Goal: Task Accomplishment & Management: Manage account settings

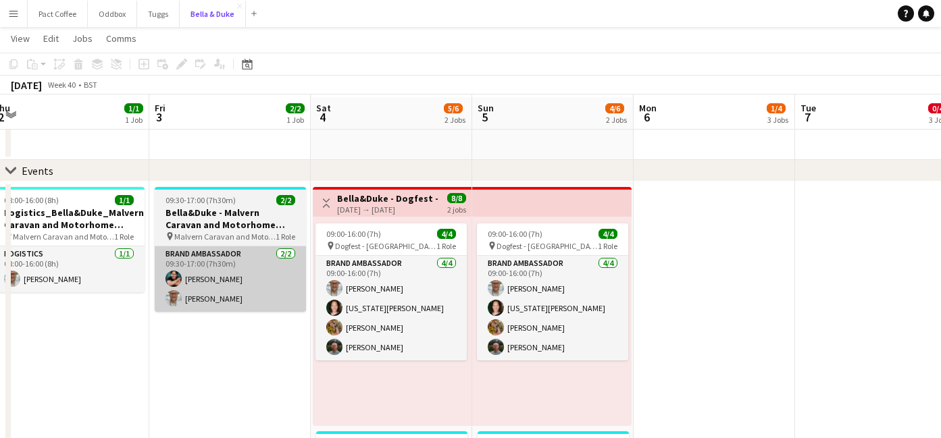
scroll to position [31, 0]
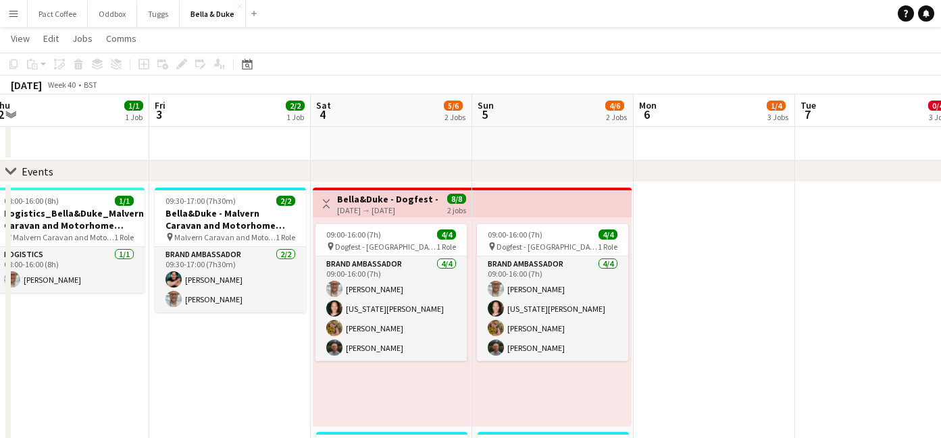
click at [392, 207] on div "[DATE] → [DATE]" at bounding box center [387, 210] width 101 height 10
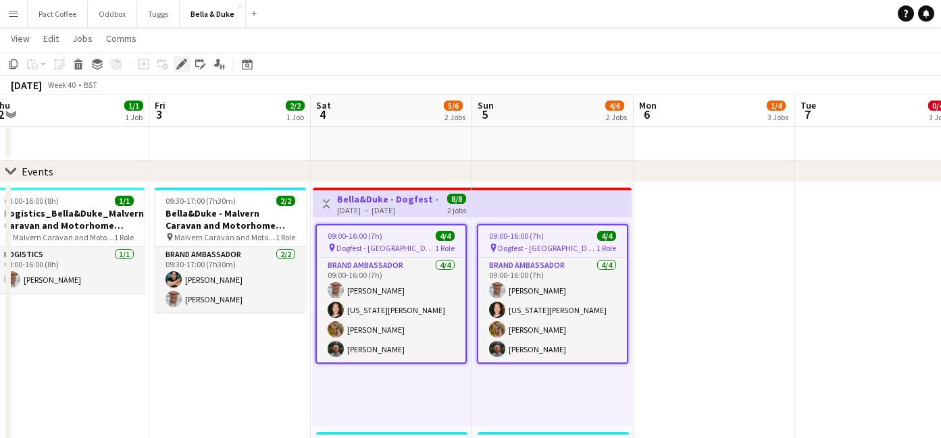
click at [178, 64] on icon "Edit" at bounding box center [181, 64] width 11 height 11
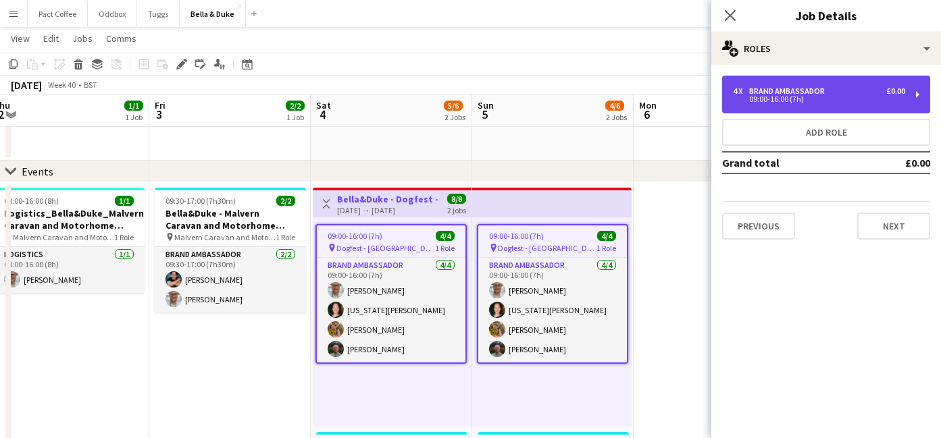
click at [815, 103] on div "4 x Brand Ambassador £0.00 09:00-16:00 (7h)" at bounding box center [826, 95] width 208 height 38
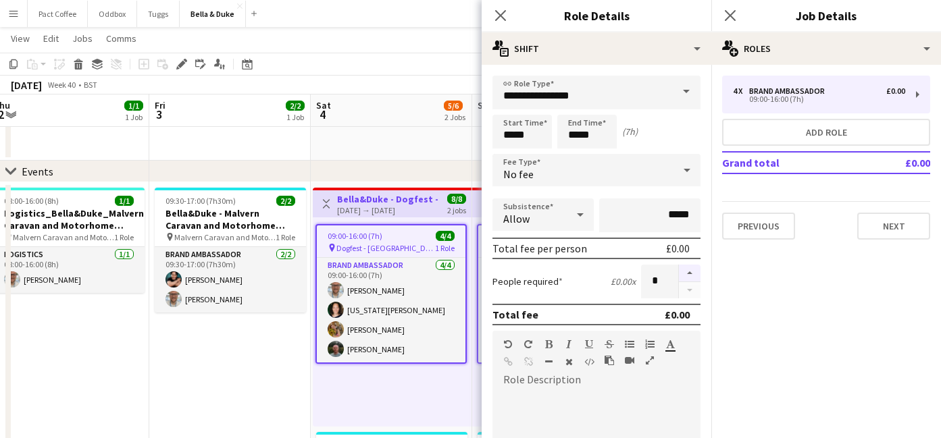
click at [694, 275] on button "button" at bounding box center [690, 274] width 22 height 18
type input "*"
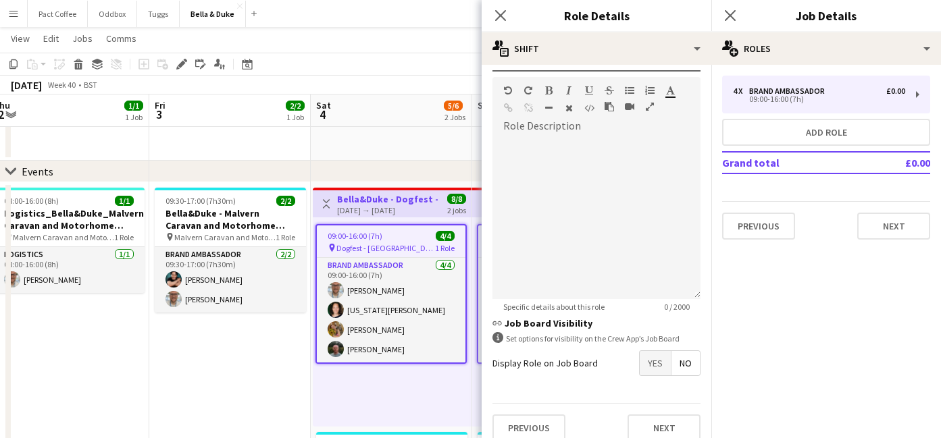
scroll to position [257, 0]
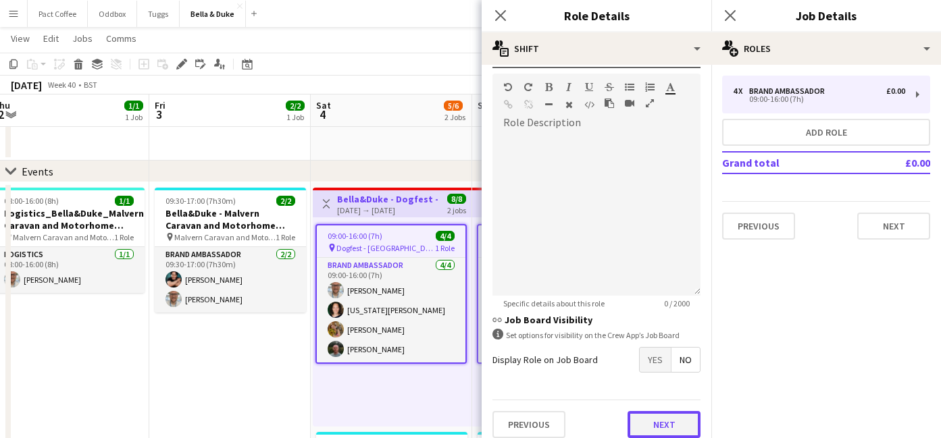
click at [646, 418] on button "Next" at bounding box center [664, 424] width 73 height 27
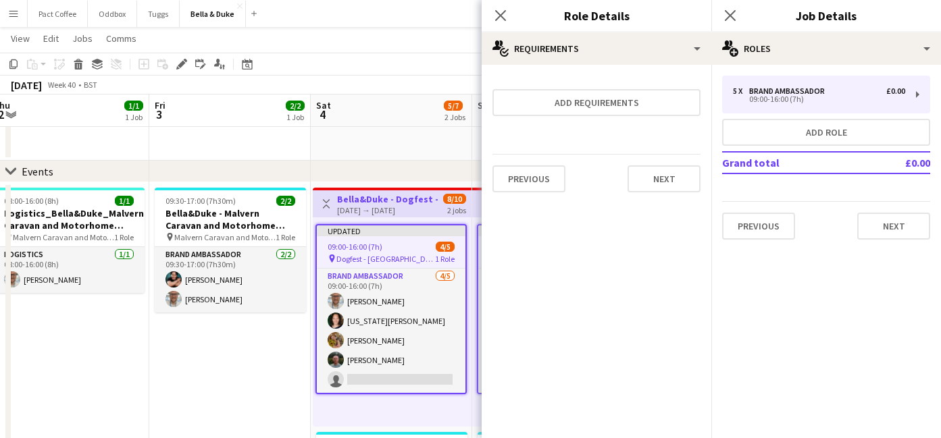
click at [237, 334] on app-date-cell "09:30-17:00 (7h30m) 2/2 [PERSON_NAME] - Malvern Caravan and Motorhome Show pin …" at bounding box center [229, 383] width 161 height 403
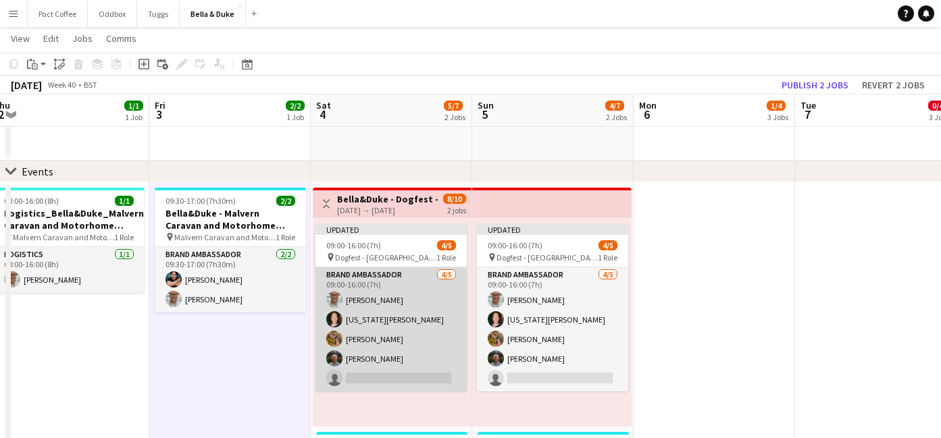
click at [365, 377] on app-card-role "Brand Ambassador [DATE] 09:00-16:00 (7h) [PERSON_NAME] [US_STATE][PERSON_NAME] …" at bounding box center [390, 330] width 151 height 124
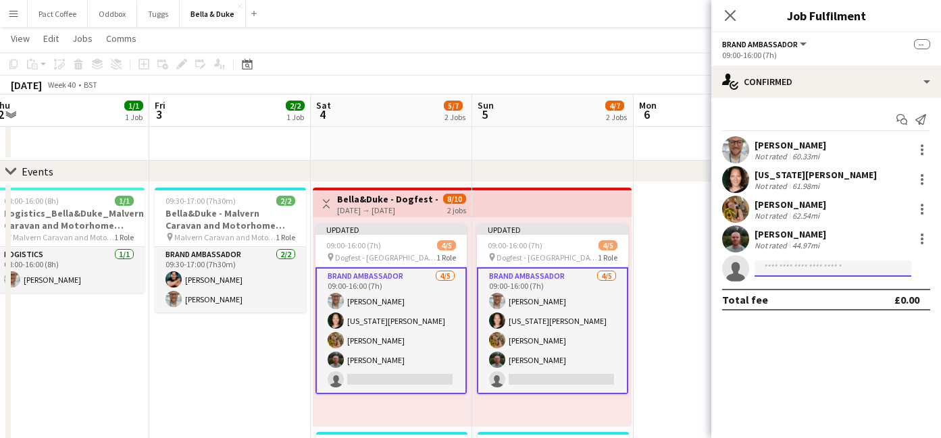
click at [805, 267] on input at bounding box center [833, 269] width 157 height 16
type input "***"
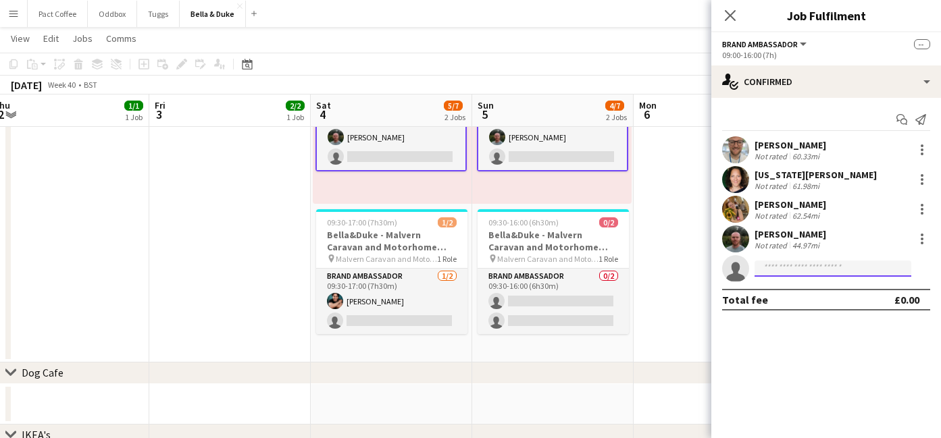
scroll to position [253, 0]
click at [220, 253] on app-date-cell "09:30-17:00 (7h30m) 2/2 [PERSON_NAME] - Malvern Caravan and Motorhome Show pin …" at bounding box center [229, 161] width 161 height 403
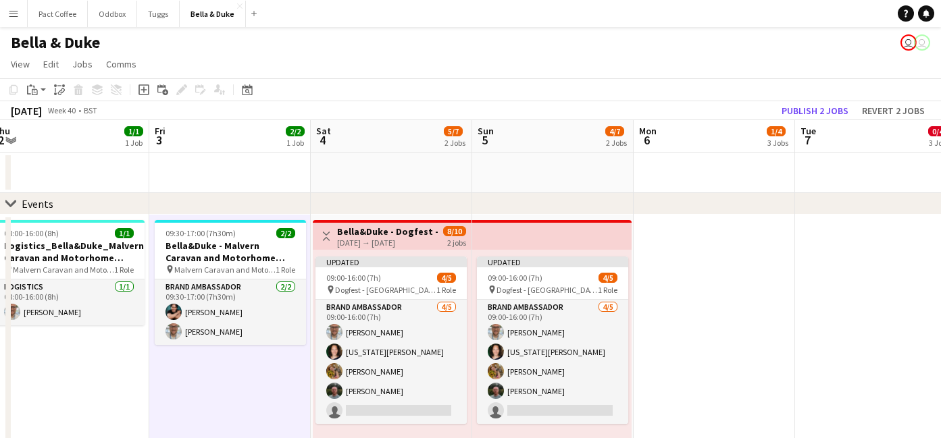
scroll to position [0, 0]
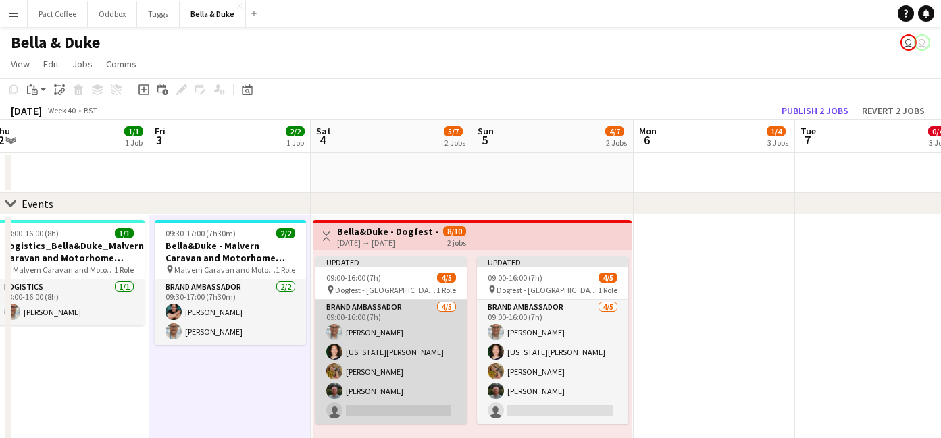
click at [408, 355] on app-card-role "Brand Ambassador [DATE] 09:00-16:00 (7h) [PERSON_NAME] [US_STATE][PERSON_NAME] …" at bounding box center [390, 362] width 151 height 124
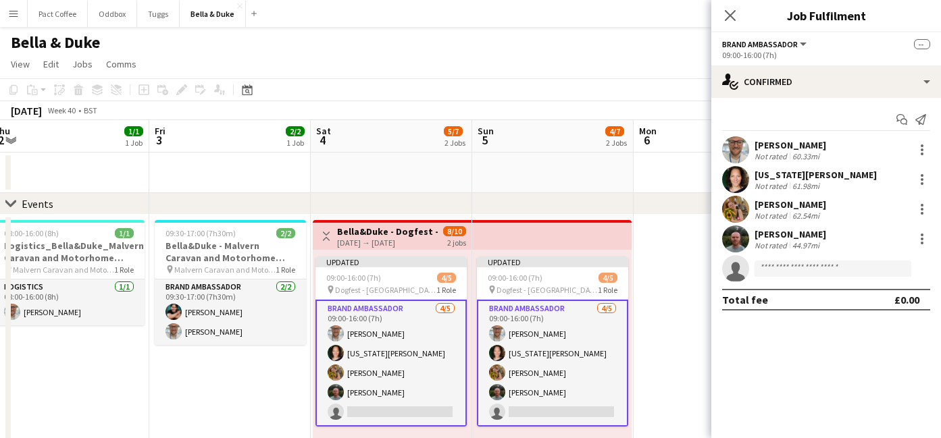
click at [401, 410] on app-card-role "Brand Ambassador [DATE] 09:00-16:00 (7h) [PERSON_NAME] [US_STATE][PERSON_NAME] …" at bounding box center [390, 363] width 151 height 127
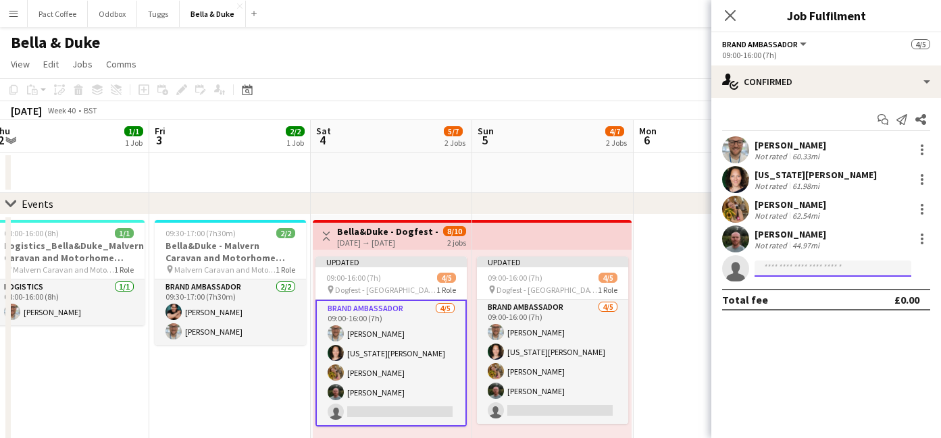
click at [865, 269] on input at bounding box center [833, 269] width 157 height 16
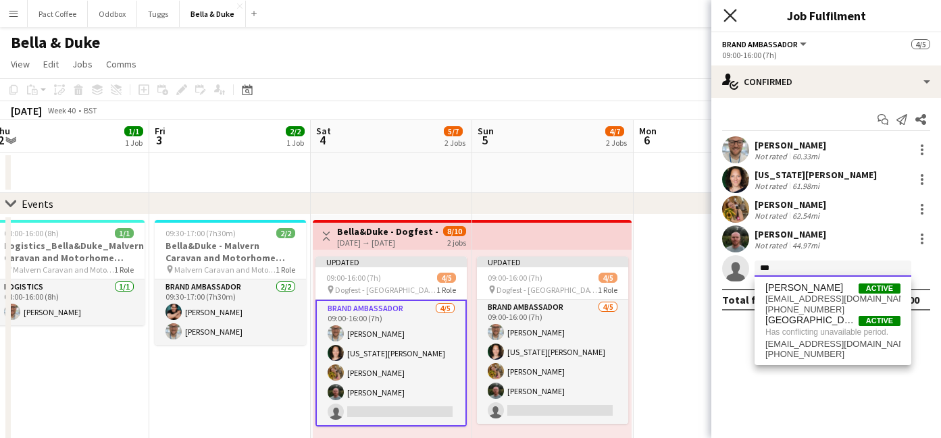
type input "***"
click at [725, 18] on icon "Close pop-in" at bounding box center [729, 15] width 13 height 13
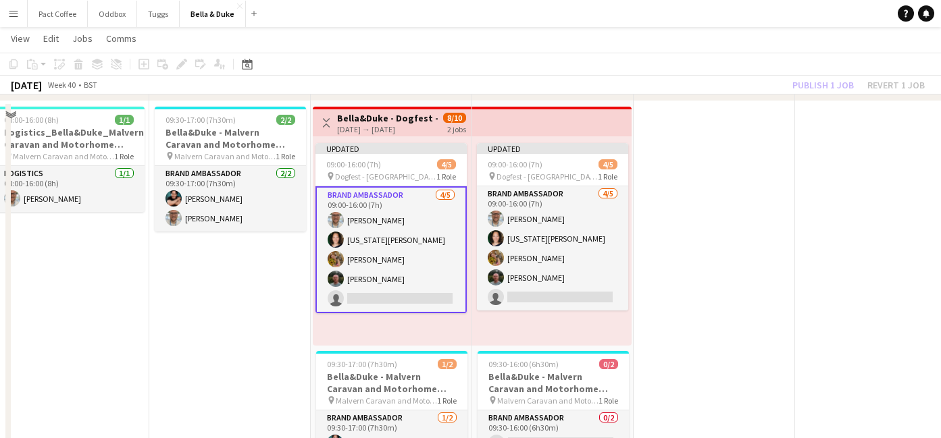
scroll to position [123, 0]
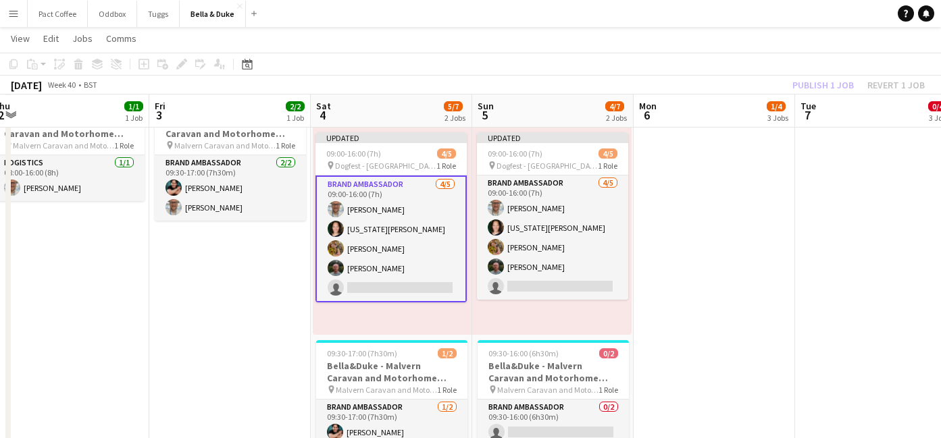
click at [247, 284] on app-date-cell "09:30-17:00 (7h30m) 2/2 [PERSON_NAME] - Malvern Caravan and Motorhome Show pin …" at bounding box center [229, 292] width 161 height 403
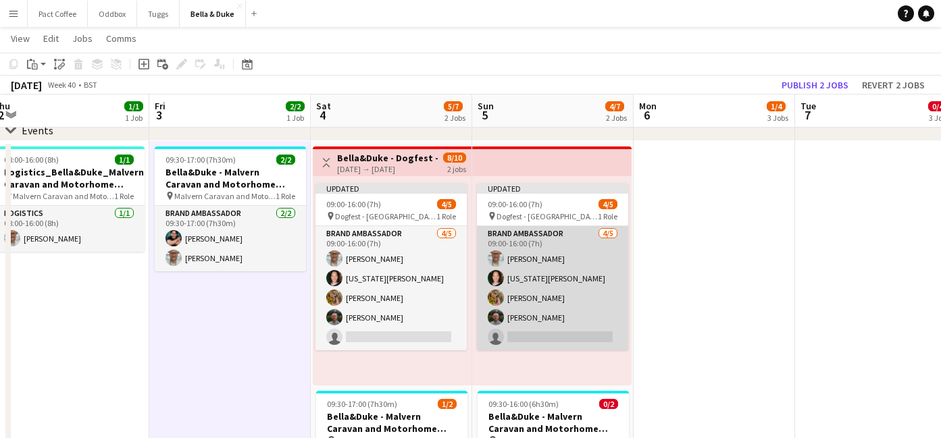
scroll to position [65, 0]
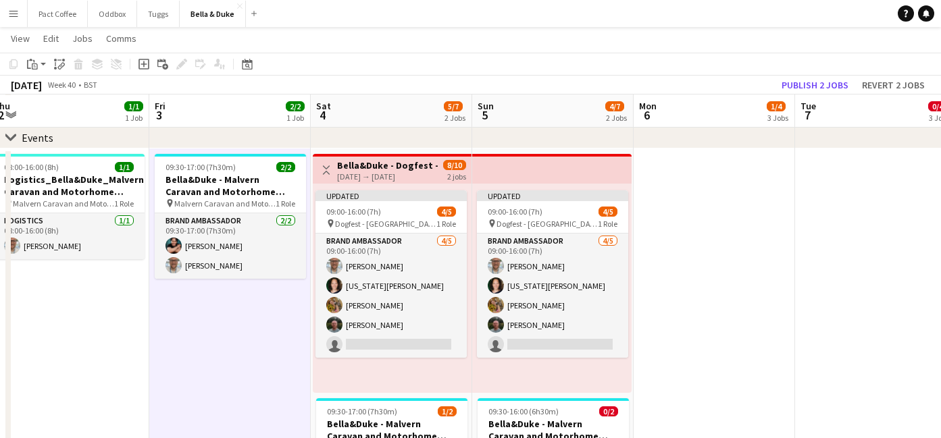
click at [414, 155] on app-top-bar "Toggle View Bella&Duke - Dogfest - [GEOGRAPHIC_DATA] (Team 1) [DATE] → [DATE] 8…" at bounding box center [392, 169] width 159 height 30
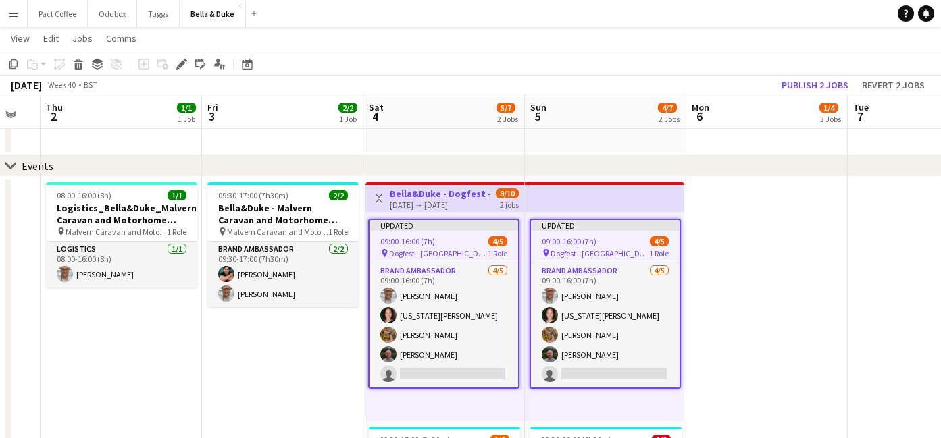
scroll to position [33, 0]
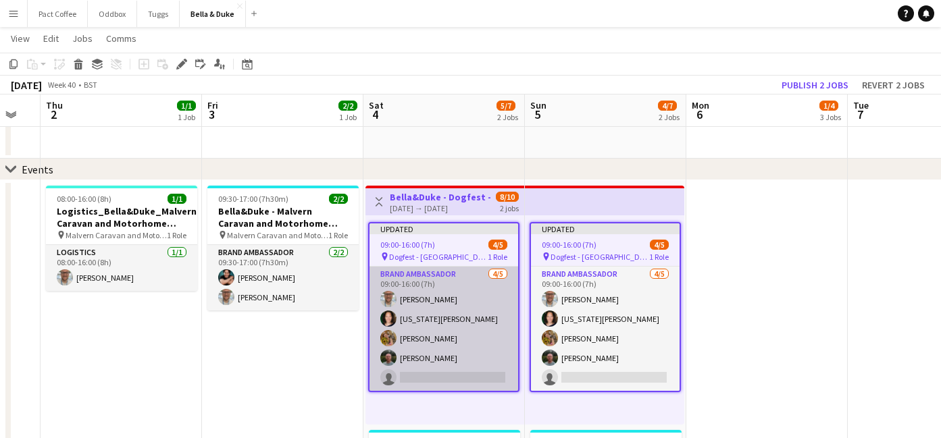
click at [474, 386] on app-card-role "Brand Ambassador [DATE] 09:00-16:00 (7h) [PERSON_NAME] [US_STATE][PERSON_NAME] …" at bounding box center [444, 329] width 149 height 124
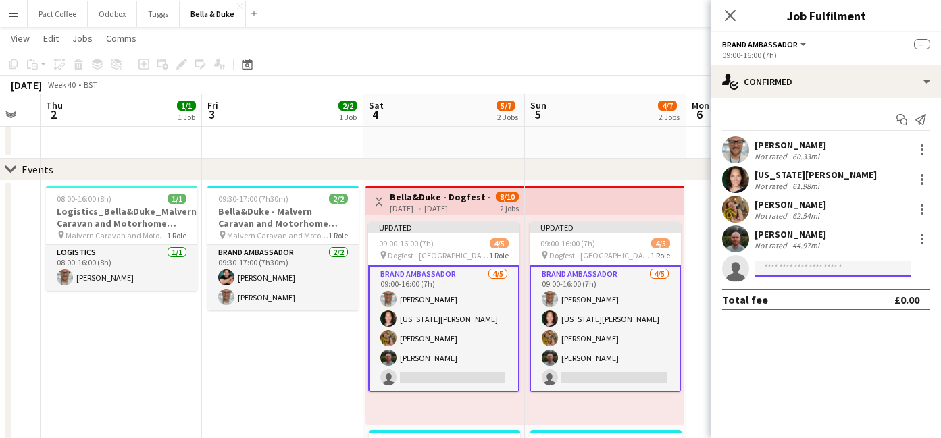
click at [798, 274] on input at bounding box center [833, 269] width 157 height 16
type input "***"
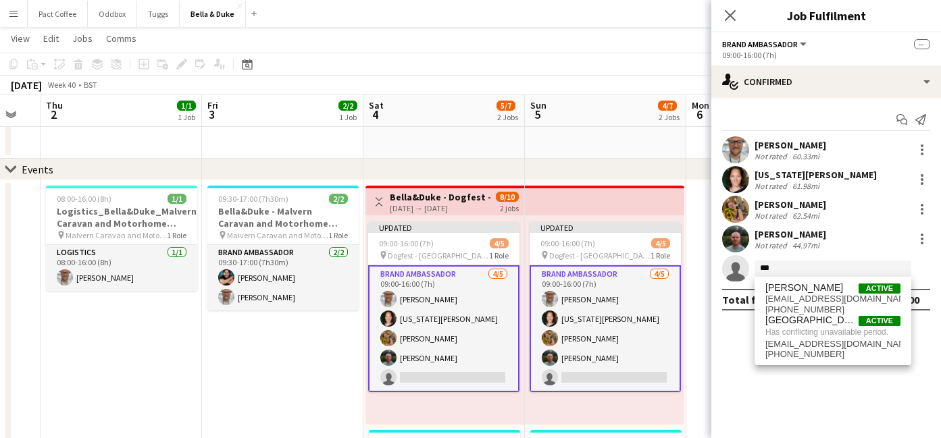
click at [295, 351] on app-date-cell "09:30-17:00 (7h30m) 2/2 [PERSON_NAME] - Malvern Caravan and Motorhome Show pin …" at bounding box center [282, 381] width 161 height 403
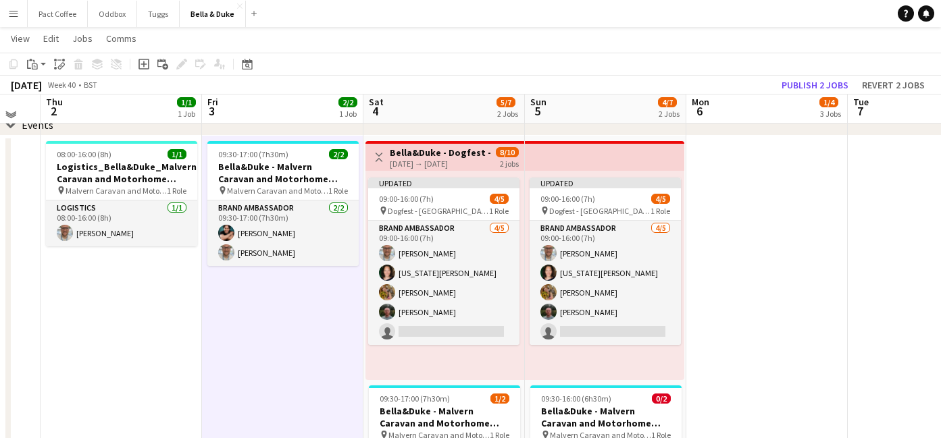
scroll to position [73, 0]
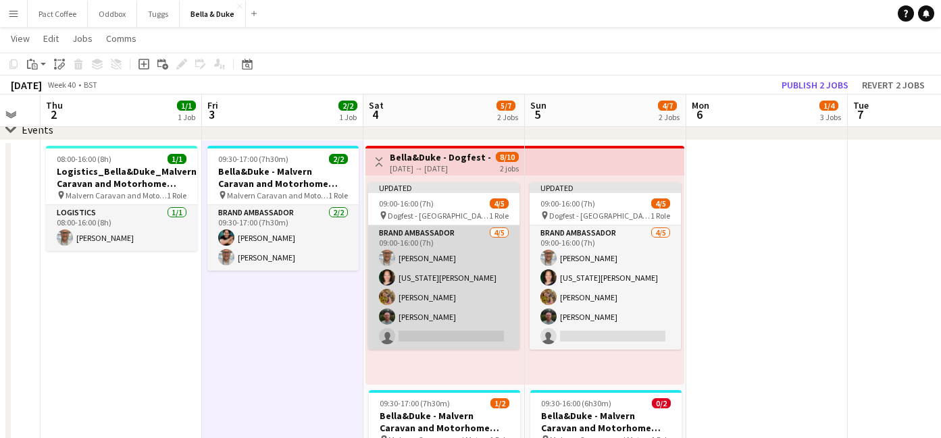
click at [415, 339] on app-card-role "Brand Ambassador [DATE] 09:00-16:00 (7h) [PERSON_NAME] [US_STATE][PERSON_NAME] …" at bounding box center [443, 288] width 151 height 124
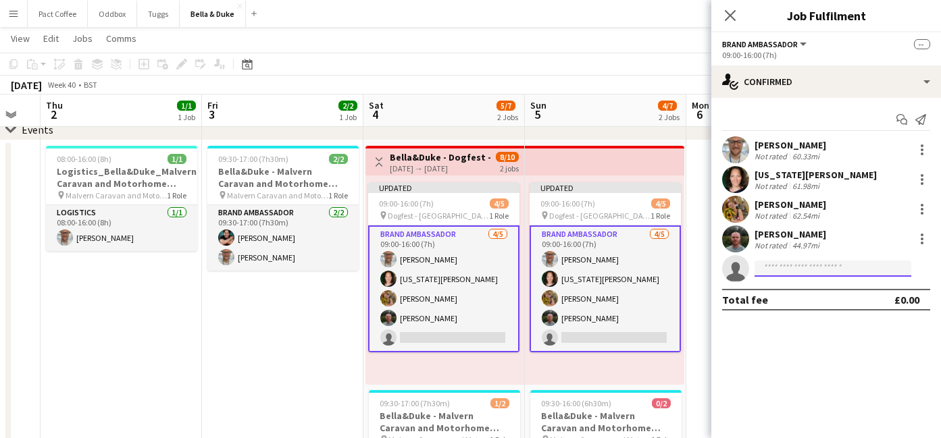
click at [813, 261] on input at bounding box center [833, 269] width 157 height 16
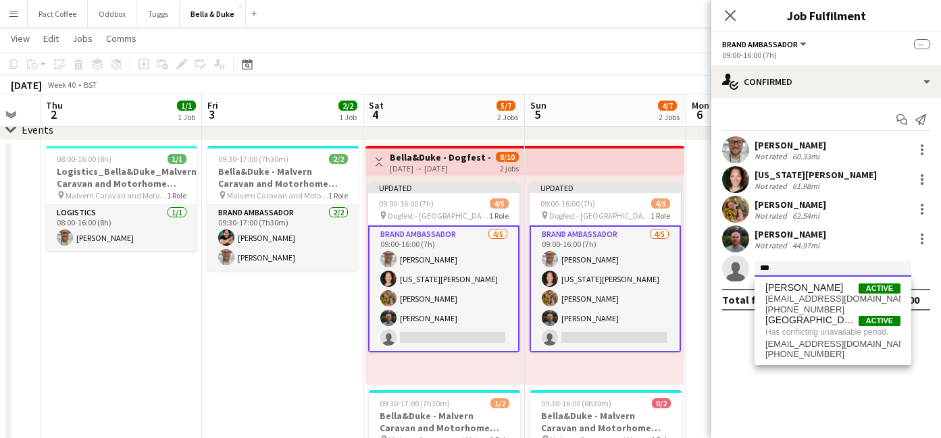
type input "***"
click at [334, 330] on app-date-cell "09:30-17:00 (7h30m) 2/2 [PERSON_NAME] - Malvern Caravan and Motorhome Show pin …" at bounding box center [282, 342] width 161 height 403
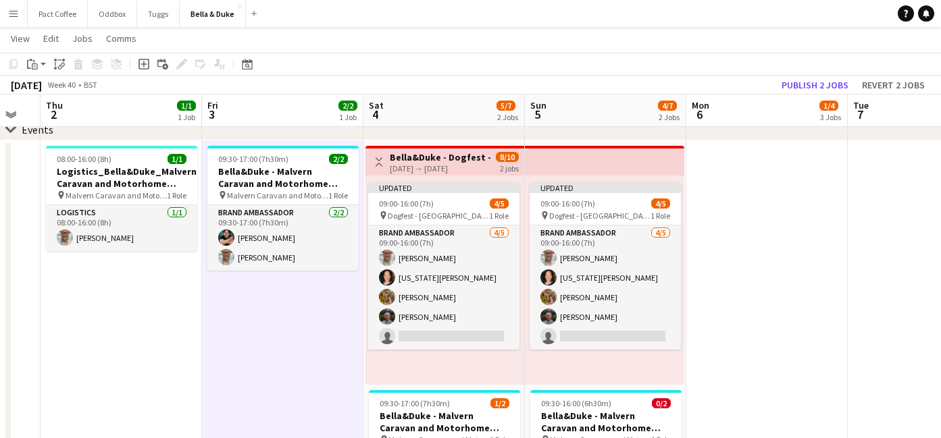
click at [443, 158] on h3 "Bella&Duke - Dogfest - [GEOGRAPHIC_DATA] (Team 1)" at bounding box center [440, 157] width 101 height 12
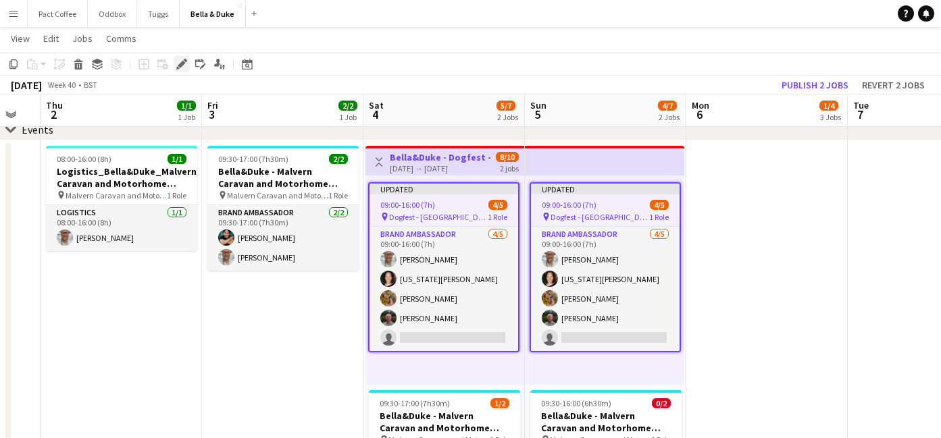
click at [183, 63] on icon at bounding box center [181, 64] width 7 height 7
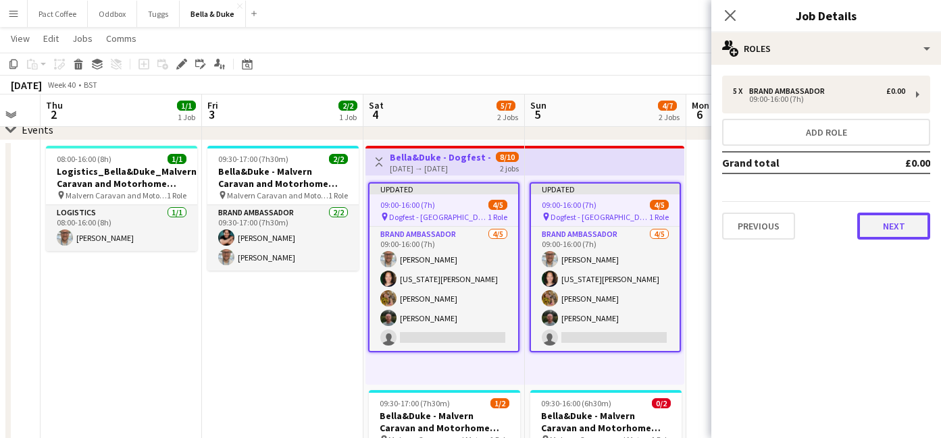
click at [900, 220] on button "Next" at bounding box center [893, 226] width 73 height 27
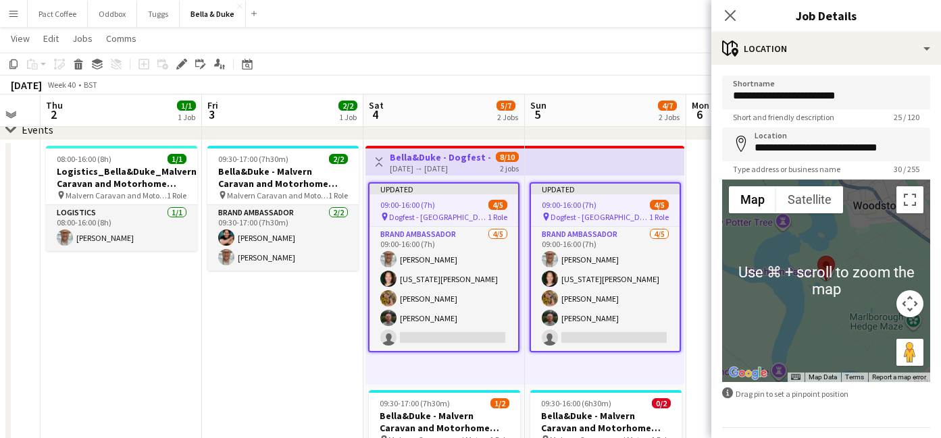
scroll to position [39, 0]
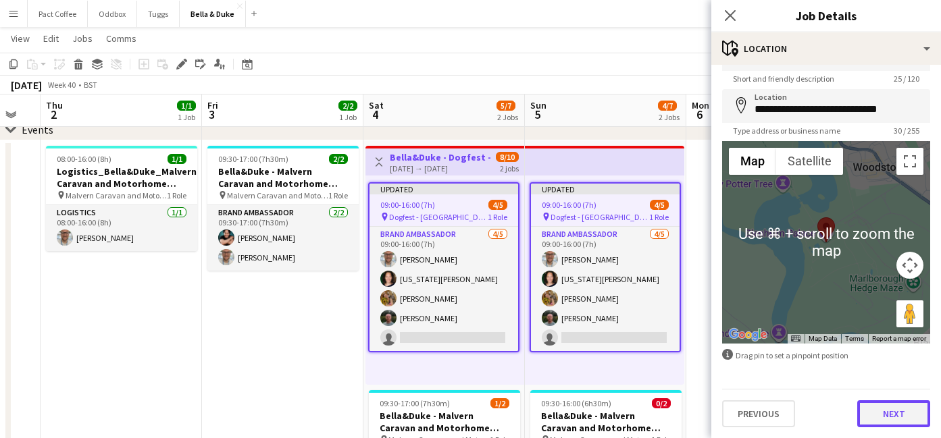
click at [877, 411] on button "Next" at bounding box center [893, 414] width 73 height 27
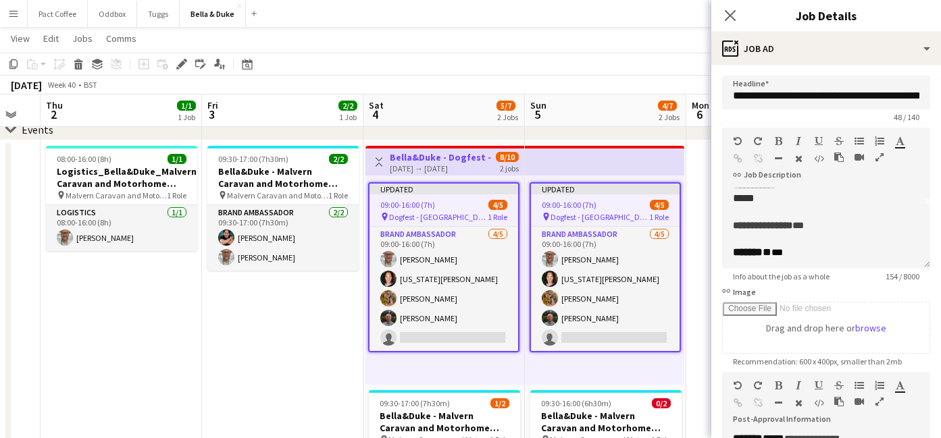
scroll to position [95, 0]
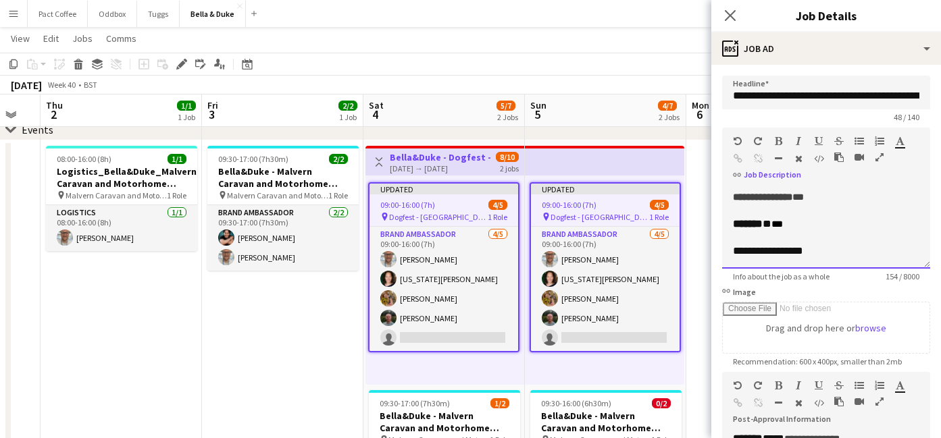
click at [838, 191] on div "**********" at bounding box center [826, 197] width 186 height 14
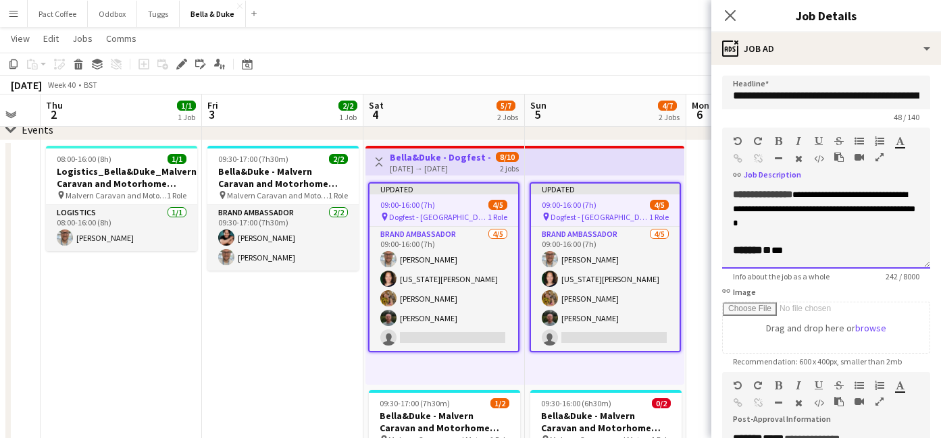
click at [809, 255] on div "******* * ***" at bounding box center [826, 251] width 186 height 14
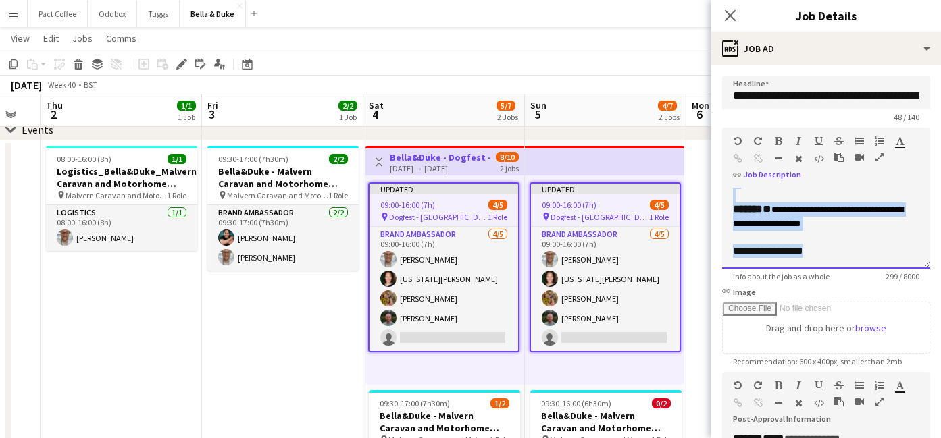
scroll to position [0, 0]
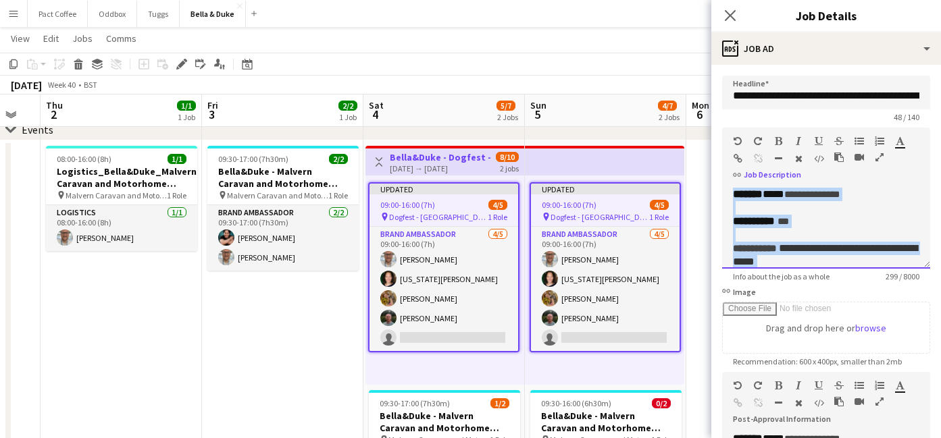
drag, startPoint x: 824, startPoint y: 253, endPoint x: 696, endPoint y: 144, distance: 168.7
copy div "**********"
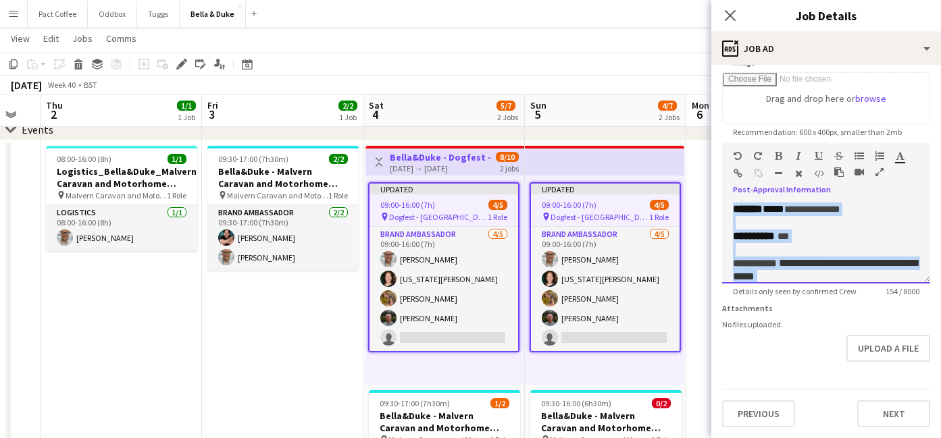
drag, startPoint x: 833, startPoint y: 263, endPoint x: 680, endPoint y: 130, distance: 203.0
paste div
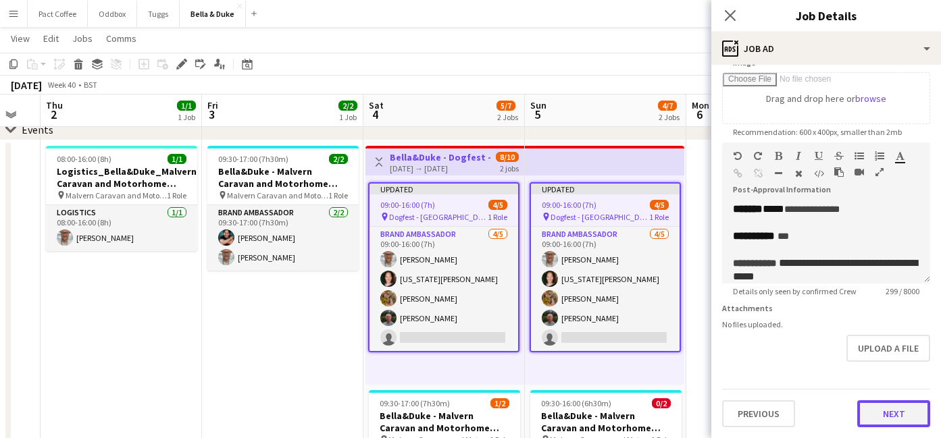
click at [889, 413] on button "Next" at bounding box center [893, 414] width 73 height 27
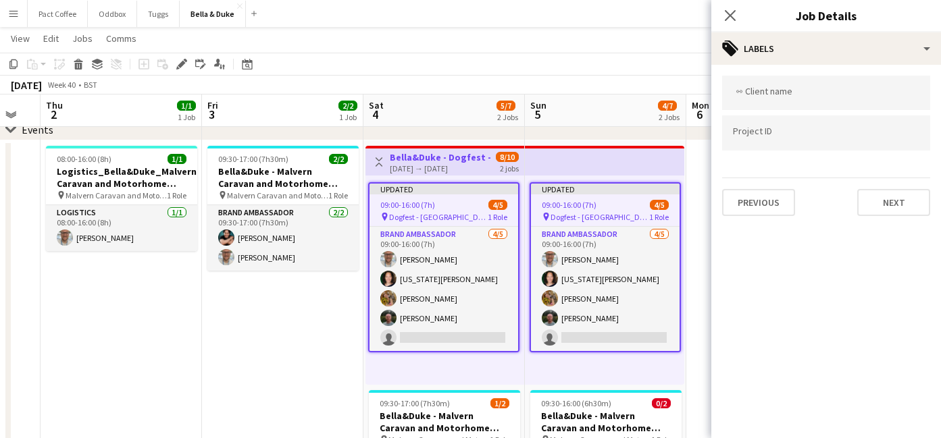
click at [239, 384] on app-date-cell "09:30-17:00 (7h30m) 2/2 [PERSON_NAME] - Malvern Caravan and Motorhome Show pin …" at bounding box center [282, 342] width 161 height 403
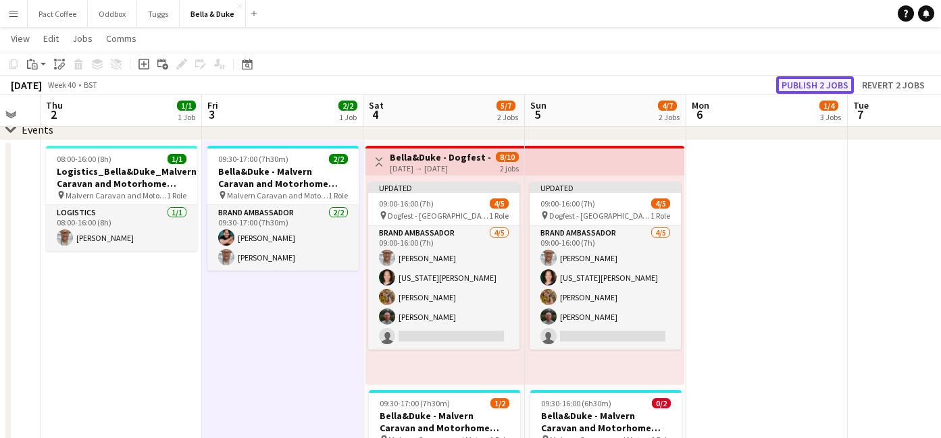
click at [832, 82] on button "Publish 2 jobs" at bounding box center [815, 85] width 78 height 18
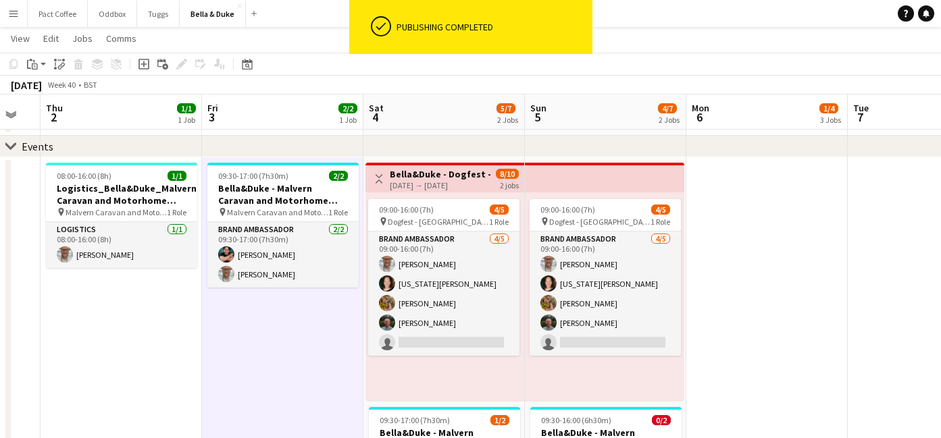
scroll to position [59, 0]
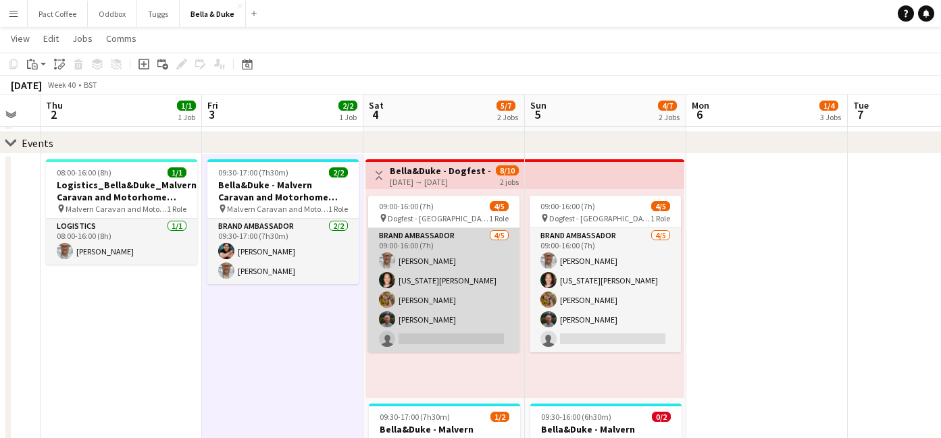
click at [423, 330] on app-card-role "Brand Ambassador [DATE] 09:00-16:00 (7h) [PERSON_NAME] [US_STATE][PERSON_NAME] …" at bounding box center [443, 290] width 151 height 124
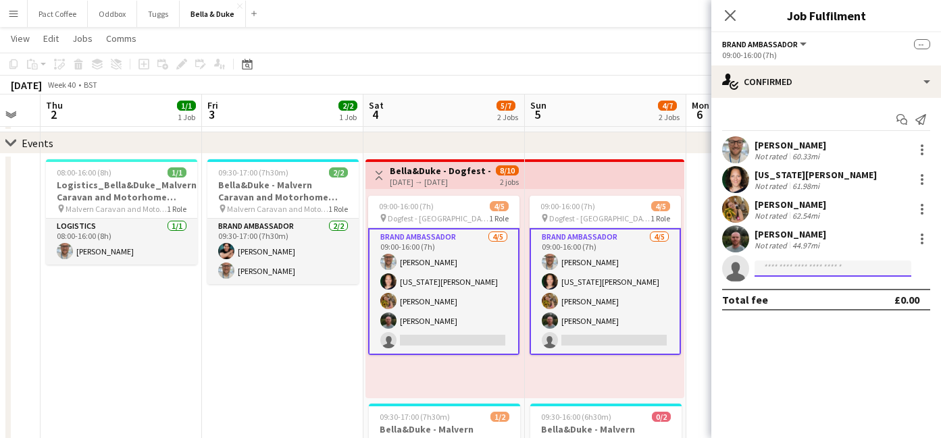
click at [798, 267] on input at bounding box center [833, 269] width 157 height 16
type input "***"
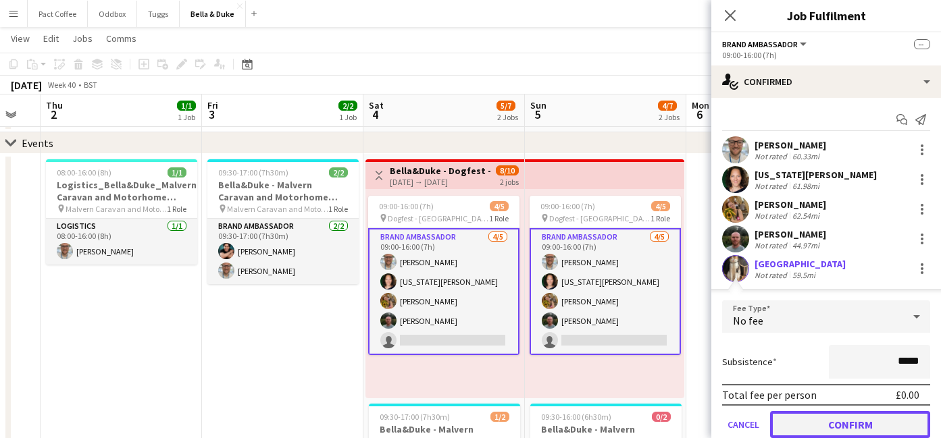
click at [898, 413] on button "Confirm" at bounding box center [850, 424] width 160 height 27
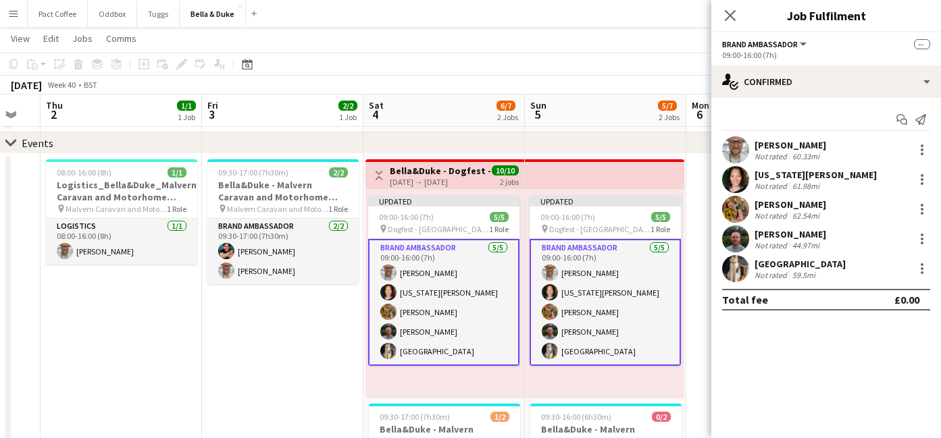
click at [290, 347] on app-date-cell "09:30-17:00 (7h30m) 2/2 [PERSON_NAME] - Malvern Caravan and Motorhome Show pin …" at bounding box center [282, 355] width 161 height 403
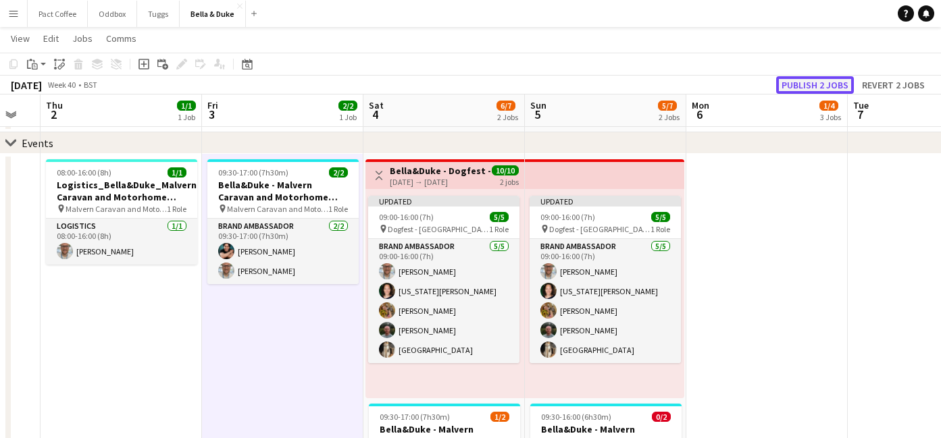
click at [811, 90] on button "Publish 2 jobs" at bounding box center [815, 85] width 78 height 18
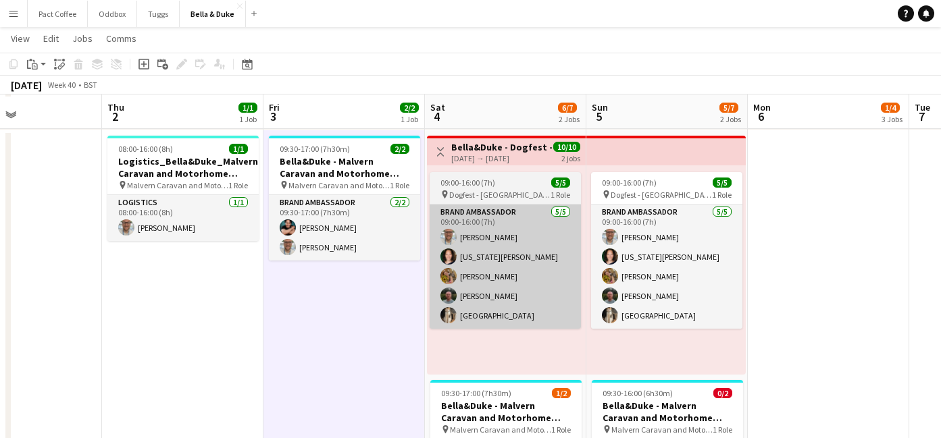
scroll to position [85, 0]
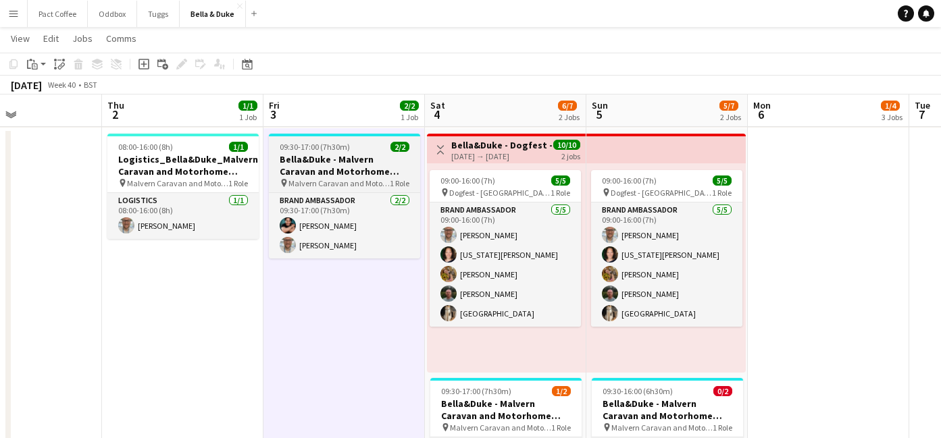
click at [296, 165] on h3 "Bella&Duke - Malvern Caravan and Motorhome Show" at bounding box center [344, 165] width 151 height 24
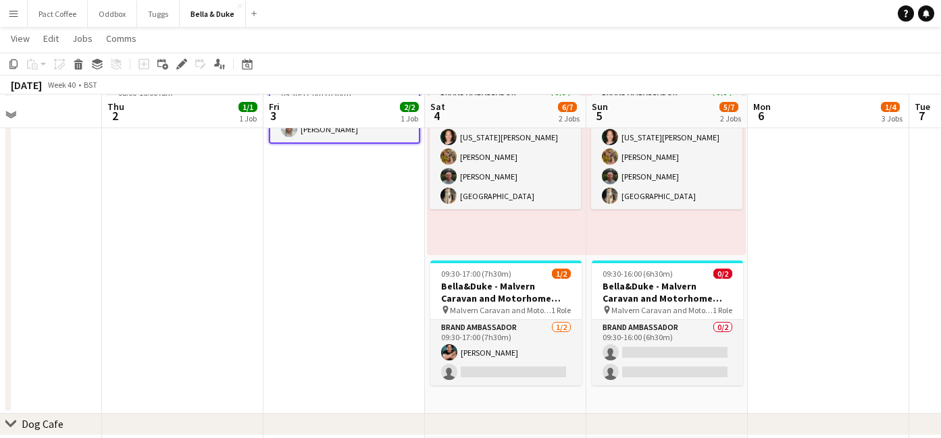
scroll to position [204, 0]
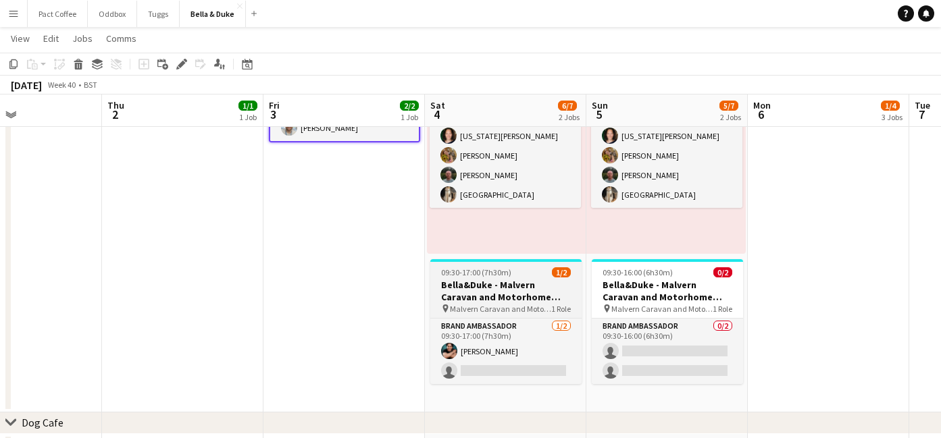
click at [489, 303] on h3 "Bella&Duke - Malvern Caravan and Motorhome Show" at bounding box center [505, 291] width 151 height 24
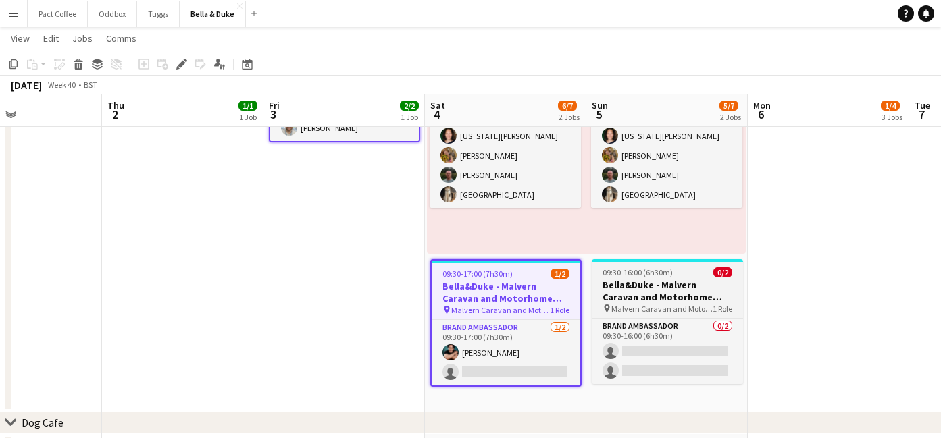
click at [624, 285] on h3 "Bella&Duke - Malvern Caravan and Motorhome Show" at bounding box center [667, 291] width 151 height 24
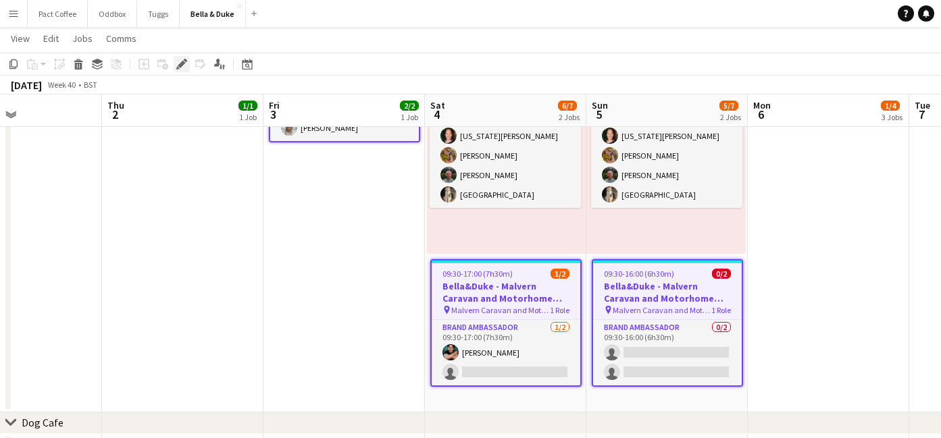
click at [189, 65] on div "Edit" at bounding box center [182, 64] width 16 height 16
type input "**********"
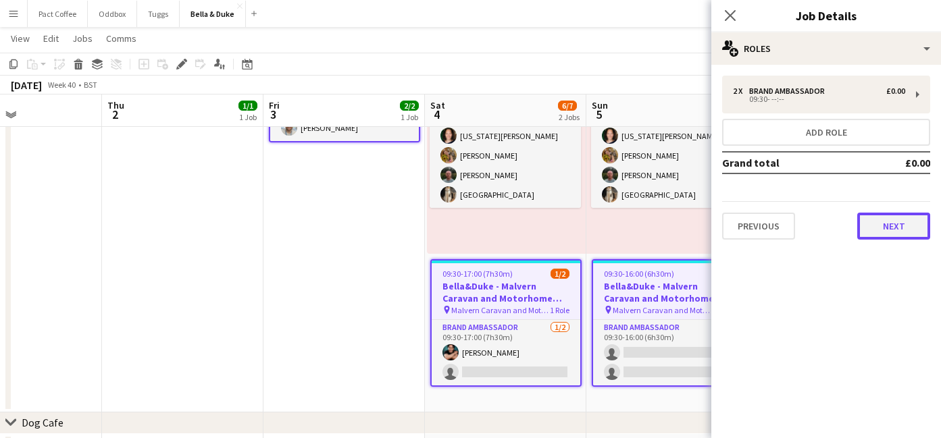
click at [900, 234] on button "Next" at bounding box center [893, 226] width 73 height 27
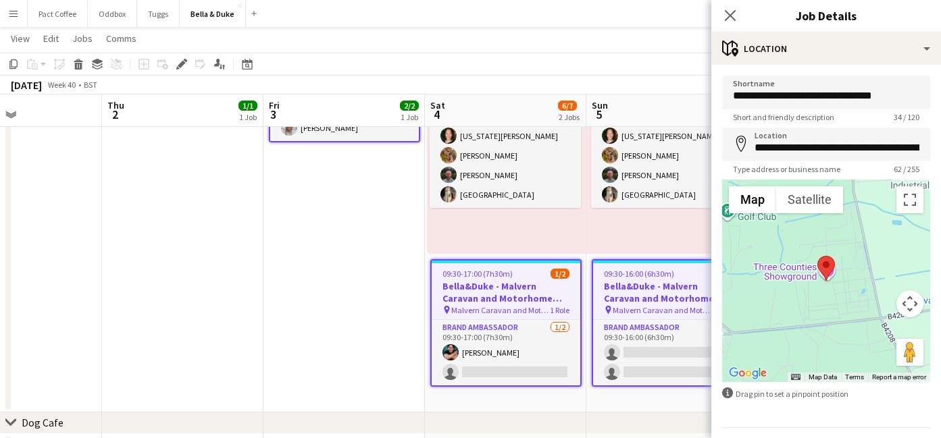
scroll to position [39, 0]
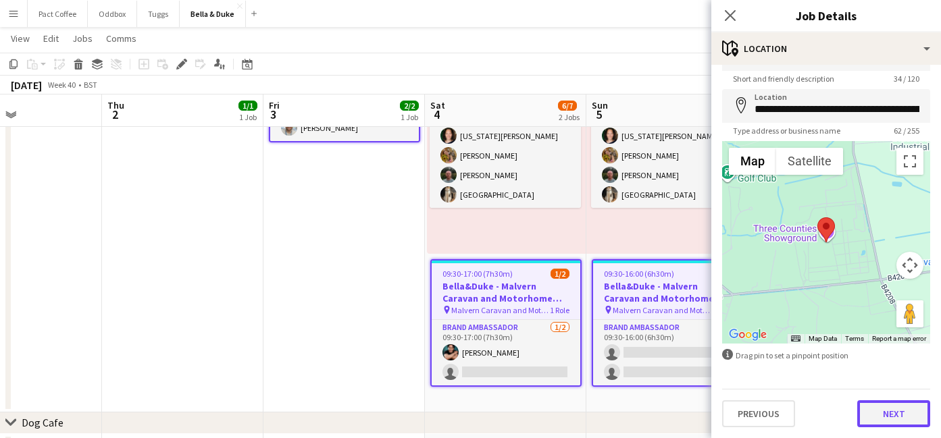
click at [892, 415] on button "Next" at bounding box center [893, 414] width 73 height 27
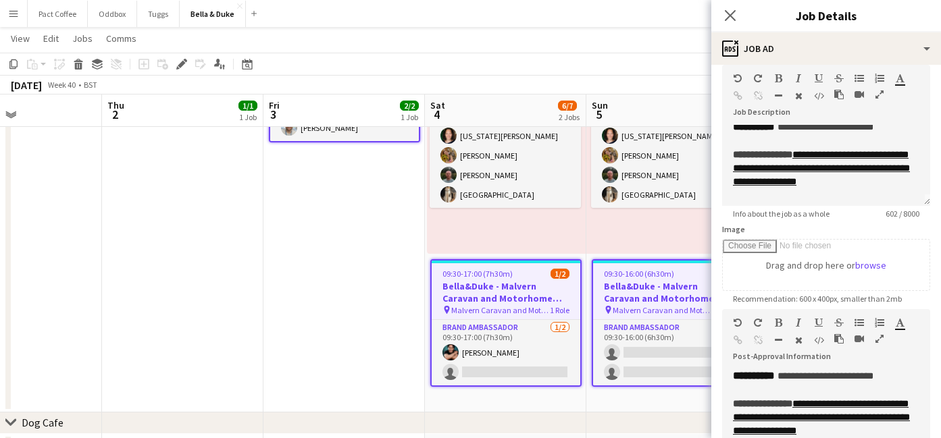
scroll to position [5, 0]
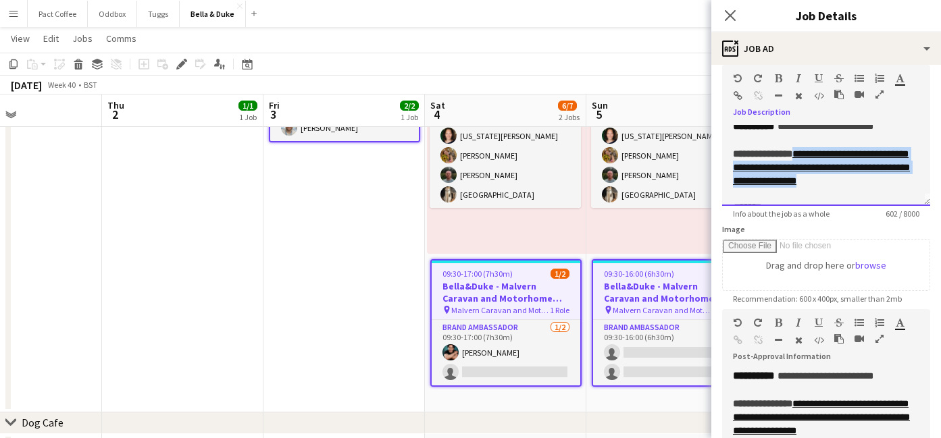
drag, startPoint x: 864, startPoint y: 180, endPoint x: 813, endPoint y: 154, distance: 56.8
click at [813, 154] on div "**********" at bounding box center [826, 167] width 186 height 41
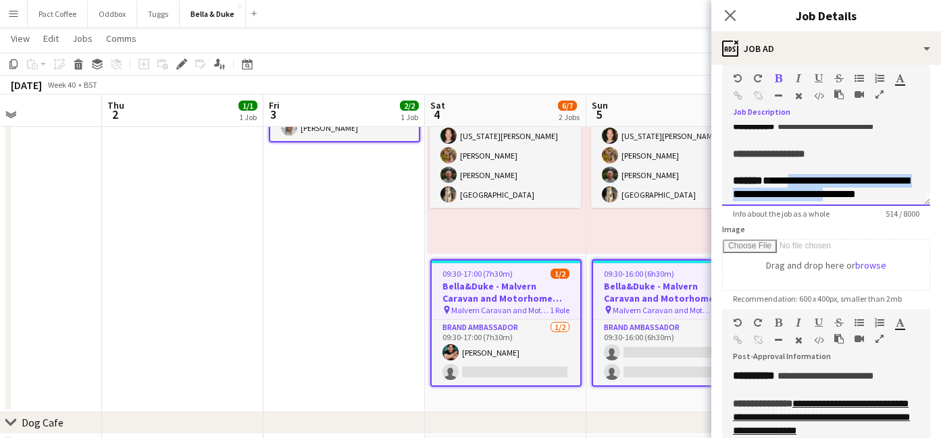
drag, startPoint x: 903, startPoint y: 197, endPoint x: 797, endPoint y: 174, distance: 108.5
click at [797, 174] on div "**********" at bounding box center [826, 194] width 186 height 41
click at [821, 177] on span "**********" at bounding box center [795, 181] width 49 height 10
drag, startPoint x: 844, startPoint y: 180, endPoint x: 780, endPoint y: 180, distance: 64.9
click at [780, 180] on div "**********" at bounding box center [826, 181] width 186 height 14
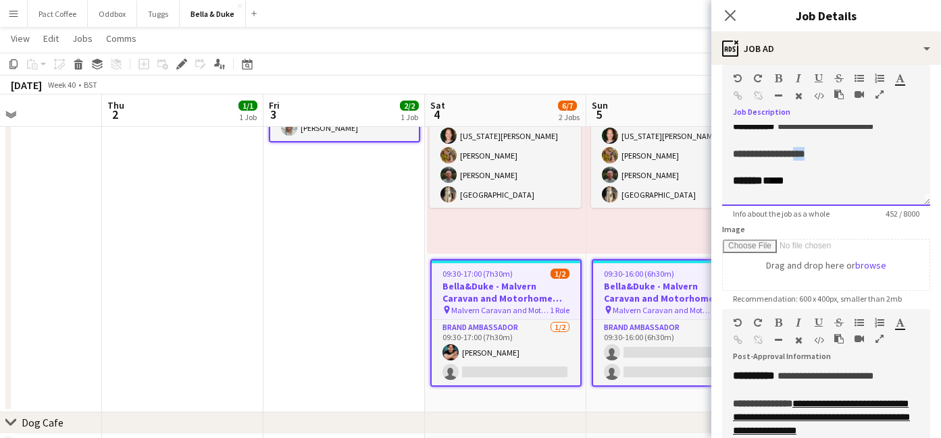
drag, startPoint x: 832, startPoint y: 151, endPoint x: 812, endPoint y: 155, distance: 20.0
click at [812, 155] on div "**********" at bounding box center [826, 154] width 186 height 14
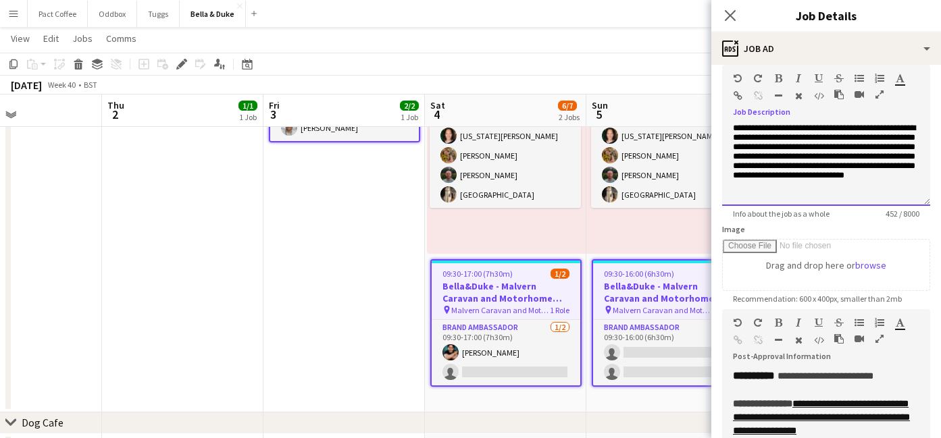
scroll to position [92, 0]
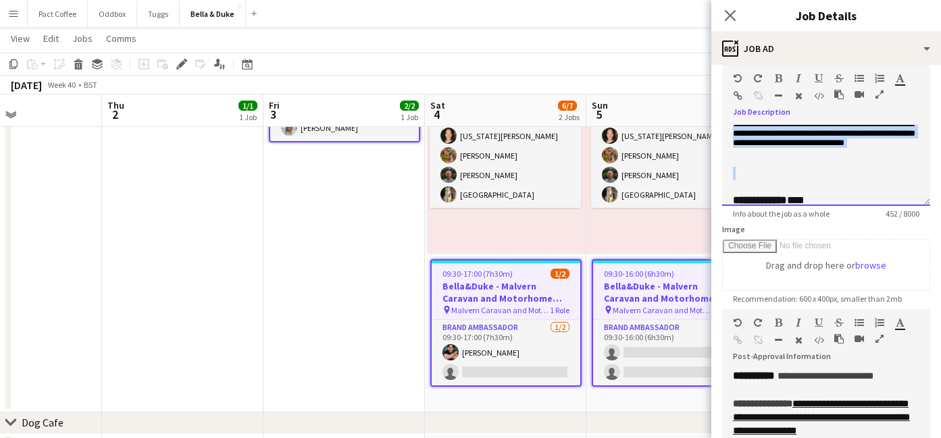
drag, startPoint x: 732, startPoint y: 132, endPoint x: 805, endPoint y: 184, distance: 90.0
click at [805, 184] on div "**********" at bounding box center [826, 165] width 208 height 81
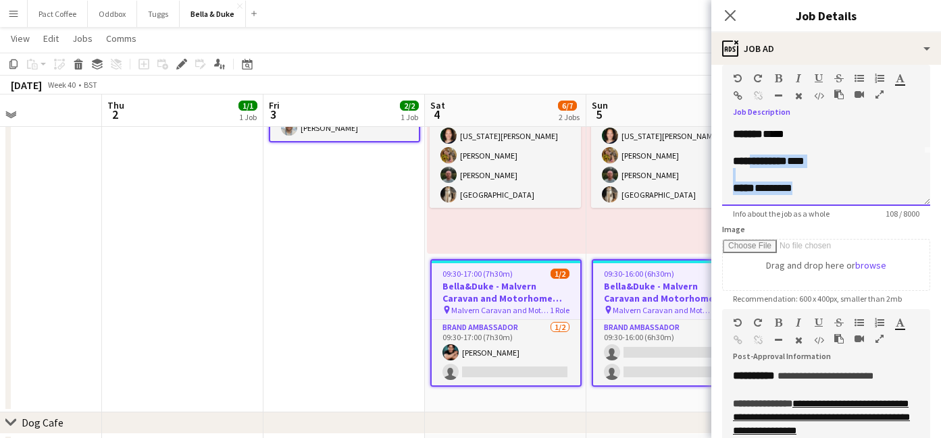
scroll to position [0, 0]
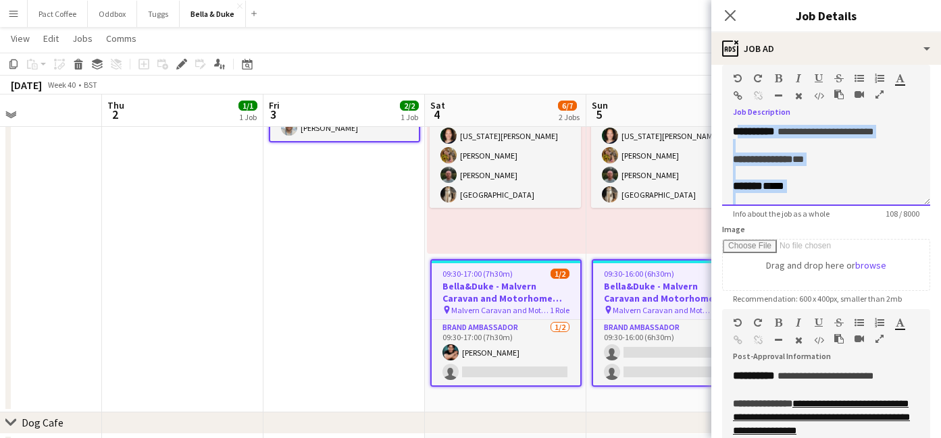
drag, startPoint x: 801, startPoint y: 190, endPoint x: 740, endPoint y: 128, distance: 87.4
click at [740, 128] on div "**********" at bounding box center [826, 165] width 208 height 81
click at [734, 134] on span "**********" at bounding box center [754, 131] width 42 height 10
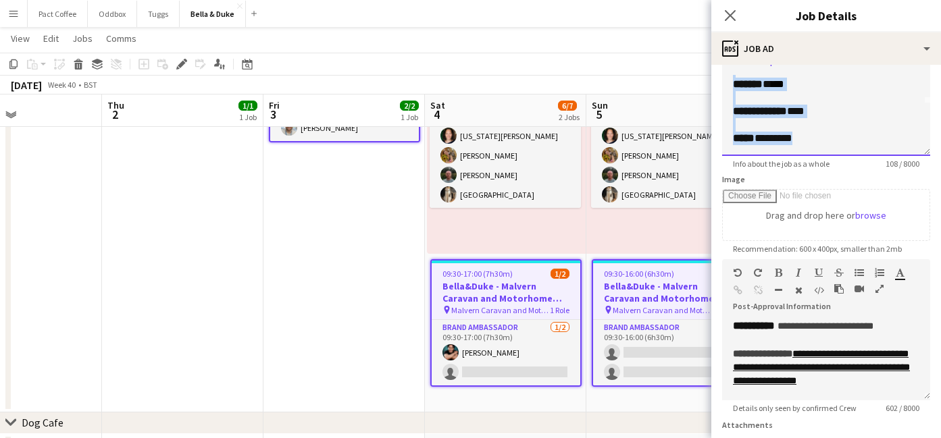
scroll to position [113, 0]
drag, startPoint x: 734, startPoint y: 134, endPoint x: 815, endPoint y: 139, distance: 81.2
click at [815, 139] on div "**********" at bounding box center [826, 114] width 208 height 81
copy div "**********"
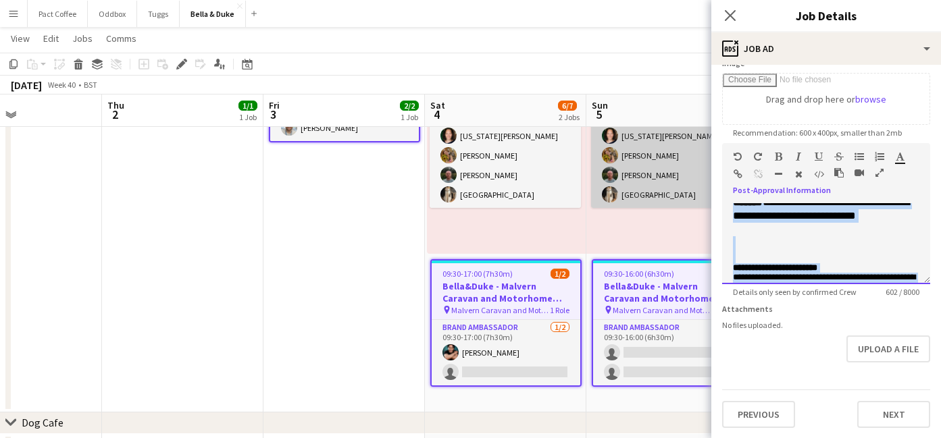
scroll to position [0, 0]
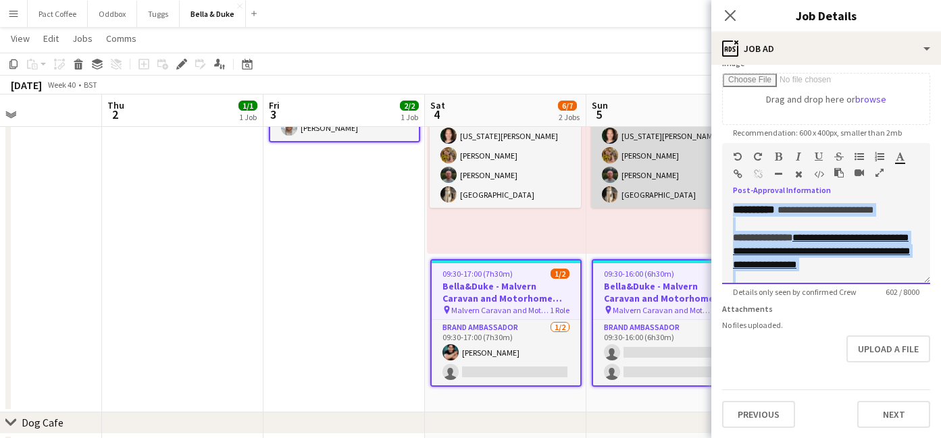
drag, startPoint x: 801, startPoint y: 274, endPoint x: 694, endPoint y: 175, distance: 145.8
click at [694, 175] on body "Menu Boards Boards Boards All jobs Status Workforce Workforce My Workforce Recr…" at bounding box center [470, 361] width 941 height 1131
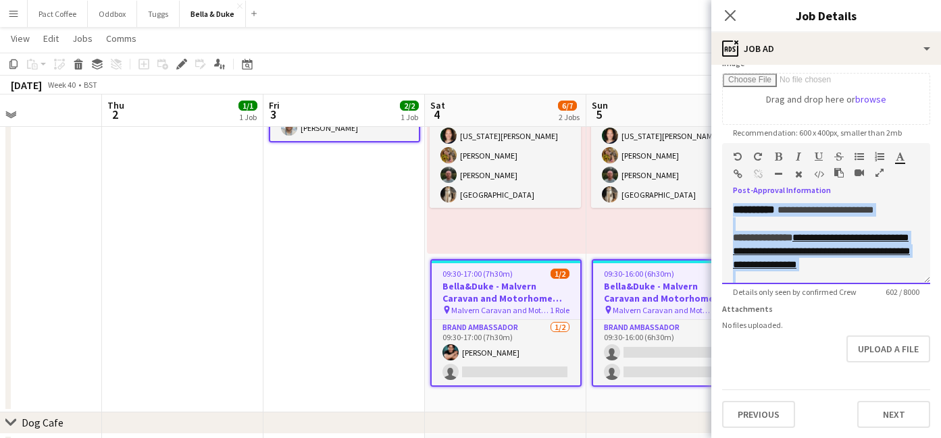
paste div
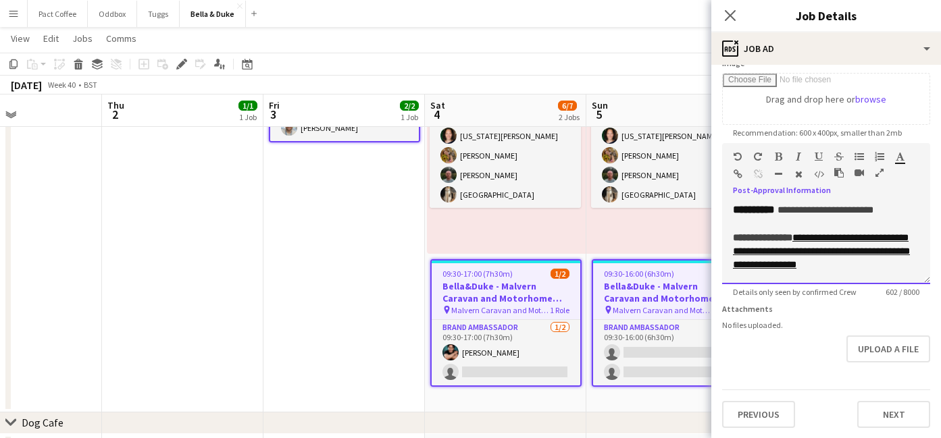
scroll to position [43, 0]
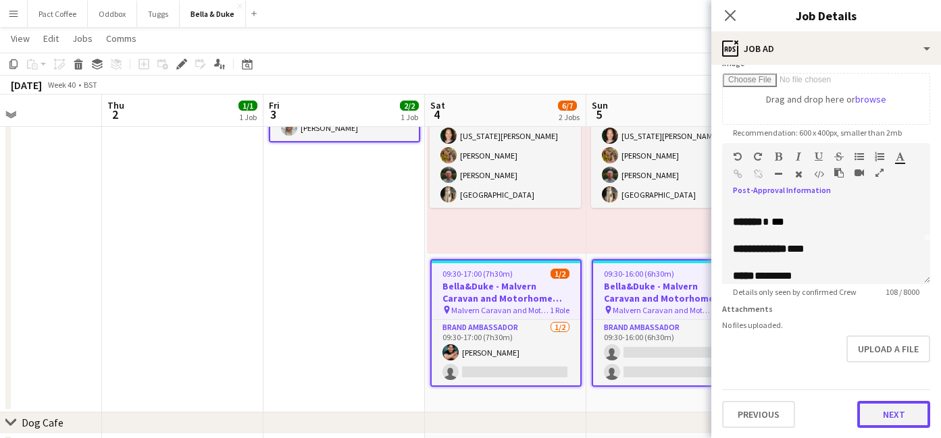
click at [888, 409] on button "Next" at bounding box center [893, 414] width 73 height 27
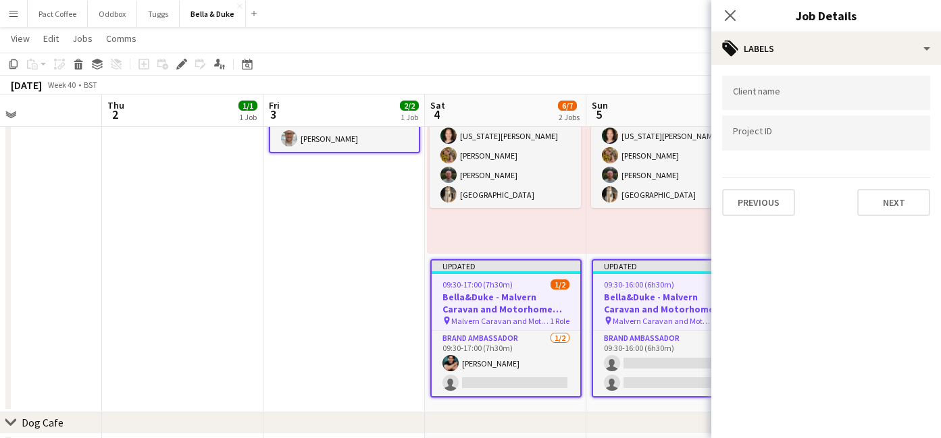
click at [390, 294] on app-date-cell "Updated 09:30-17:00 (7h30m) 2/2 Bella&Duke - Malvern Caravan and Motorhome Show…" at bounding box center [343, 210] width 161 height 403
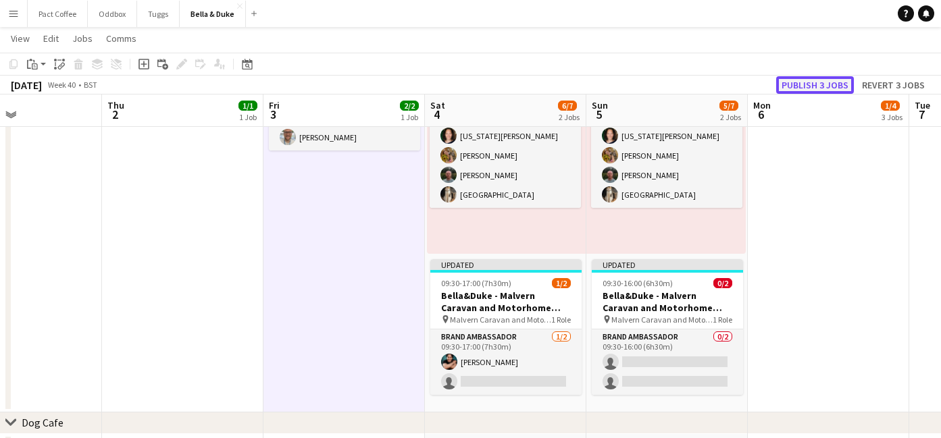
click at [804, 80] on button "Publish 3 jobs" at bounding box center [815, 85] width 78 height 18
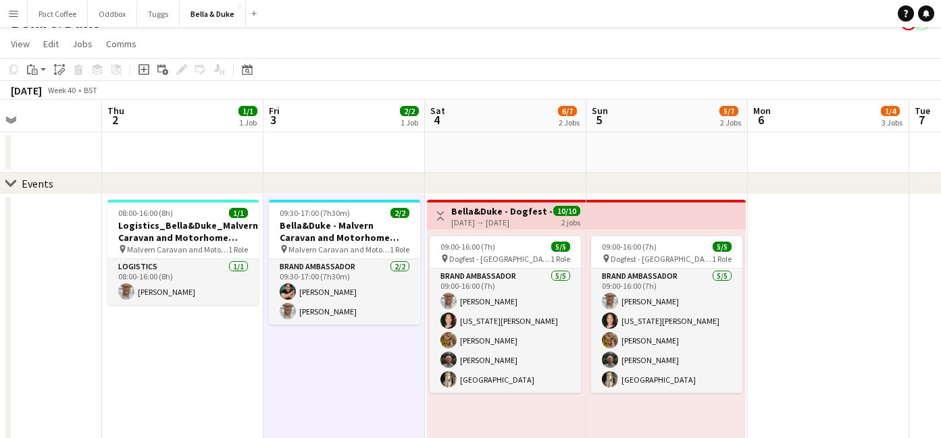
scroll to position [20, 0]
click at [475, 215] on h3 "Bella&Duke - Dogfest - [GEOGRAPHIC_DATA] (Team 1)" at bounding box center [501, 212] width 101 height 12
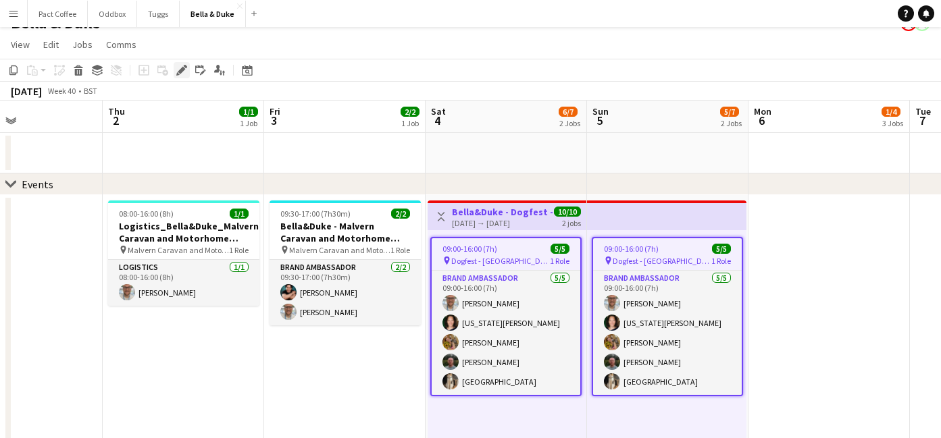
click at [174, 71] on div "Edit" at bounding box center [182, 70] width 16 height 16
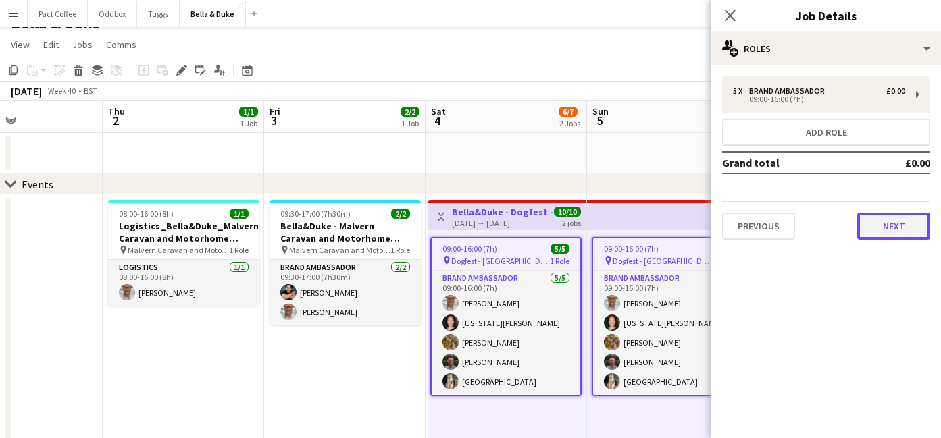
click at [896, 235] on button "Next" at bounding box center [893, 226] width 73 height 27
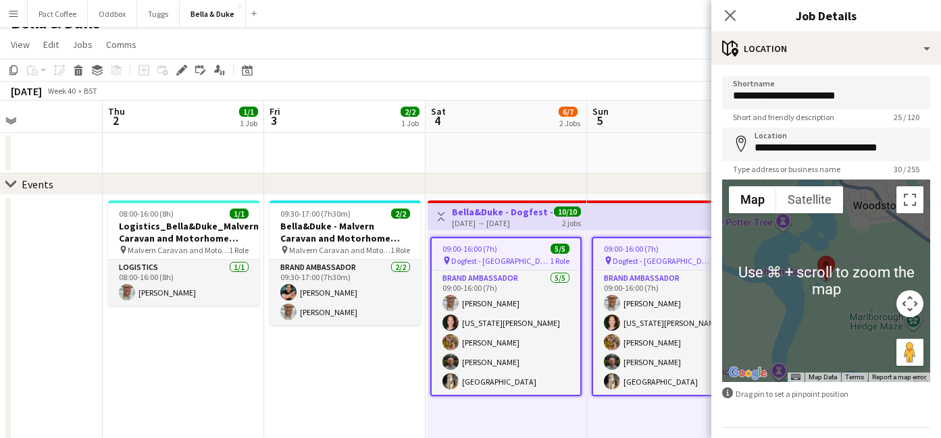
scroll to position [39, 0]
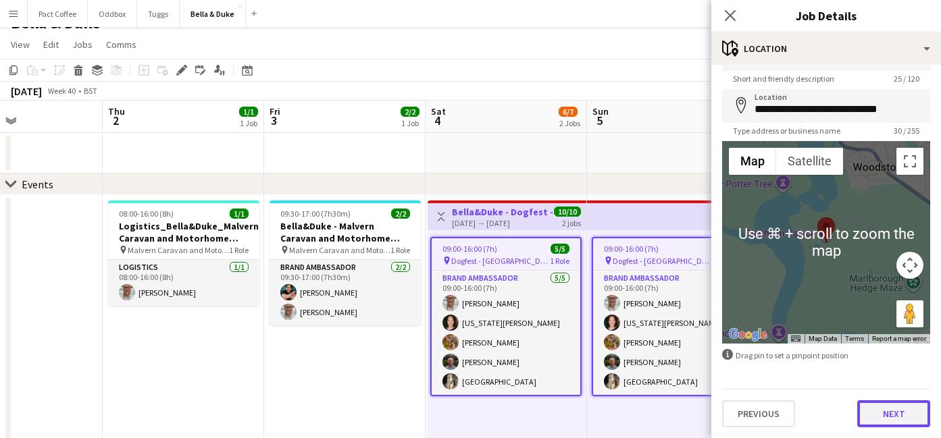
click at [893, 415] on button "Next" at bounding box center [893, 414] width 73 height 27
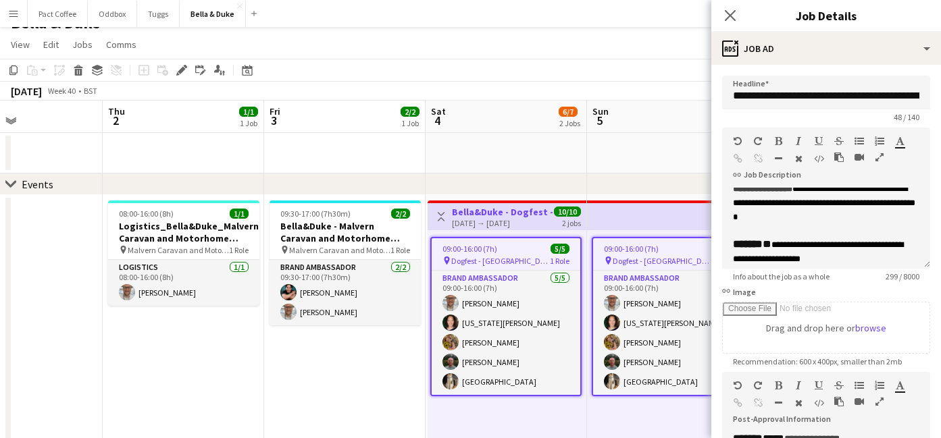
scroll to position [100, 0]
click at [732, 17] on icon "Close pop-in" at bounding box center [729, 15] width 13 height 13
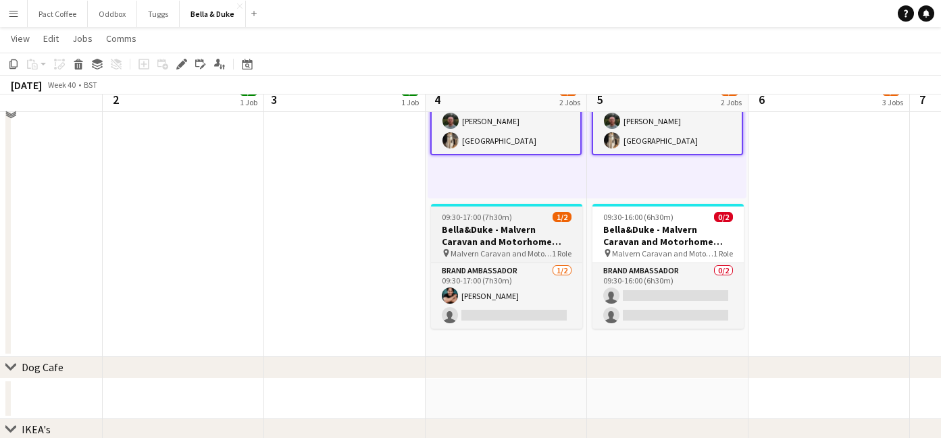
scroll to position [262, 0]
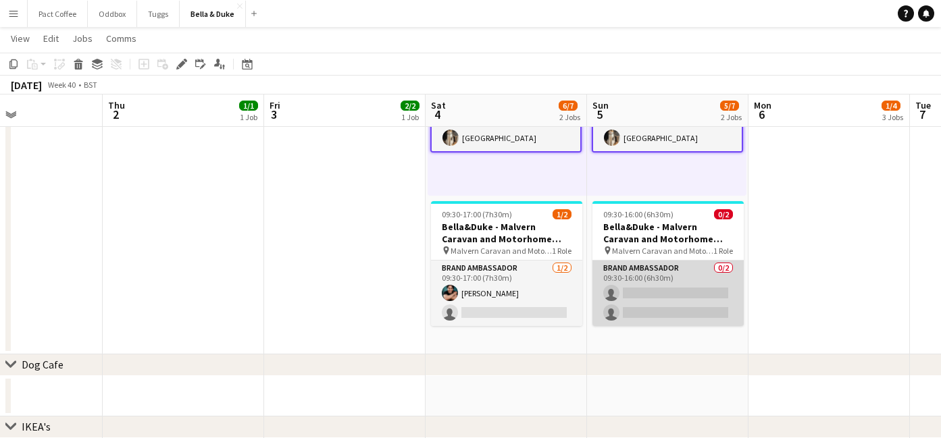
click at [644, 295] on app-card-role "Brand Ambassador 0/2 09:30-16:00 (6h30m) single-neutral-actions single-neutral-…" at bounding box center [667, 294] width 151 height 66
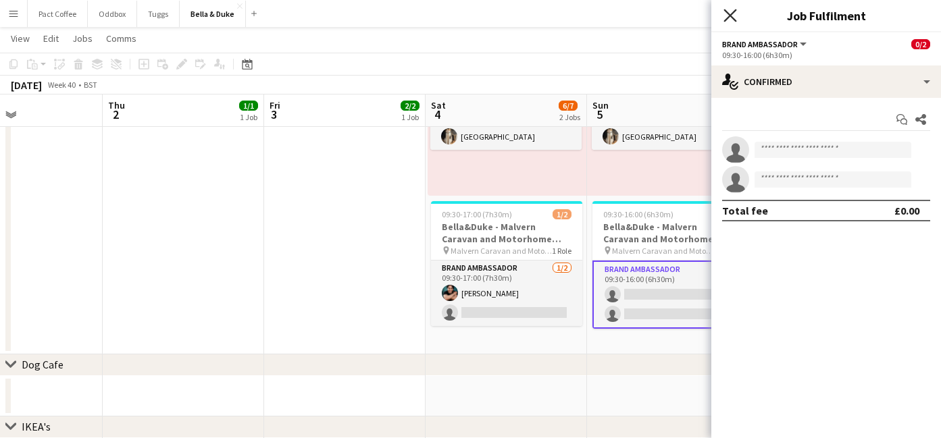
click at [730, 11] on icon "Close pop-in" at bounding box center [729, 15] width 13 height 13
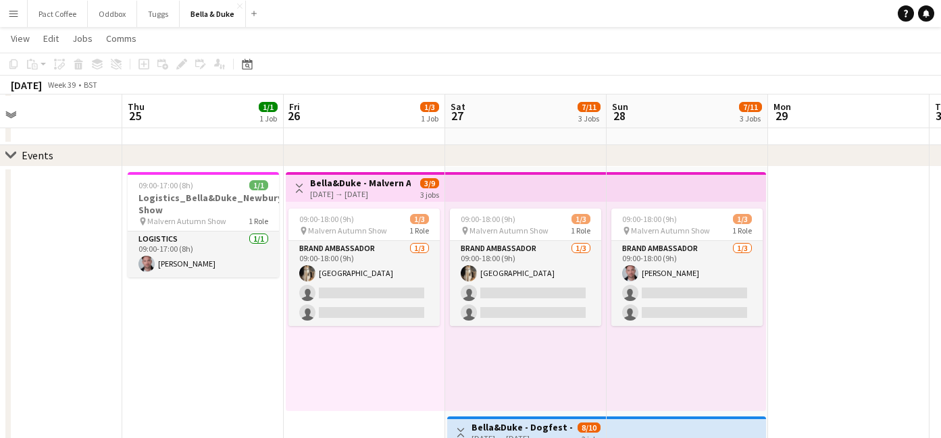
scroll to position [146, 0]
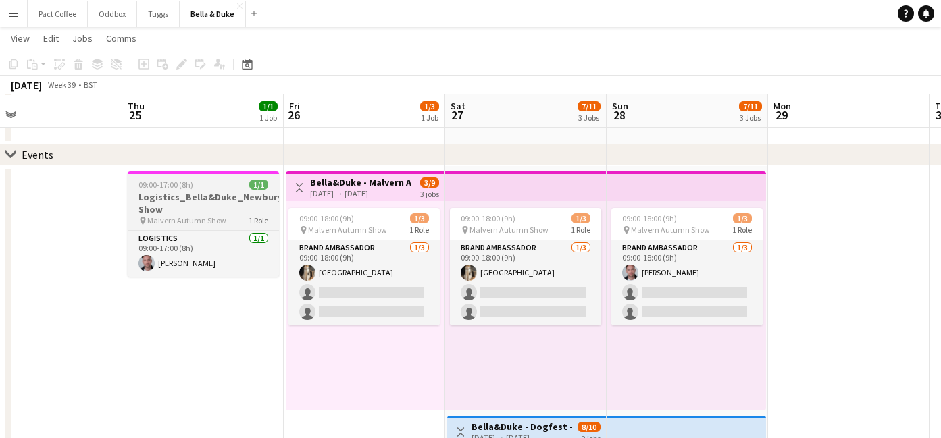
click at [203, 215] on span "Malvern Autumn Show" at bounding box center [186, 220] width 79 height 10
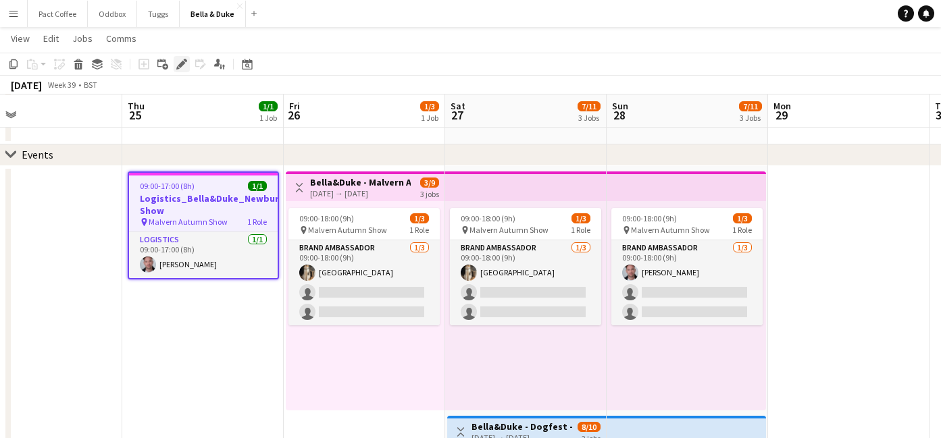
click at [187, 68] on div "Edit" at bounding box center [182, 64] width 16 height 16
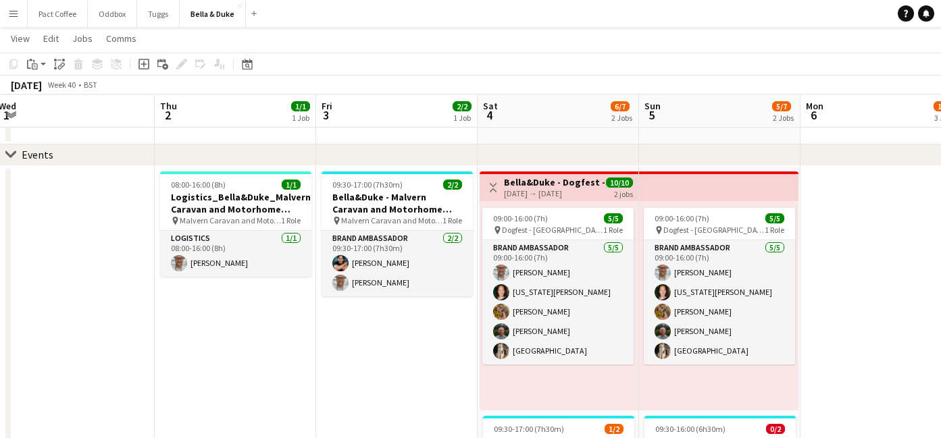
scroll to position [0, 494]
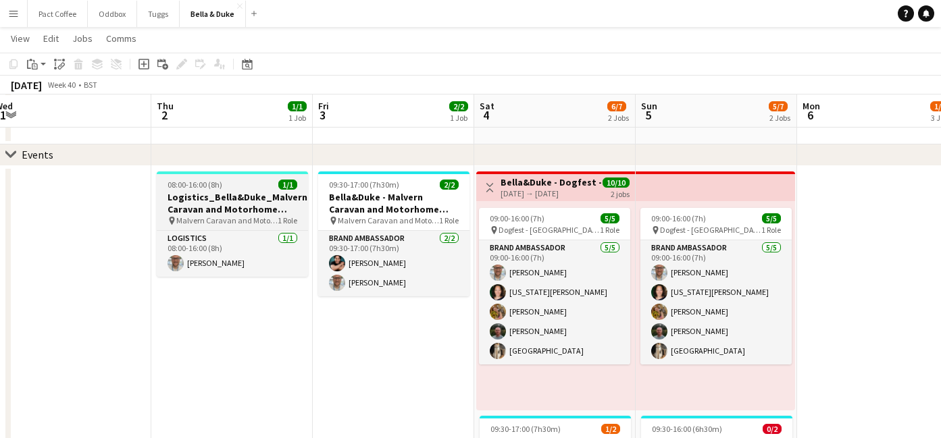
click at [230, 187] on div "08:00-16:00 (8h) 1/1" at bounding box center [232, 185] width 151 height 10
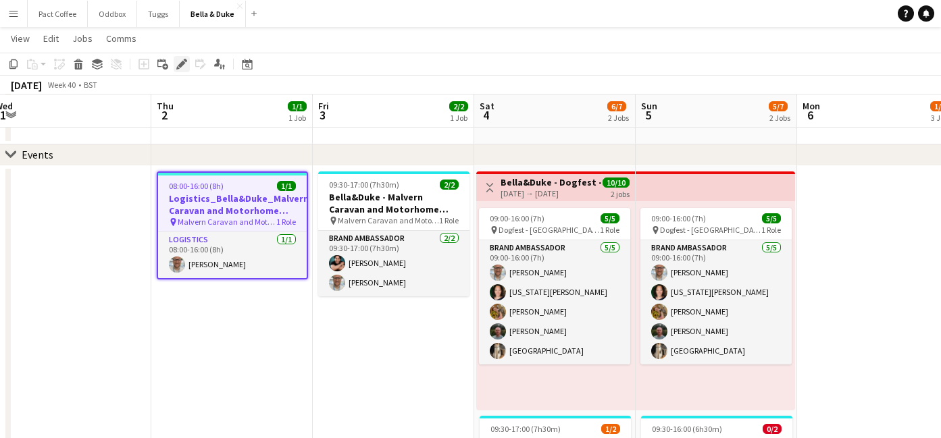
click at [179, 66] on icon at bounding box center [181, 64] width 7 height 7
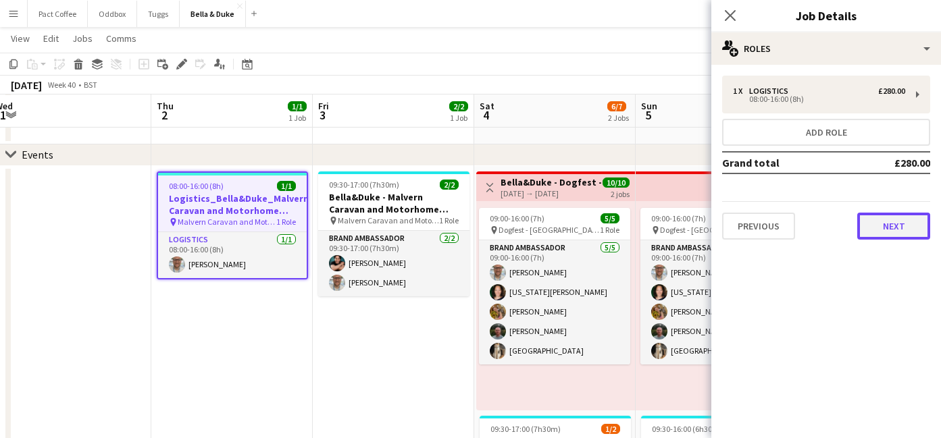
click at [884, 230] on button "Next" at bounding box center [893, 226] width 73 height 27
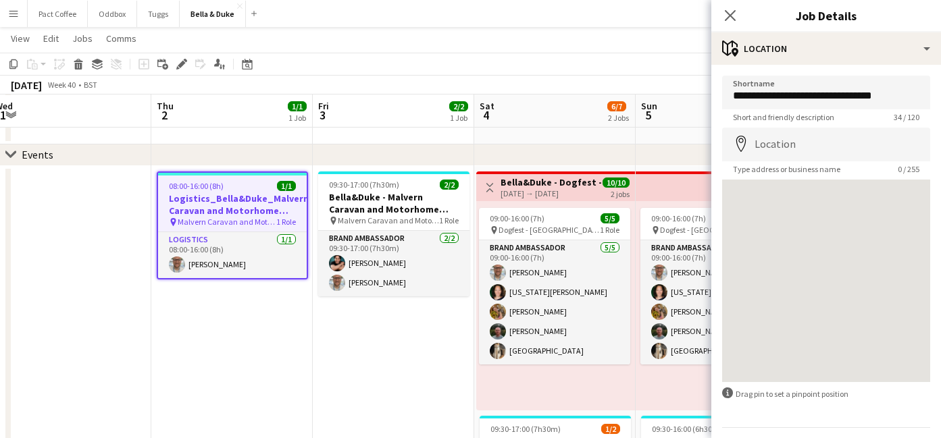
scroll to position [39, 0]
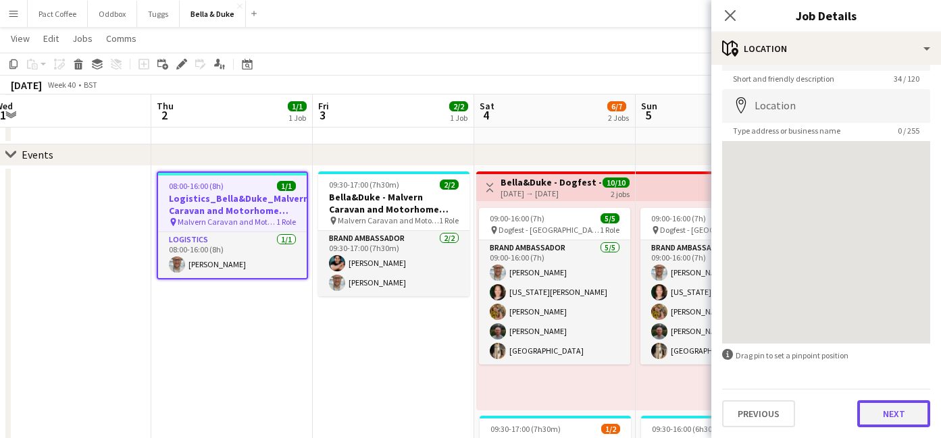
click at [886, 413] on button "Next" at bounding box center [893, 414] width 73 height 27
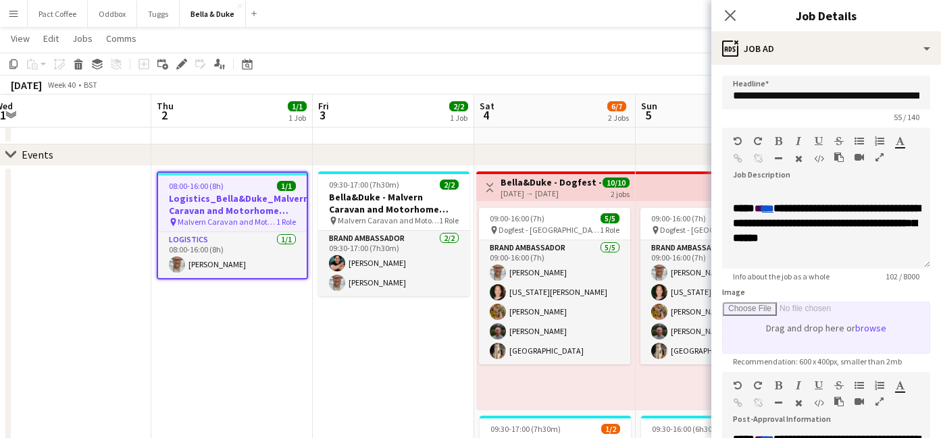
scroll to position [229, 0]
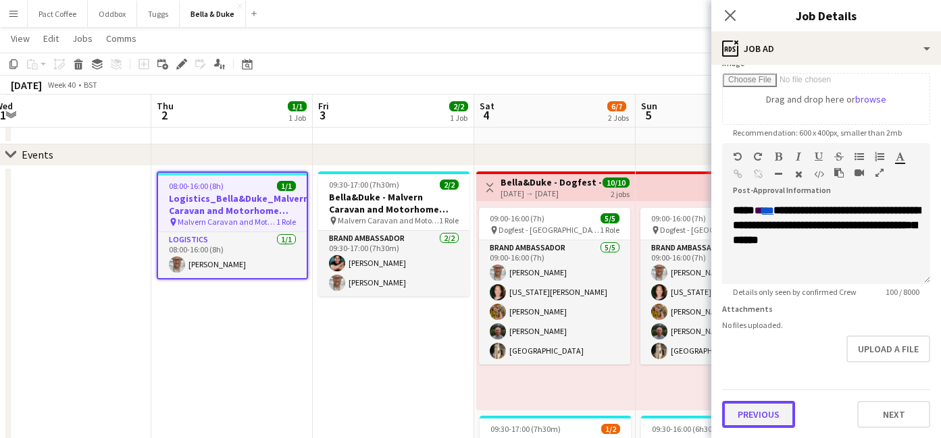
click at [748, 411] on button "Previous" at bounding box center [758, 414] width 73 height 27
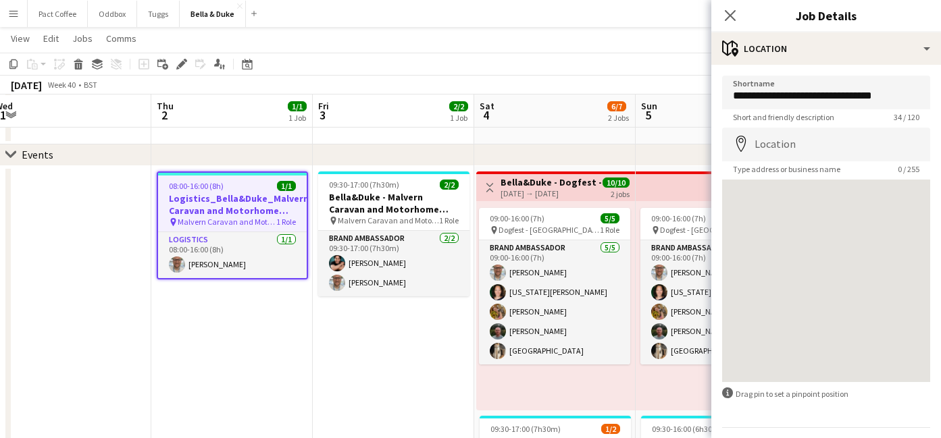
scroll to position [39, 0]
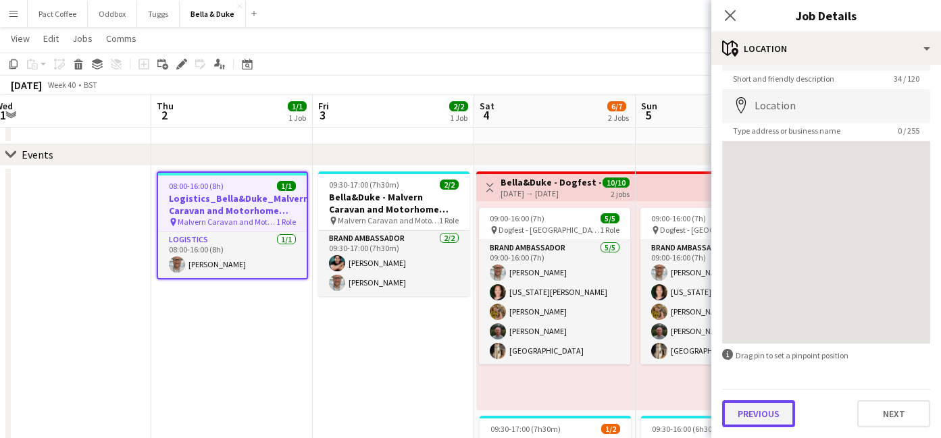
click at [759, 407] on button "Previous" at bounding box center [758, 414] width 73 height 27
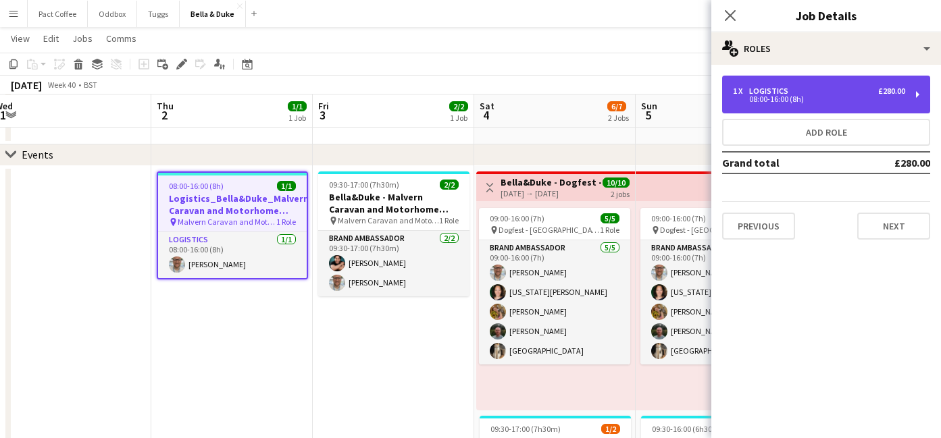
click at [794, 80] on div "1 x Logistics £280.00 08:00-16:00 (8h)" at bounding box center [826, 95] width 208 height 38
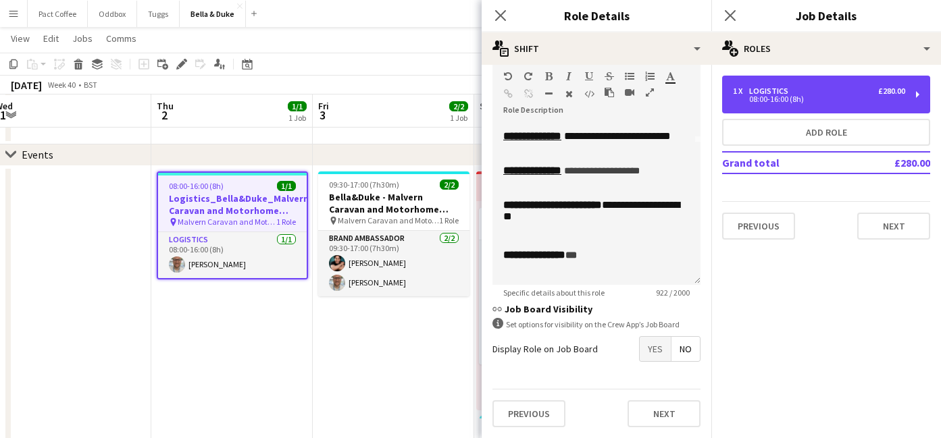
scroll to position [143, 0]
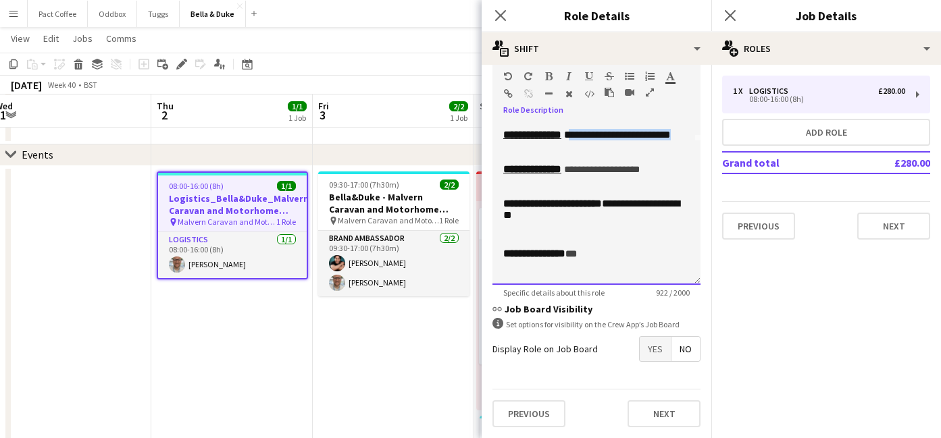
drag, startPoint x: 623, startPoint y: 187, endPoint x: 580, endPoint y: 176, distance: 45.2
click at [580, 141] on p "**********" at bounding box center [596, 134] width 186 height 11
paste div
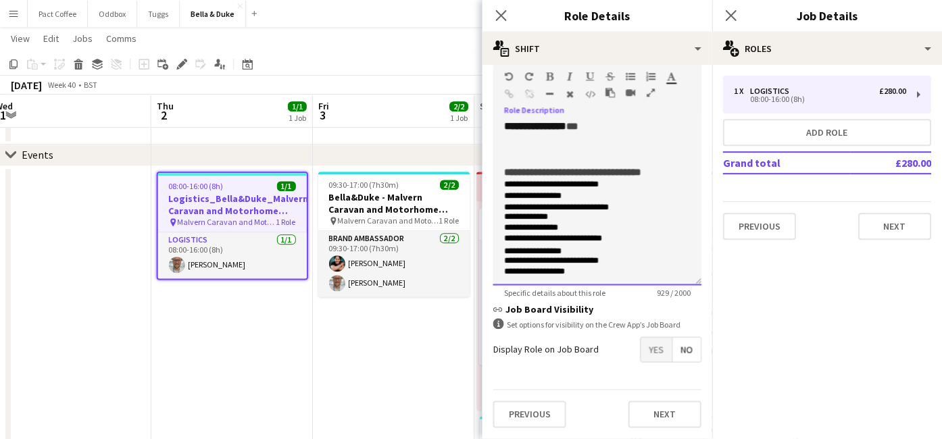
scroll to position [268, 0]
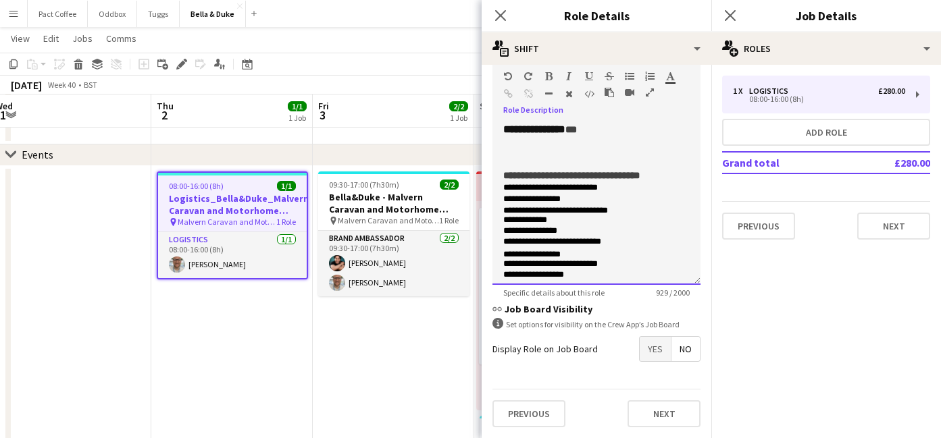
click at [548, 84] on span "**********" at bounding box center [552, 79] width 99 height 10
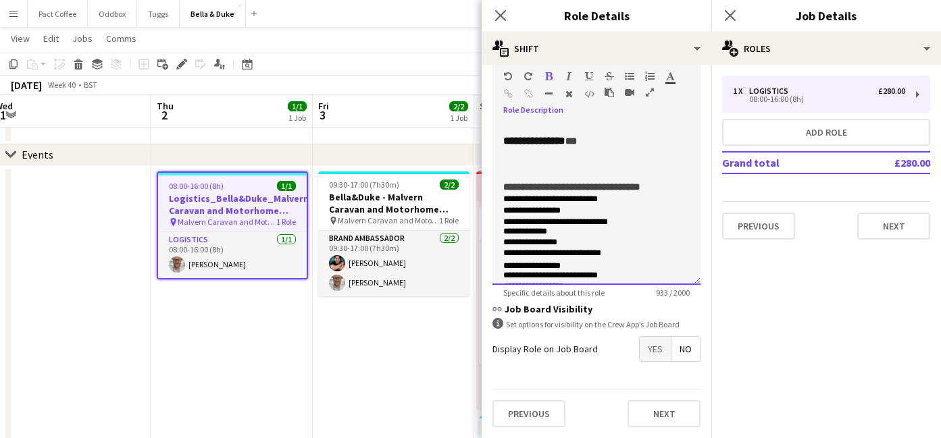
drag, startPoint x: 686, startPoint y: 173, endPoint x: 591, endPoint y: 178, distance: 95.4
click at [591, 112] on p "**********" at bounding box center [596, 106] width 186 height 14
drag, startPoint x: 586, startPoint y: 173, endPoint x: 688, endPoint y: 178, distance: 102.8
click at [688, 112] on p "**********" at bounding box center [596, 106] width 186 height 14
copy p "**********"
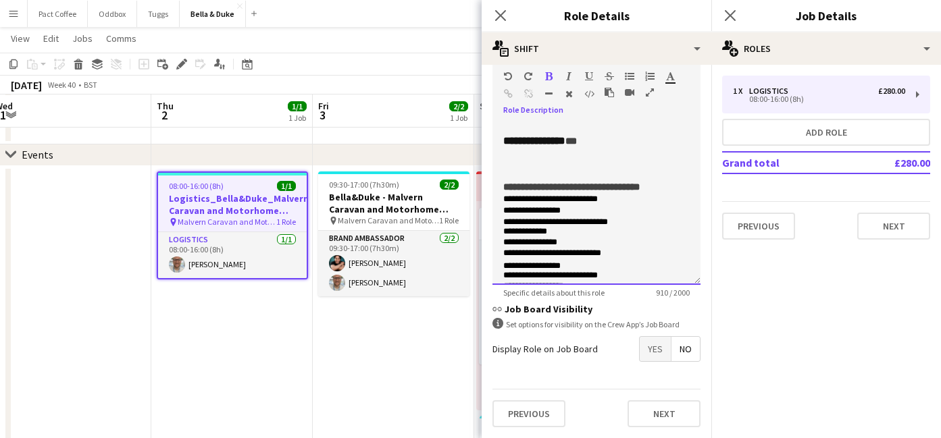
click at [592, 74] on p at bounding box center [596, 67] width 186 height 11
click at [533, 84] on span "*******" at bounding box center [518, 79] width 30 height 10
click at [599, 112] on p "**********" at bounding box center [596, 106] width 186 height 14
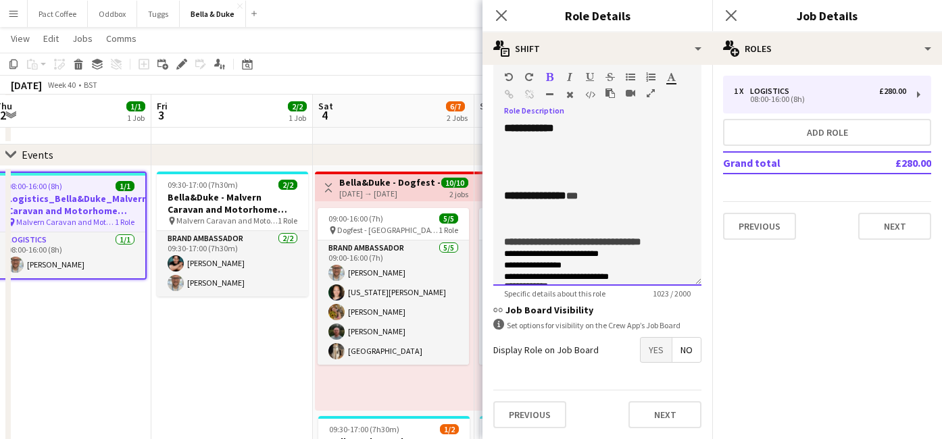
click at [623, 201] on p "**********" at bounding box center [597, 195] width 186 height 11
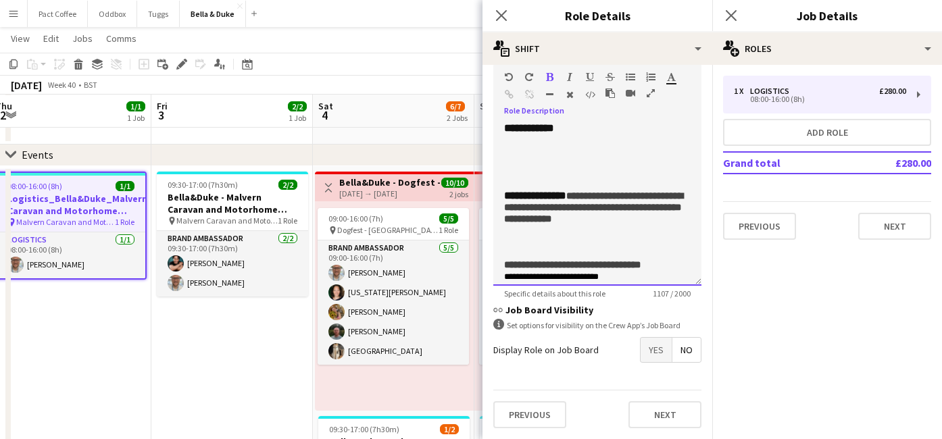
scroll to position [311, 0]
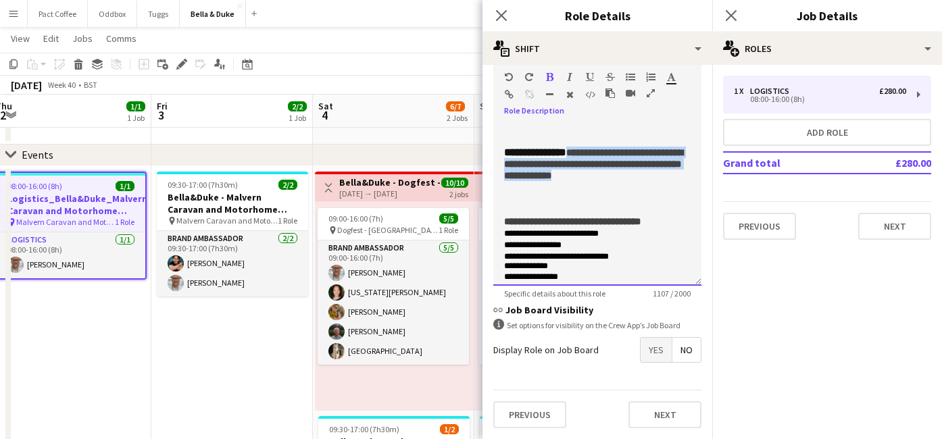
drag, startPoint x: 609, startPoint y: 276, endPoint x: 534, endPoint y: 240, distance: 83.1
click at [534, 181] on p "**********" at bounding box center [597, 164] width 186 height 34
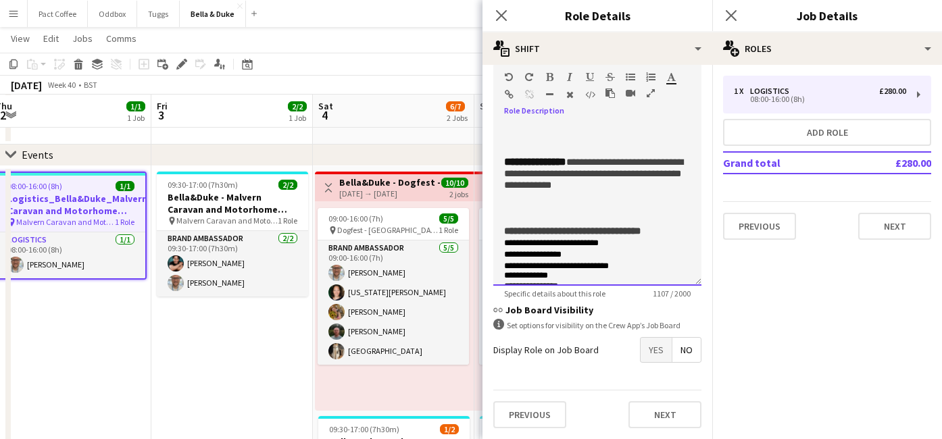
scroll to position [295, 0]
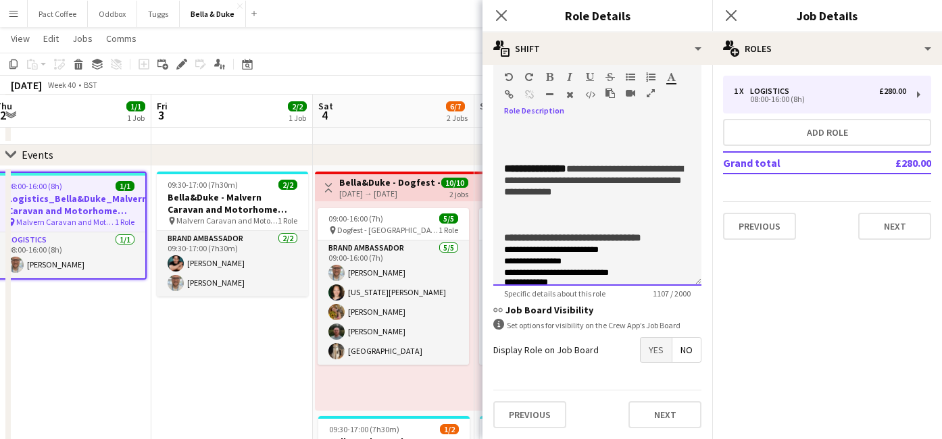
drag, startPoint x: 581, startPoint y: 182, endPoint x: 546, endPoint y: 155, distance: 44.3
click at [546, 140] on p "**********" at bounding box center [597, 106] width 186 height 68
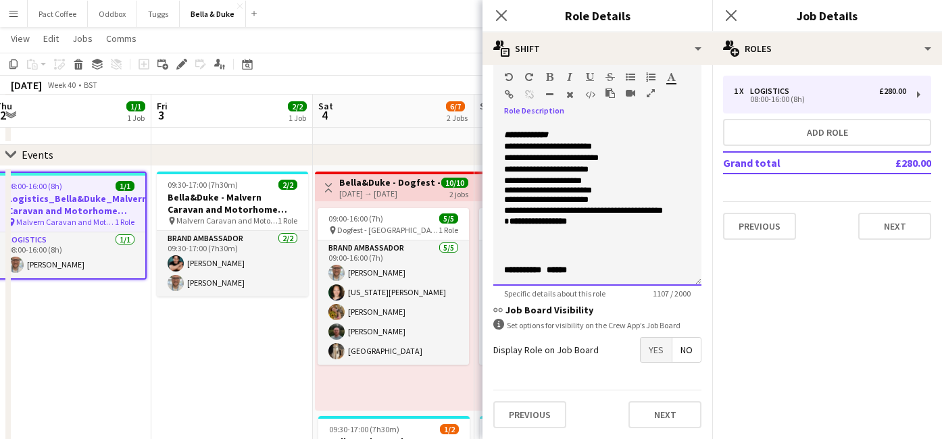
scroll to position [700, 0]
click at [732, 17] on icon at bounding box center [730, 15] width 13 height 13
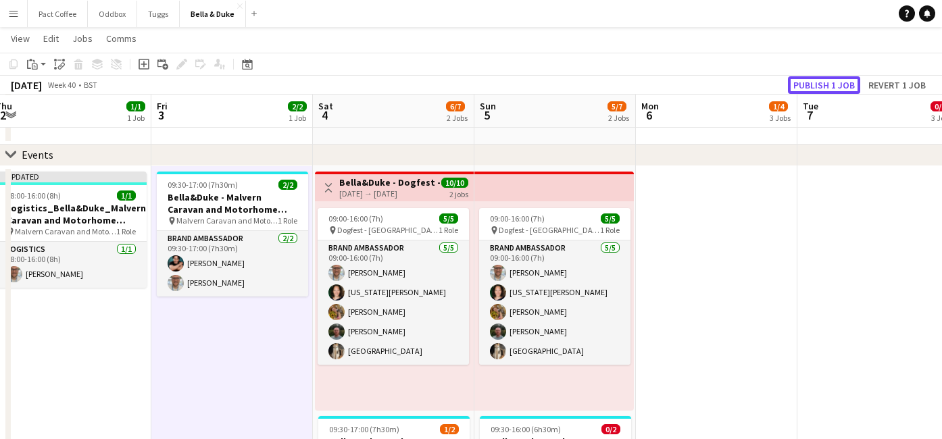
click at [803, 80] on button "Publish 1 job" at bounding box center [824, 85] width 72 height 18
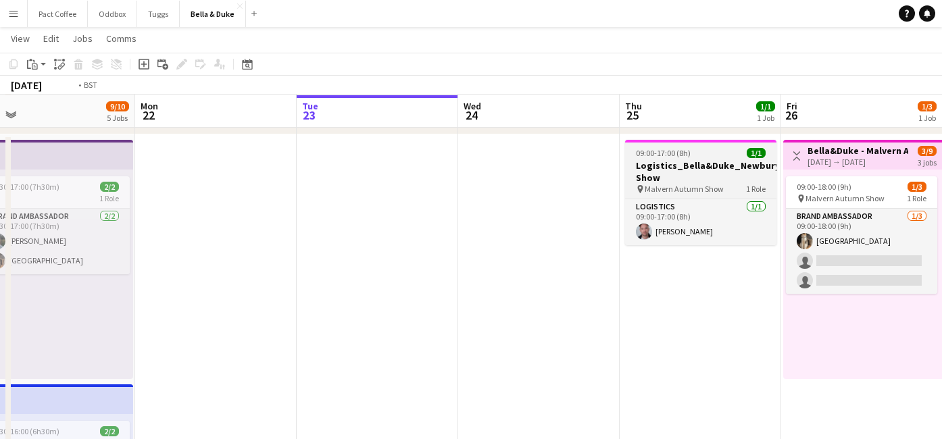
scroll to position [0, 476]
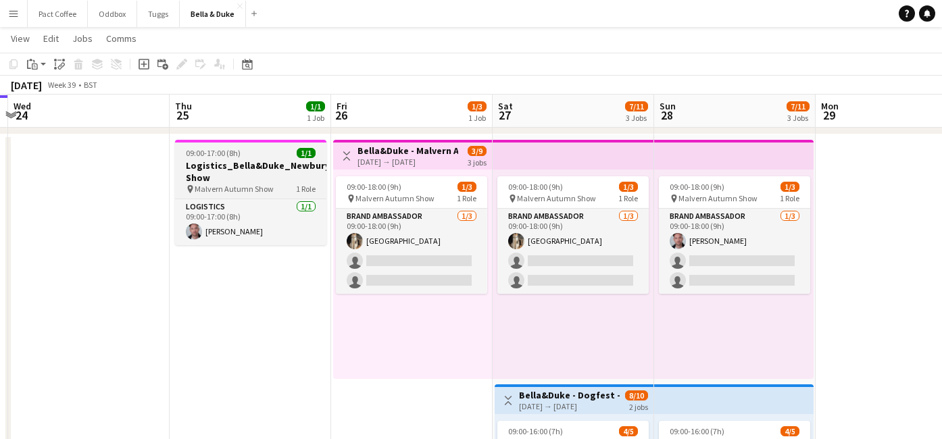
click at [265, 159] on h3 "Logistics_Bella&Duke_Newbury Show" at bounding box center [250, 171] width 151 height 24
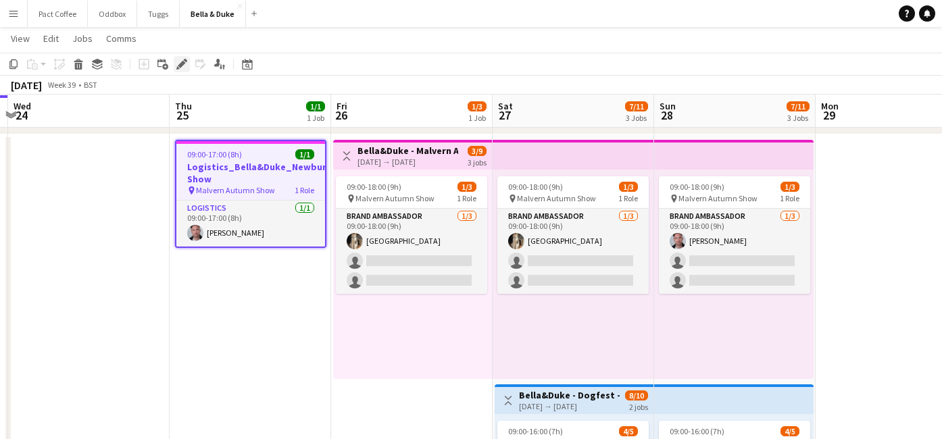
click at [180, 66] on icon at bounding box center [181, 64] width 7 height 7
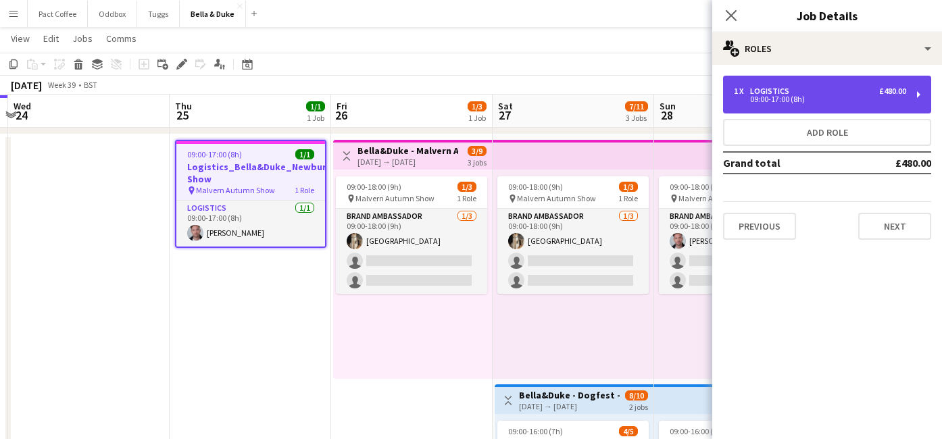
click at [833, 82] on div "1 x Logistics £480.00 09:00-17:00 (8h)" at bounding box center [827, 95] width 208 height 38
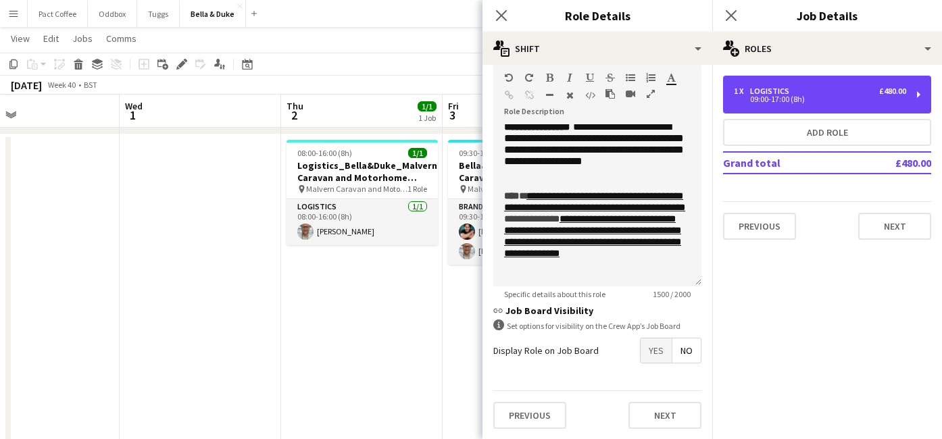
scroll to position [0, 466]
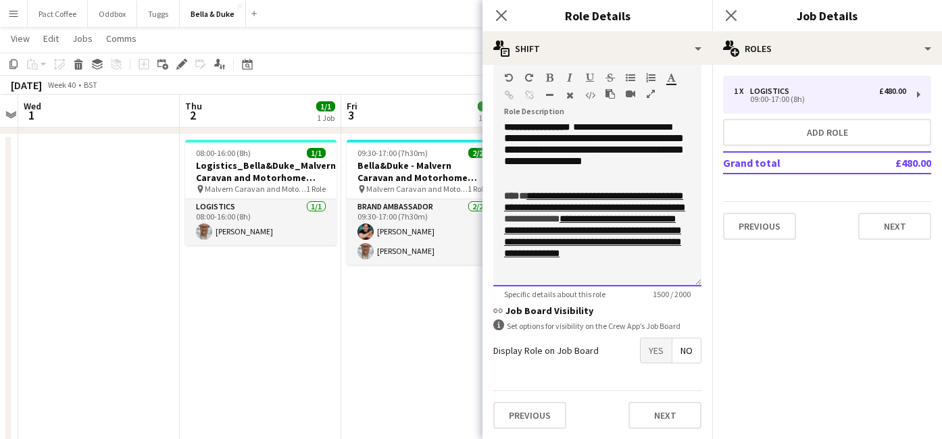
click at [603, 95] on b "**********" at bounding box center [553, 90] width 99 height 10
copy p "**********"
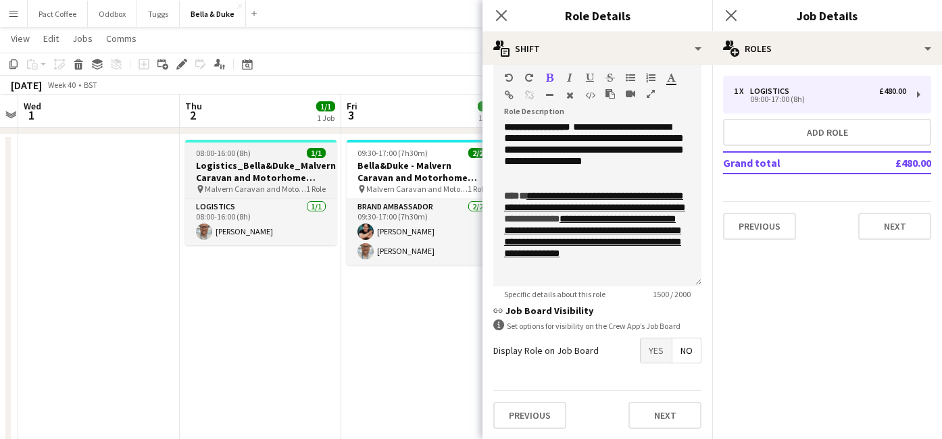
click at [268, 161] on h3 "Logistics_Bella&Duke_Malvern Caravan and Motorhome Show" at bounding box center [260, 171] width 151 height 24
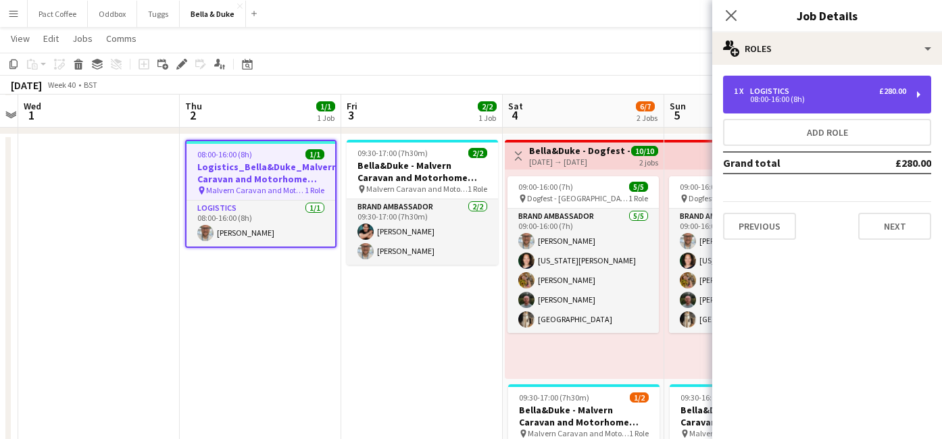
click at [756, 96] on div "08:00-16:00 (8h)" at bounding box center [820, 99] width 172 height 7
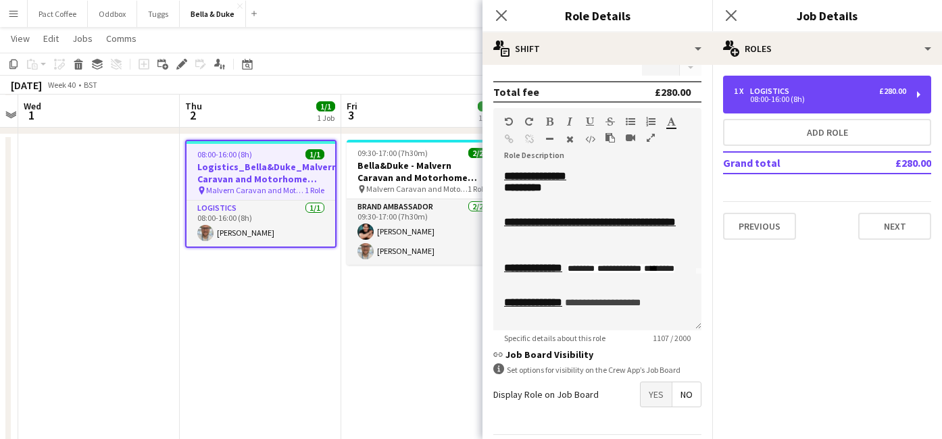
scroll to position [58, 0]
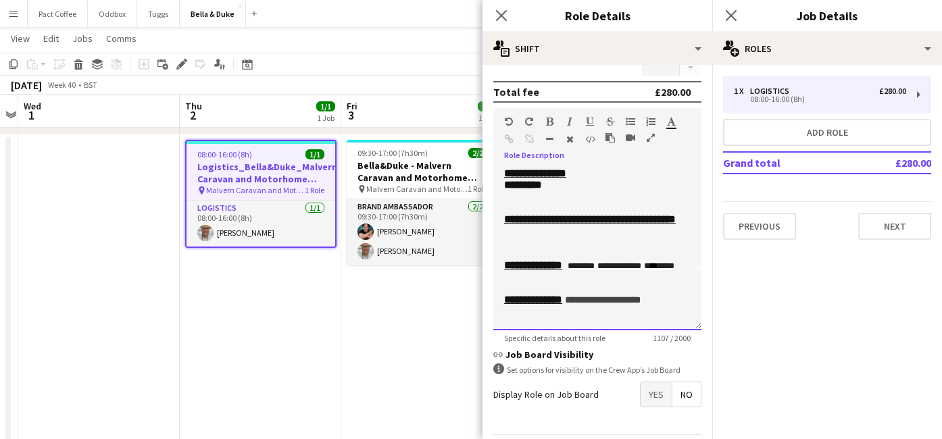
click at [564, 248] on p at bounding box center [597, 241] width 186 height 11
paste div
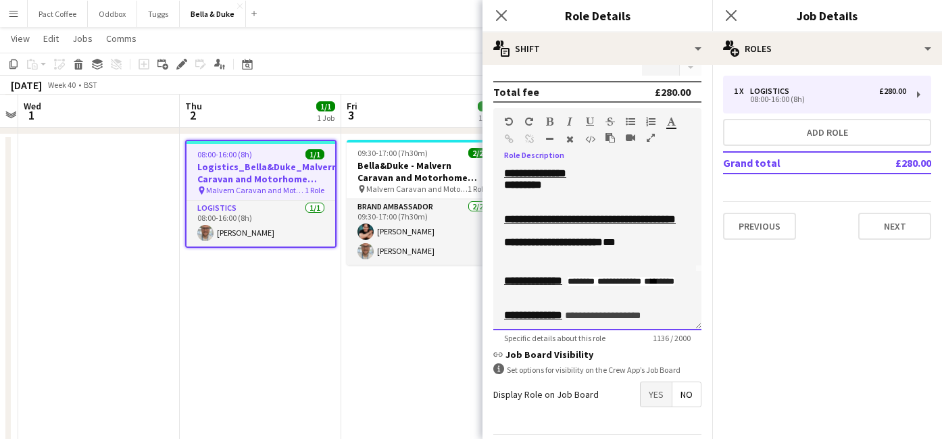
click at [661, 250] on p "**********" at bounding box center [597, 243] width 186 height 14
drag, startPoint x: 659, startPoint y: 277, endPoint x: 637, endPoint y: 277, distance: 22.3
click at [637, 250] on p "**********" at bounding box center [597, 243] width 186 height 14
click at [617, 236] on p at bounding box center [597, 230] width 186 height 11
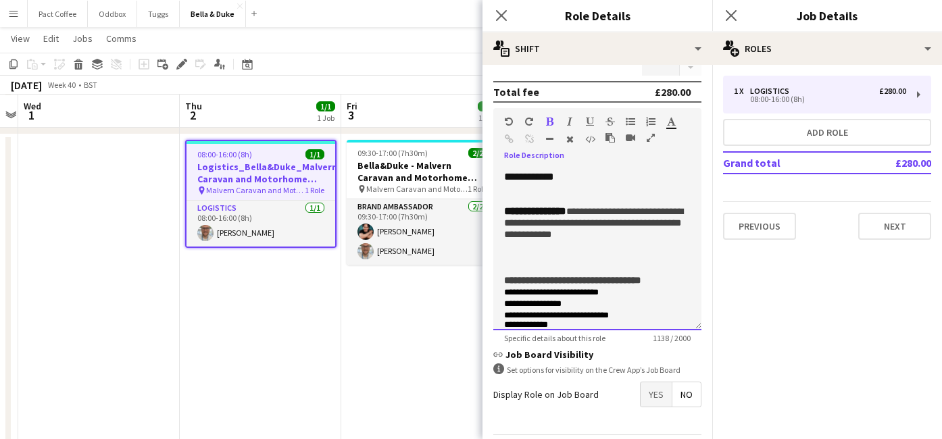
scroll to position [290, 0]
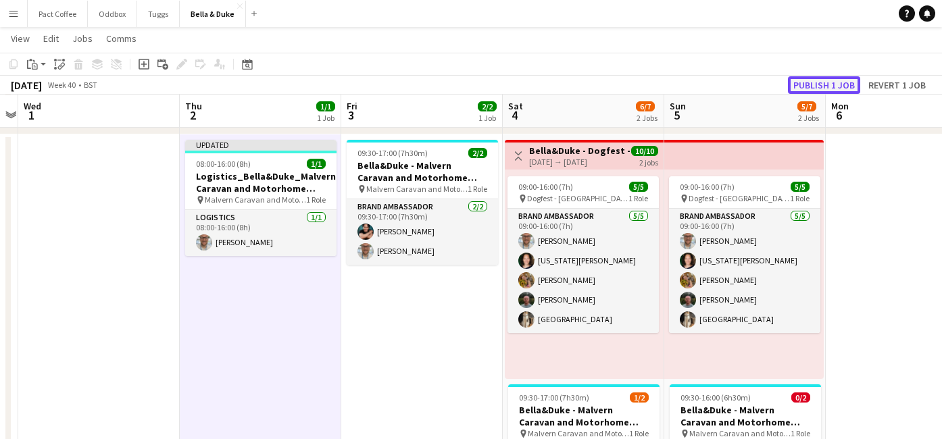
click at [840, 86] on button "Publish 1 job" at bounding box center [824, 85] width 72 height 18
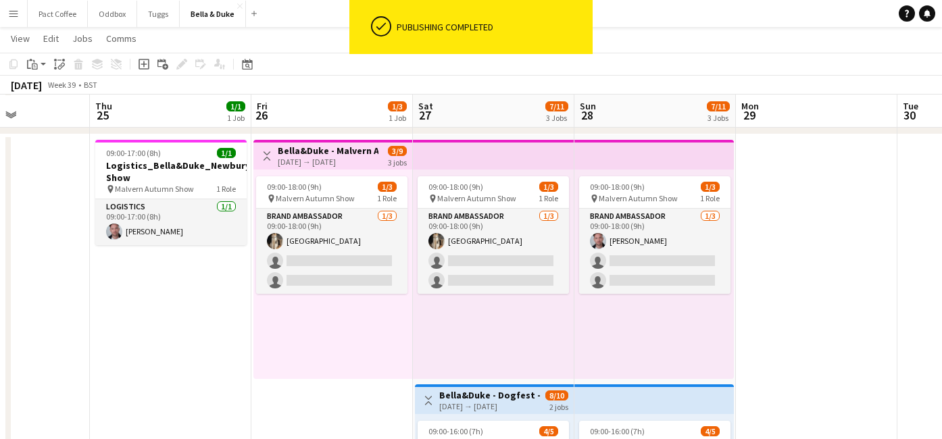
scroll to position [0, 397]
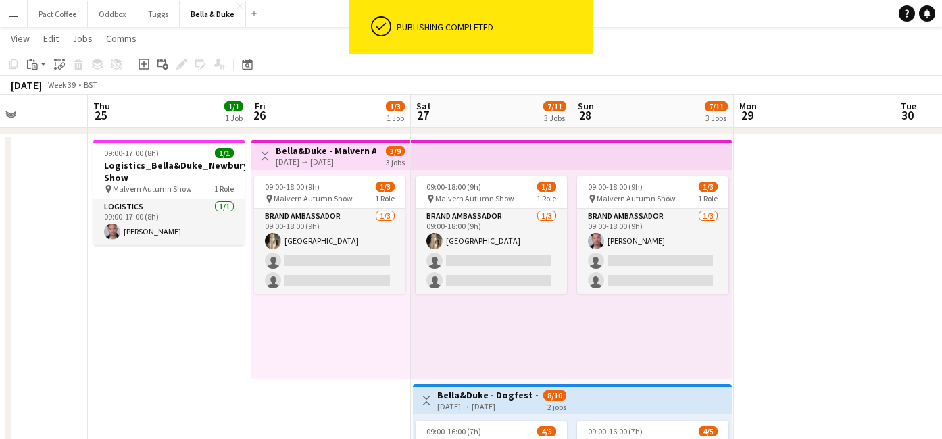
click at [341, 157] on div "[DATE] → [DATE]" at bounding box center [326, 162] width 101 height 10
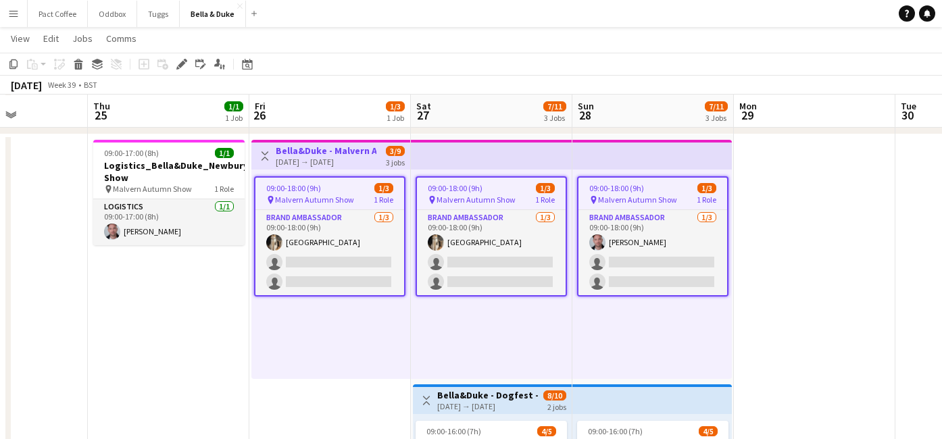
click at [171, 61] on div "Add job Add linked Job Edit Edit linked Job Applicants" at bounding box center [175, 64] width 103 height 16
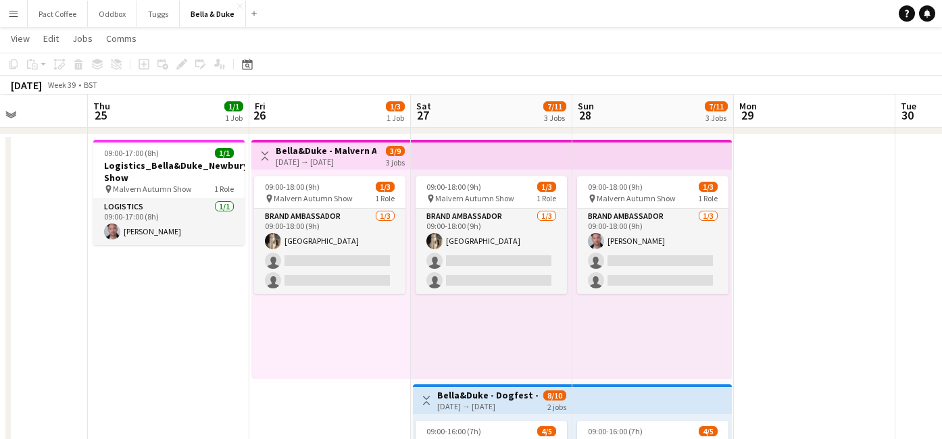
click at [311, 157] on div "[DATE] → [DATE]" at bounding box center [326, 162] width 101 height 10
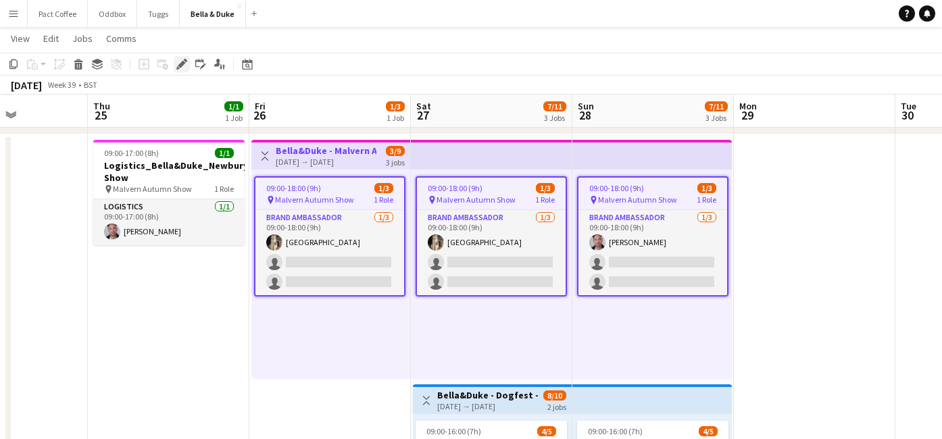
click at [188, 69] on div "Edit" at bounding box center [182, 64] width 16 height 16
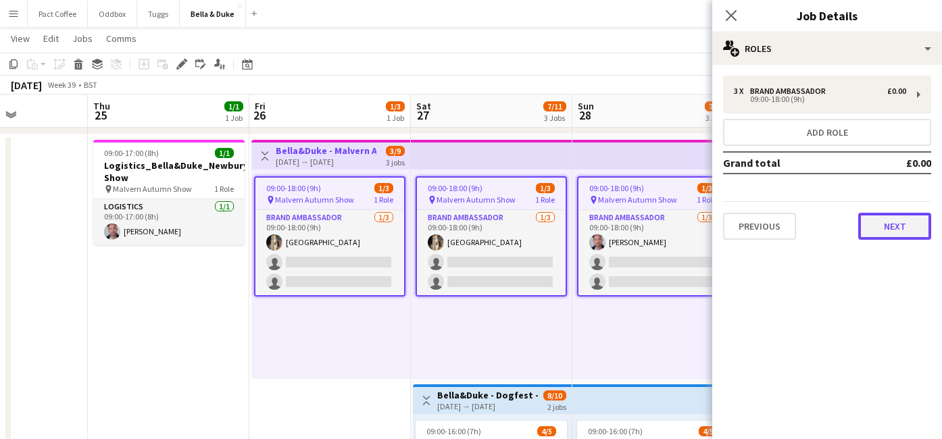
click at [893, 227] on button "Next" at bounding box center [894, 226] width 73 height 27
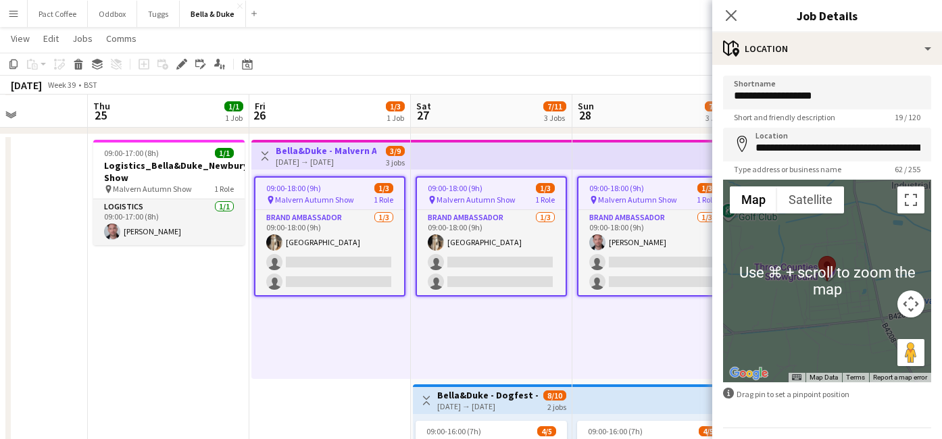
scroll to position [38, 0]
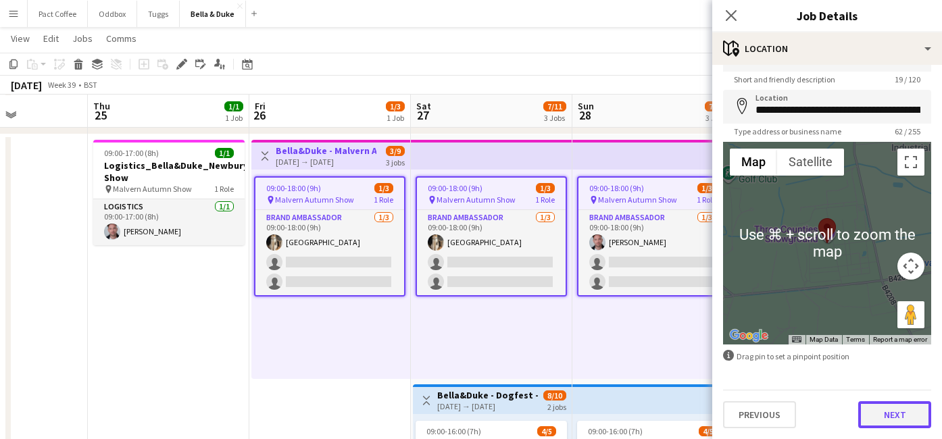
click at [867, 416] on button "Next" at bounding box center [894, 414] width 73 height 27
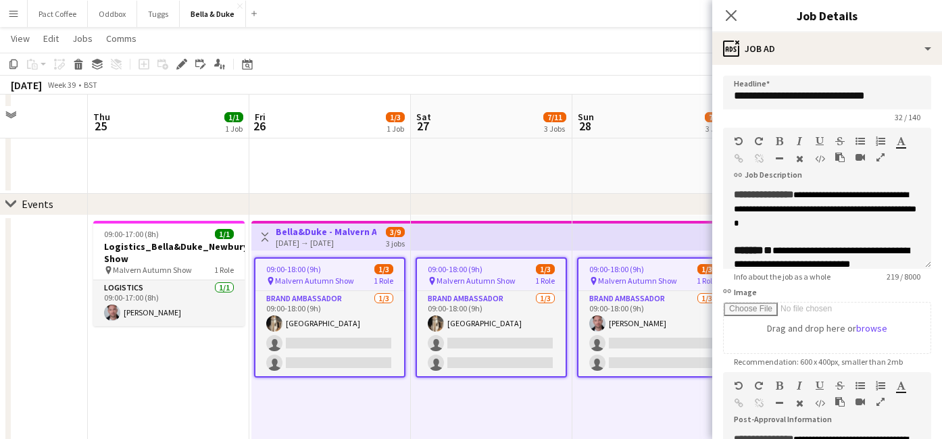
scroll to position [88, 0]
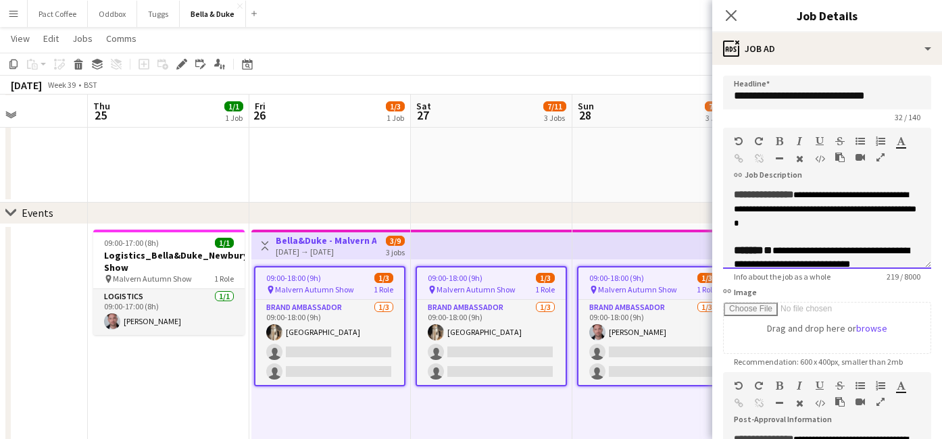
click at [734, 194] on span "**********" at bounding box center [763, 194] width 59 height 9
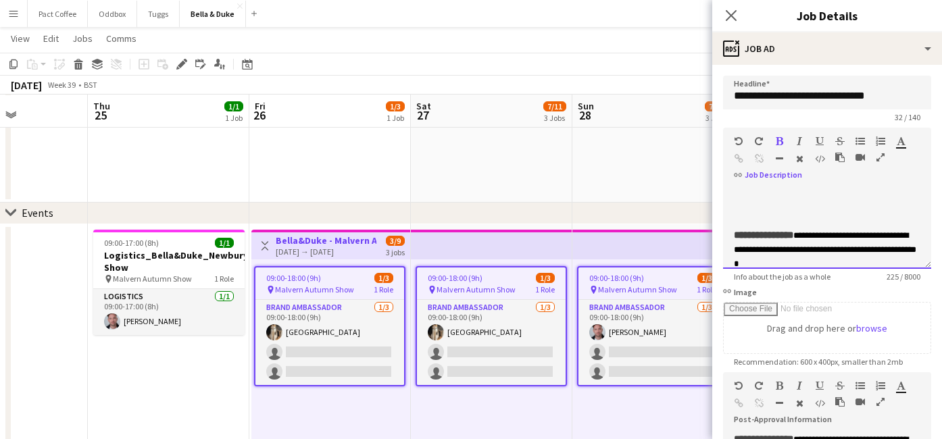
click at [750, 202] on div at bounding box center [827, 208] width 186 height 14
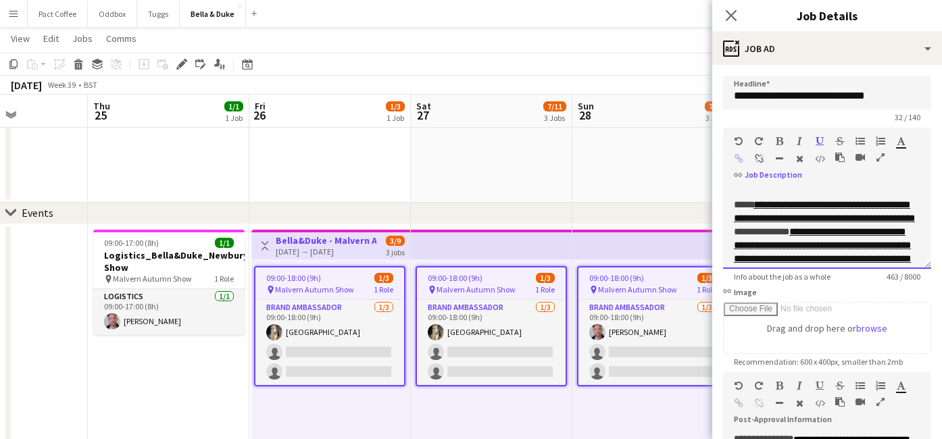
scroll to position [0, 0]
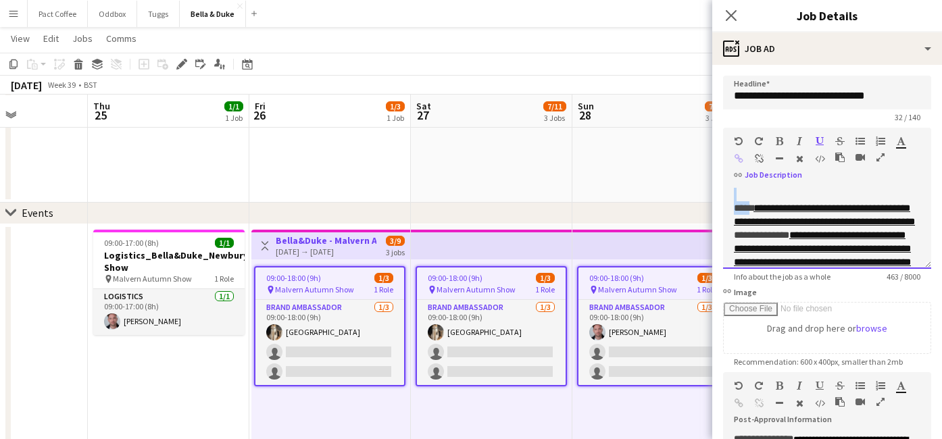
drag, startPoint x: 759, startPoint y: 209, endPoint x: 689, endPoint y: 206, distance: 69.6
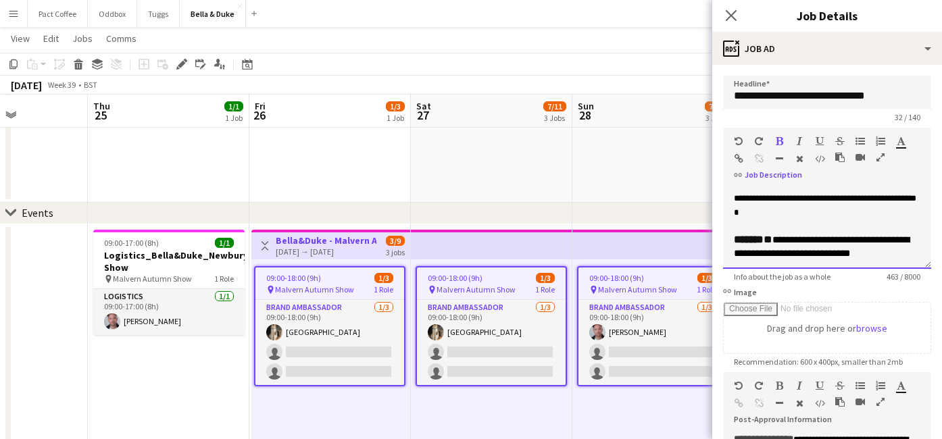
scroll to position [120, 0]
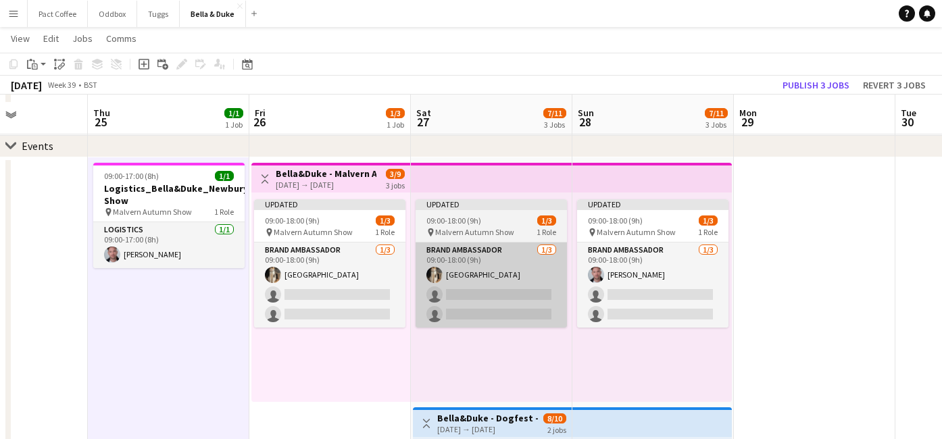
scroll to position [163, 0]
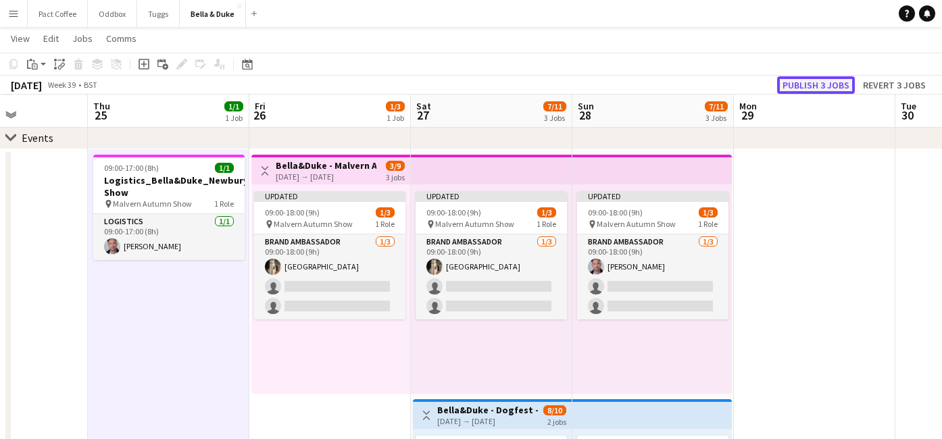
click at [803, 81] on button "Publish 3 jobs" at bounding box center [816, 85] width 78 height 18
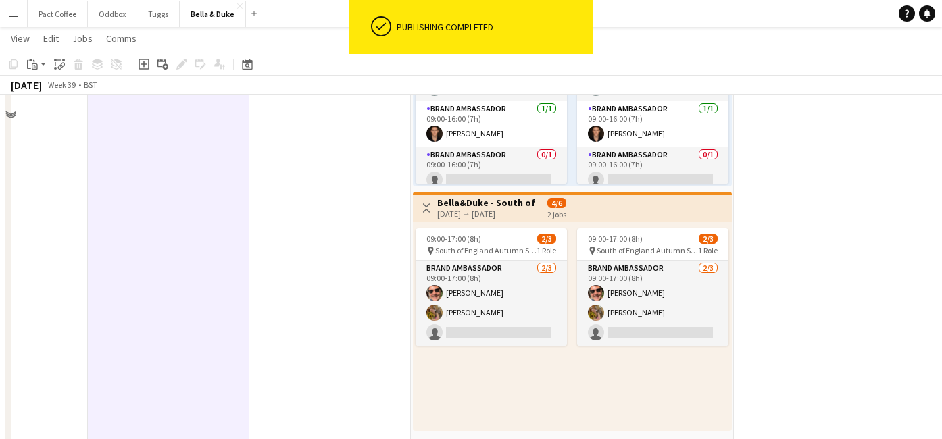
scroll to position [618, 0]
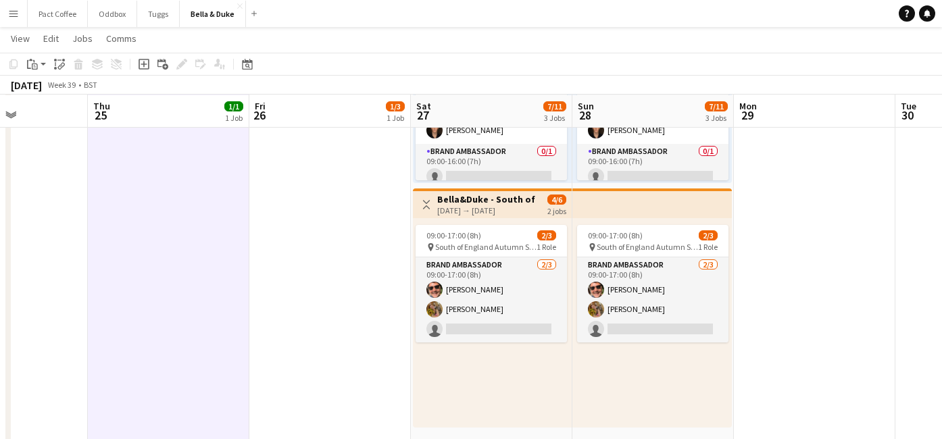
click at [478, 195] on h3 "Bella&Duke - South of England Autumn Show and Horse trials" at bounding box center [487, 199] width 101 height 12
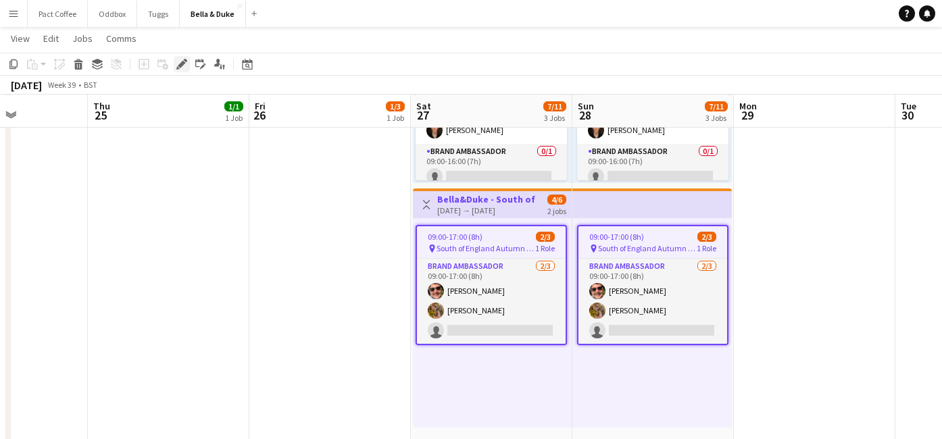
click at [180, 66] on icon at bounding box center [181, 64] width 7 height 7
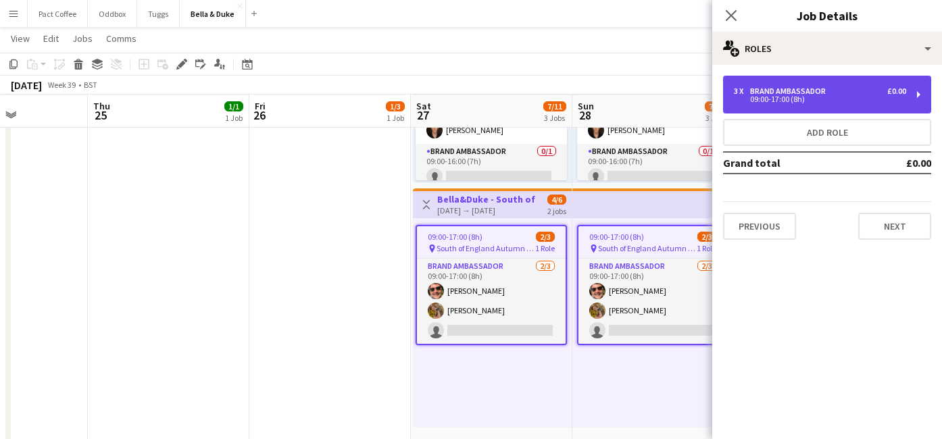
click at [898, 111] on div "3 x Brand Ambassador £0.00 09:00-17:00 (8h)" at bounding box center [827, 95] width 208 height 38
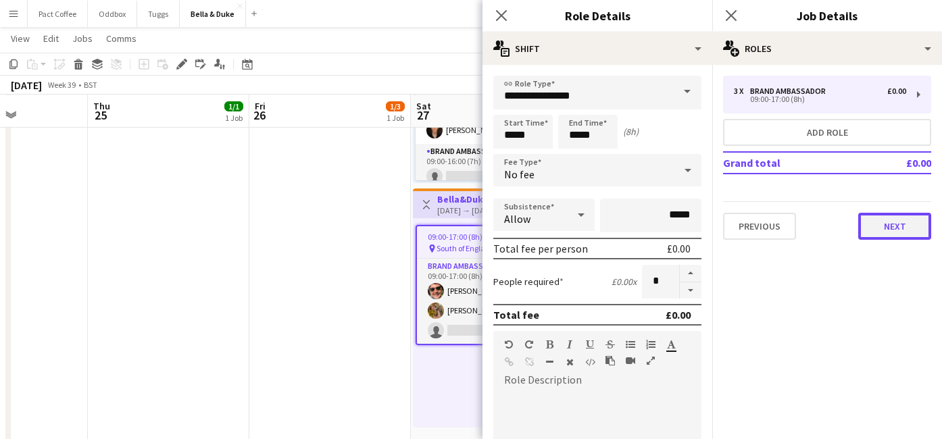
click at [904, 223] on button "Next" at bounding box center [894, 226] width 73 height 27
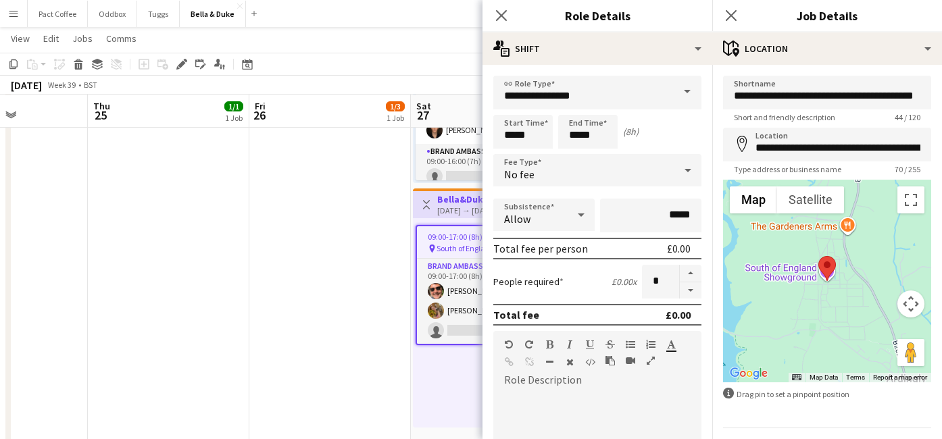
scroll to position [38, 0]
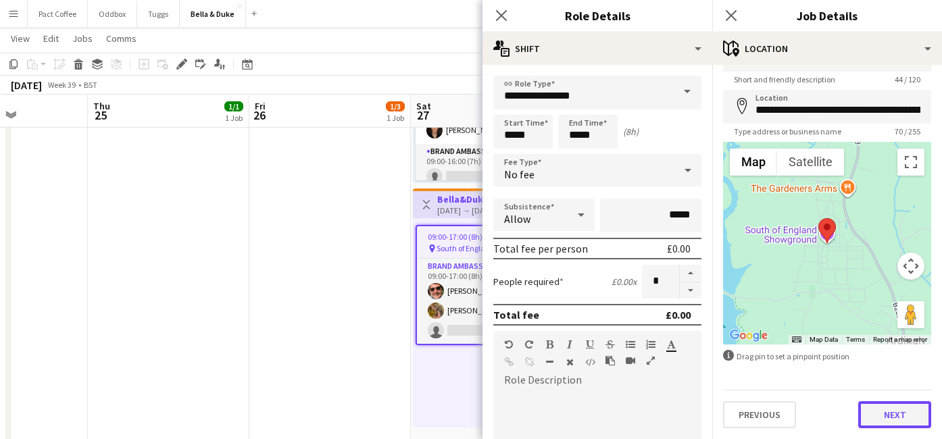
click at [885, 413] on button "Next" at bounding box center [894, 414] width 73 height 27
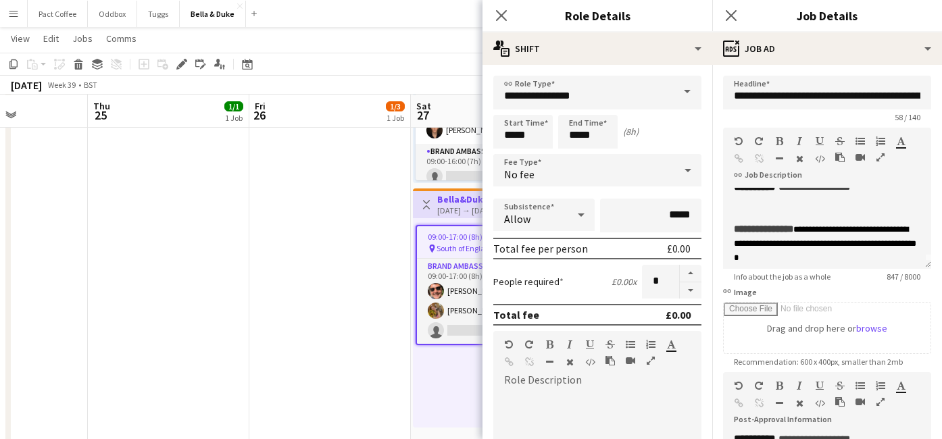
scroll to position [0, 0]
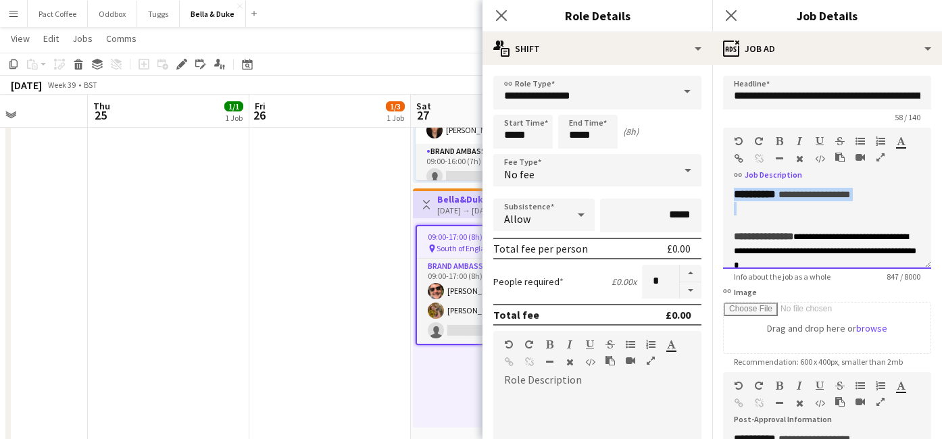
drag, startPoint x: 755, startPoint y: 214, endPoint x: 689, endPoint y: 155, distance: 88.0
click at [689, 155] on body "Menu Boards Boards Boards All jobs Status Workforce Workforce My Workforce Recr…" at bounding box center [471, 287] width 942 height 1810
paste div
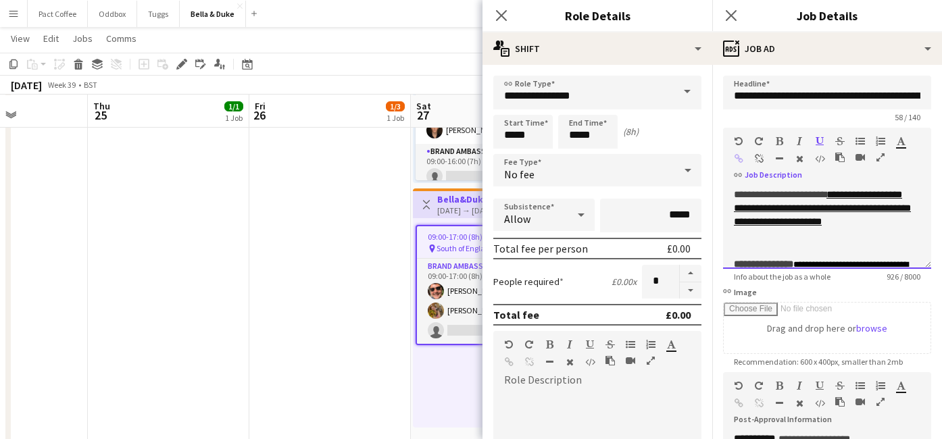
click at [826, 191] on span "**********" at bounding box center [780, 194] width 93 height 9
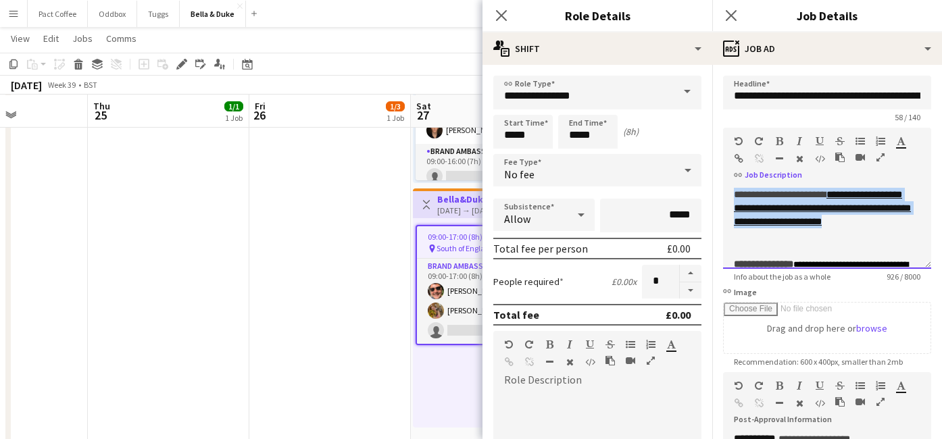
click at [826, 191] on span "**********" at bounding box center [780, 194] width 93 height 9
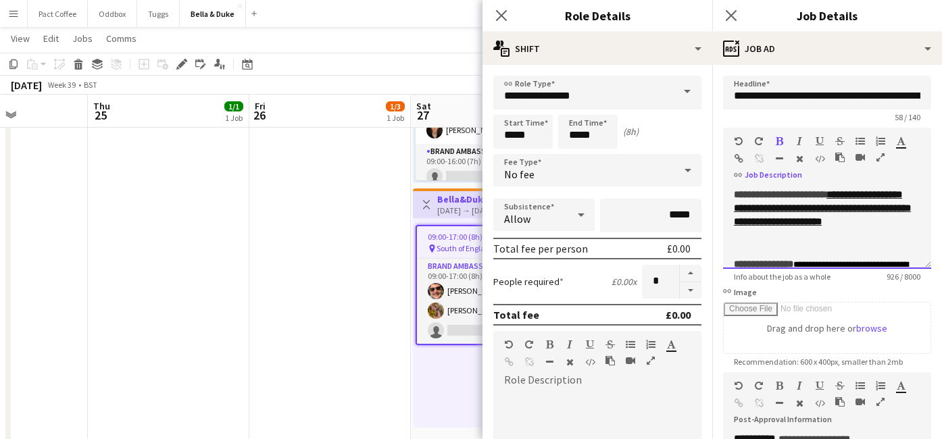
click at [838, 244] on div at bounding box center [827, 250] width 186 height 14
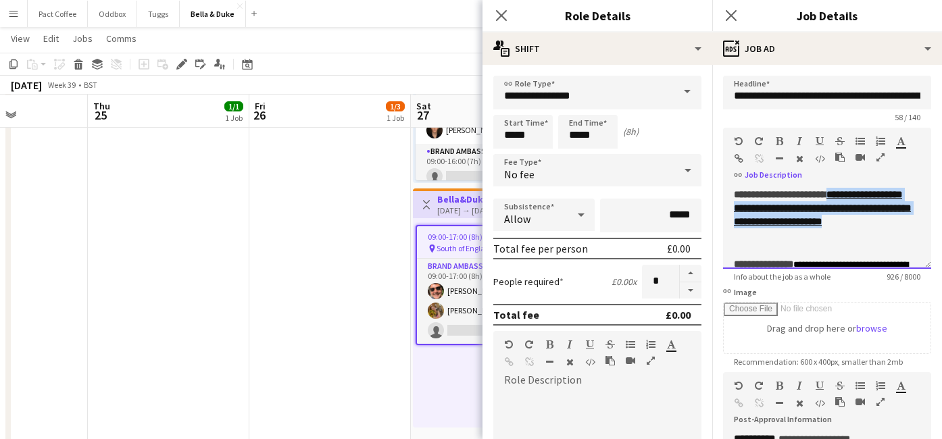
drag, startPoint x: 832, startPoint y: 239, endPoint x: 713, endPoint y: 209, distance: 121.9
click at [713, 209] on form "**********" at bounding box center [827, 367] width 230 height 582
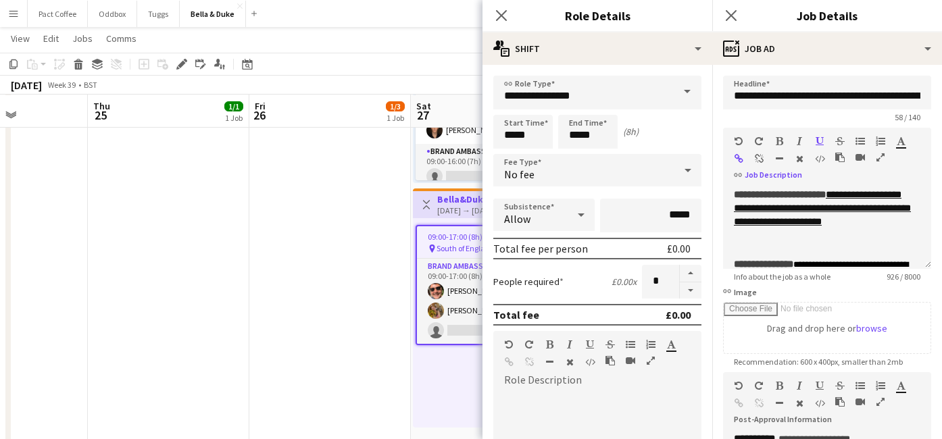
click at [375, 271] on app-date-cell "Toggle View [PERSON_NAME] - Malvern Autumn Show [DATE] → [DATE] 3/9 3 jobs 09:0…" at bounding box center [329, 186] width 161 height 984
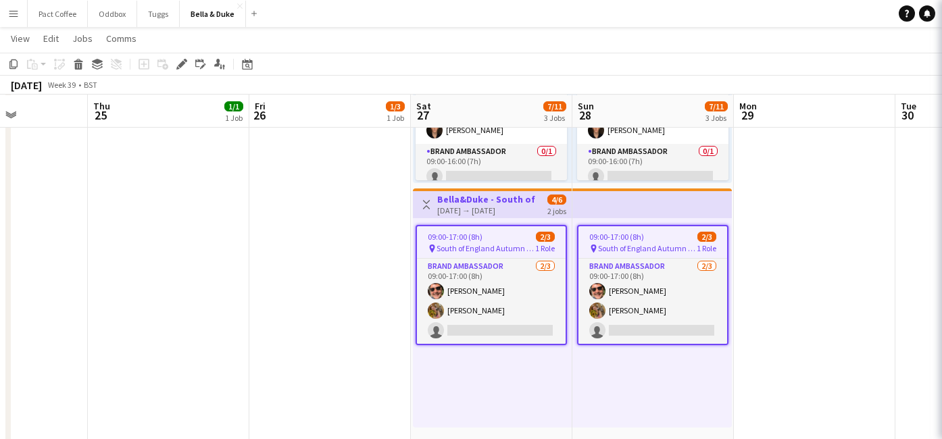
scroll to position [0, 397]
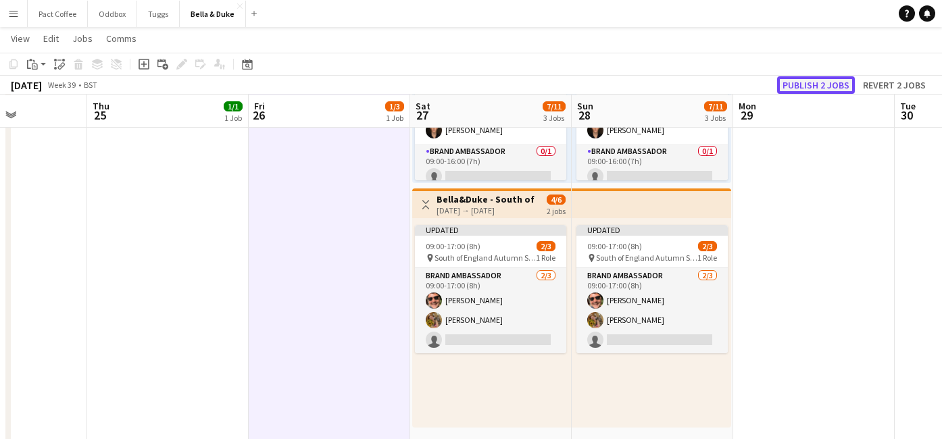
click at [808, 84] on button "Publish 2 jobs" at bounding box center [816, 85] width 78 height 18
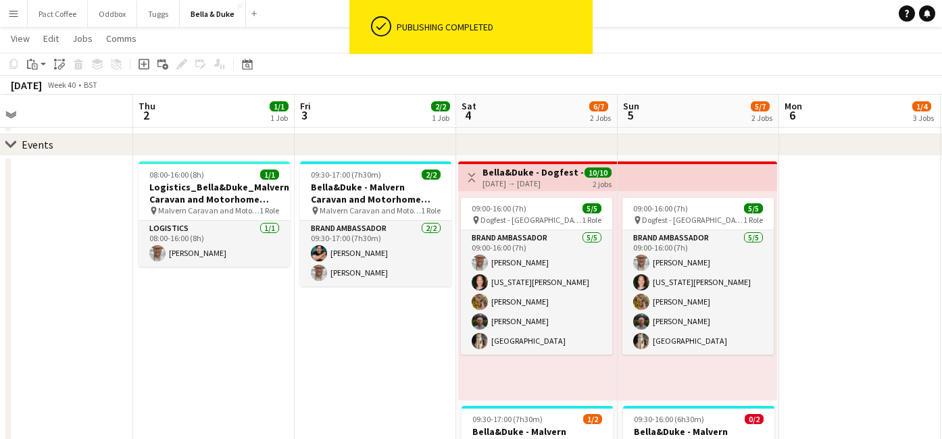
scroll to position [0, 515]
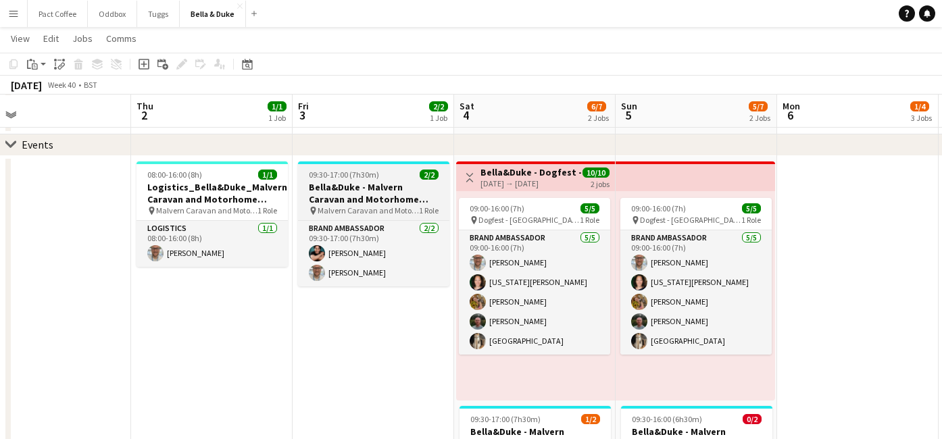
click at [349, 172] on span "09:30-17:00 (7h30m)" at bounding box center [344, 175] width 70 height 10
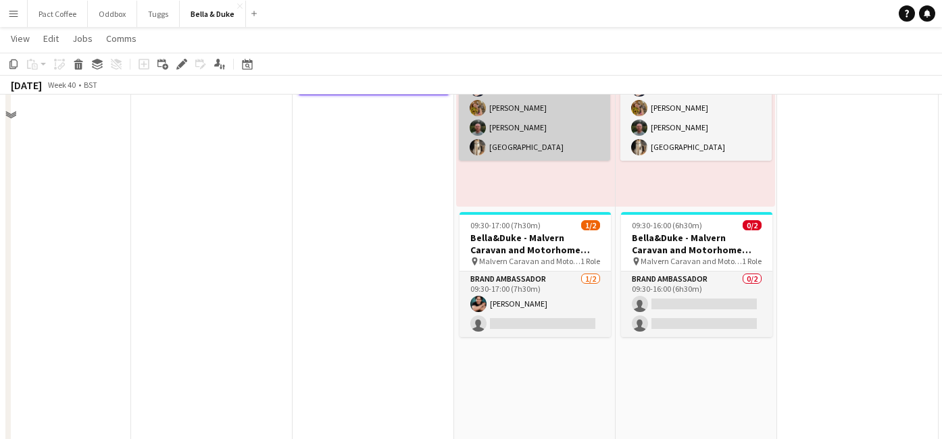
scroll to position [365, 0]
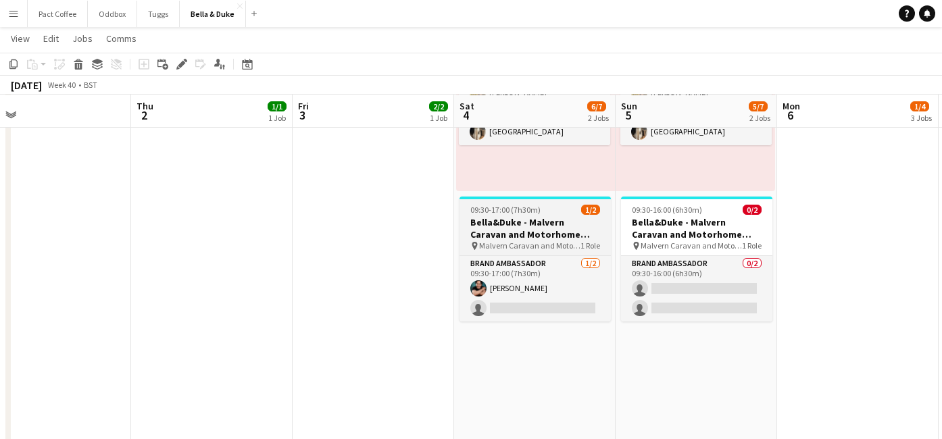
click at [518, 234] on h3 "Bella&Duke - Malvern Caravan and Motorhome Show" at bounding box center [534, 228] width 151 height 24
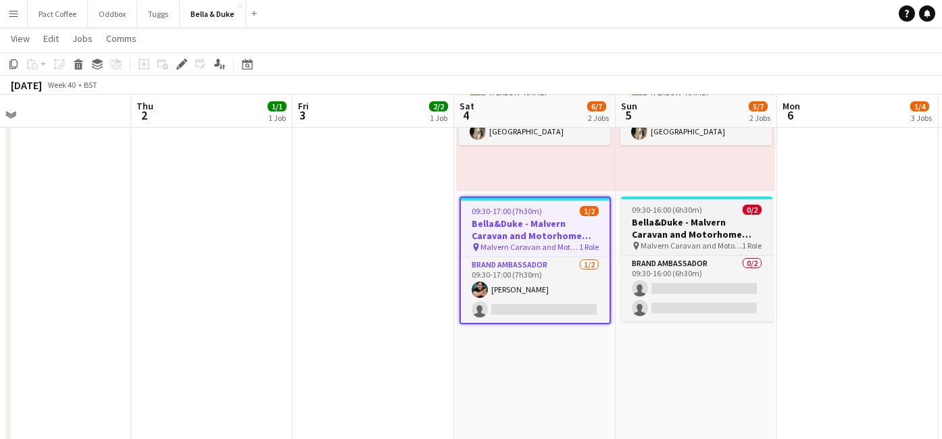
click at [682, 226] on h3 "Bella&Duke - Malvern Caravan and Motorhome Show" at bounding box center [696, 228] width 151 height 24
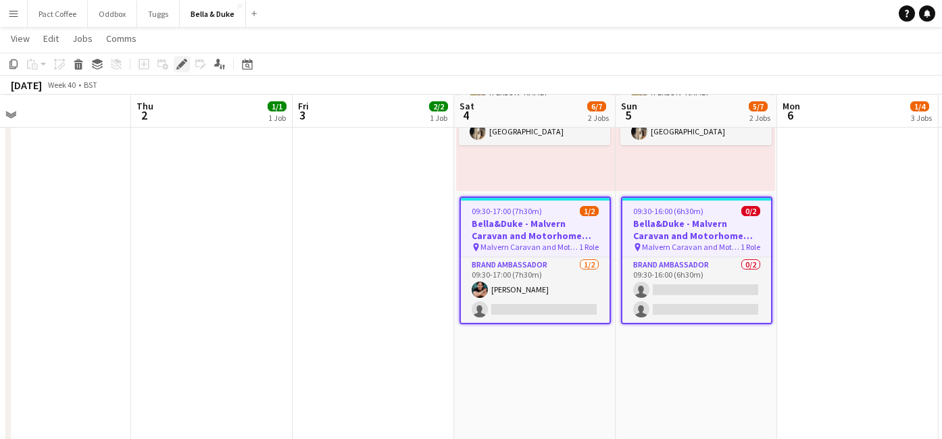
click at [183, 62] on icon at bounding box center [181, 64] width 7 height 7
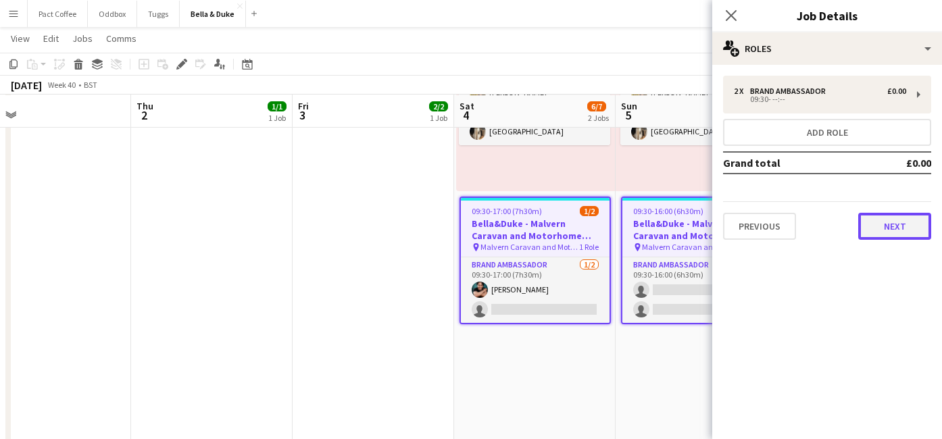
click at [873, 233] on button "Next" at bounding box center [894, 226] width 73 height 27
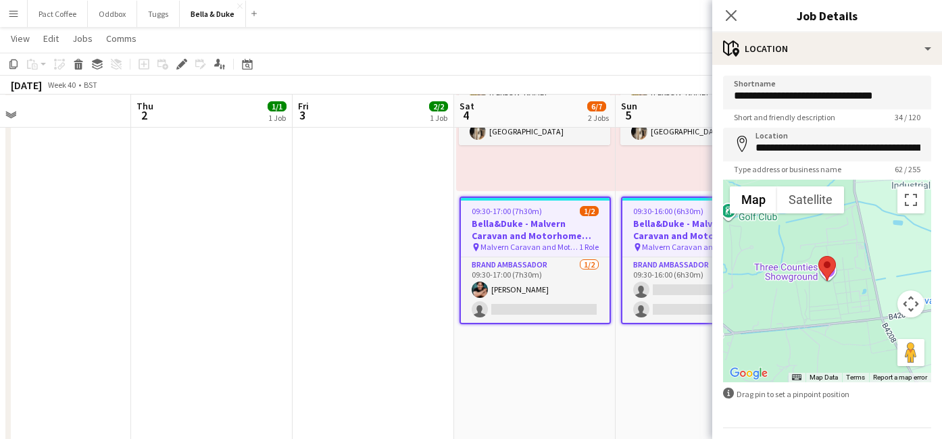
scroll to position [38, 0]
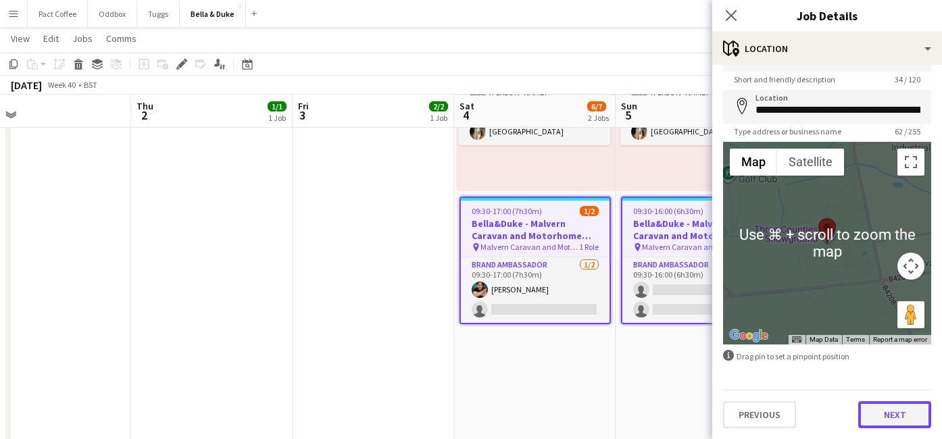
click at [905, 424] on button "Next" at bounding box center [894, 414] width 73 height 27
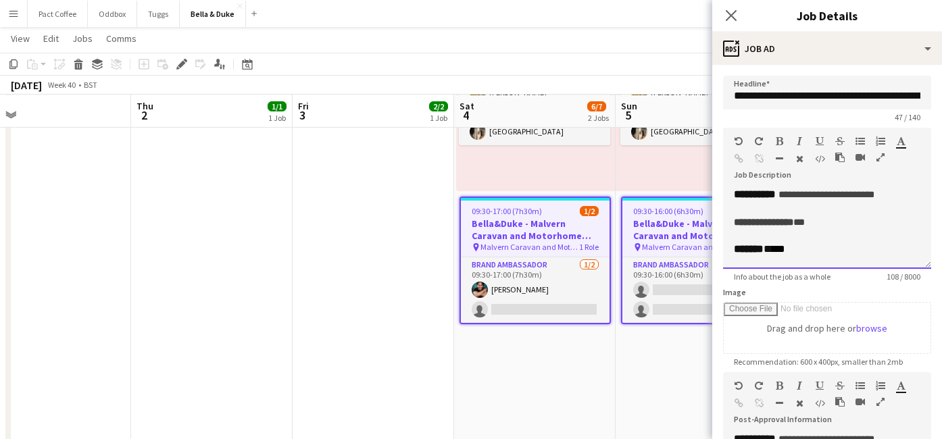
click at [734, 195] on span "**********" at bounding box center [755, 194] width 42 height 10
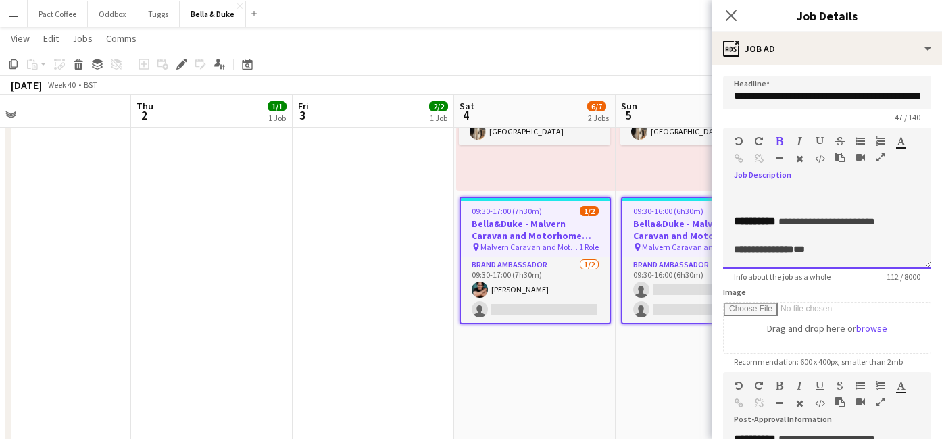
click at [767, 193] on div at bounding box center [827, 195] width 186 height 14
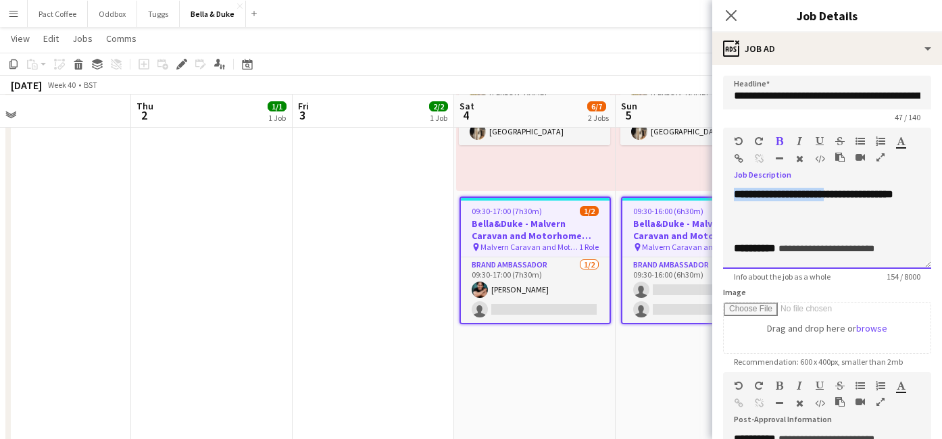
drag, startPoint x: 840, startPoint y: 196, endPoint x: 936, endPoint y: 186, distance: 96.5
click at [927, 189] on div "**********" at bounding box center [827, 228] width 208 height 81
drag, startPoint x: 923, startPoint y: 194, endPoint x: 833, endPoint y: 195, distance: 89.8
click at [833, 195] on div "**********" at bounding box center [827, 228] width 208 height 81
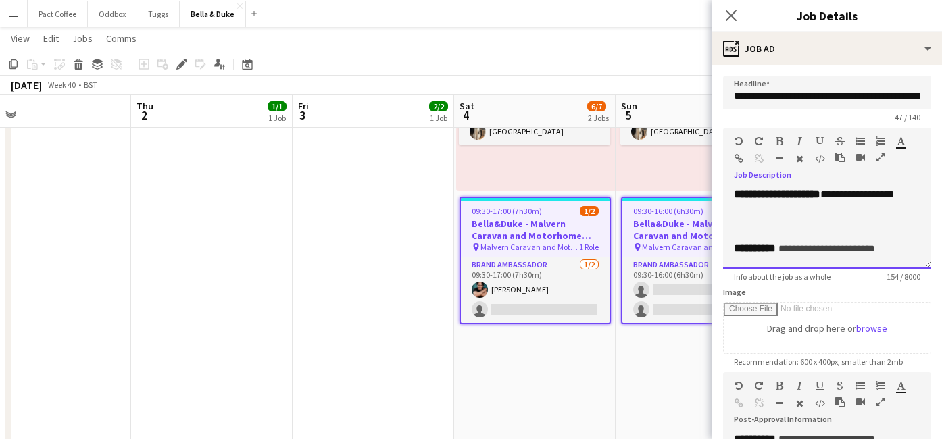
click at [809, 215] on div at bounding box center [827, 222] width 186 height 14
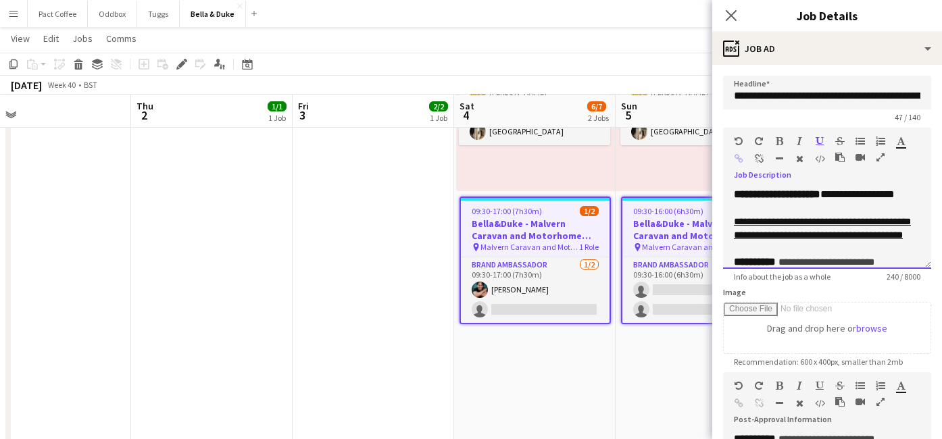
click at [734, 222] on link "**********" at bounding box center [822, 228] width 177 height 23
click at [791, 231] on span "**********" at bounding box center [826, 235] width 184 height 36
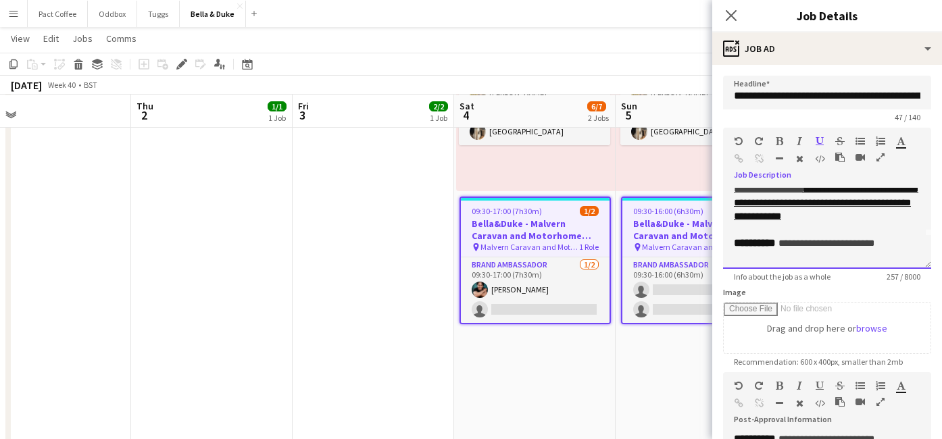
scroll to position [36, 0]
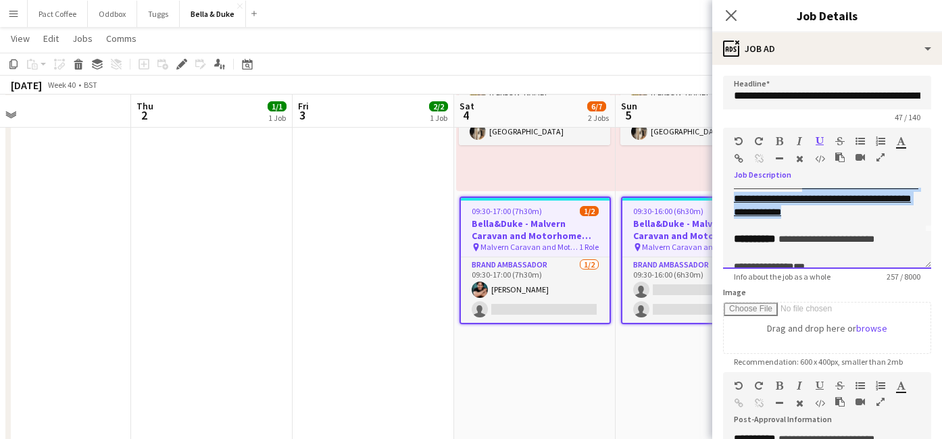
drag, startPoint x: 807, startPoint y: 241, endPoint x: 793, endPoint y: 200, distance: 43.6
click at [793, 200] on div "**********" at bounding box center [827, 198] width 186 height 41
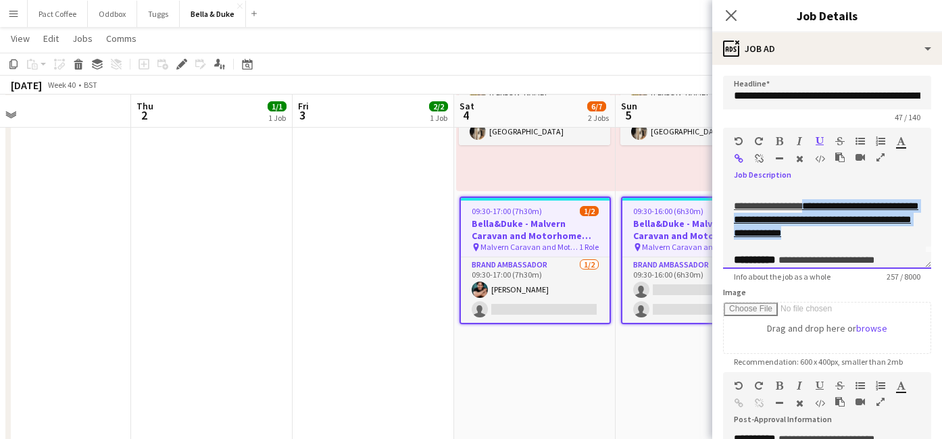
click at [809, 235] on div "**********" at bounding box center [827, 219] width 186 height 41
drag, startPoint x: 815, startPoint y: 259, endPoint x: 796, endPoint y: 216, distance: 46.3
click at [796, 216] on div "**********" at bounding box center [827, 219] width 186 height 41
click at [796, 216] on link "**********" at bounding box center [826, 219] width 184 height 36
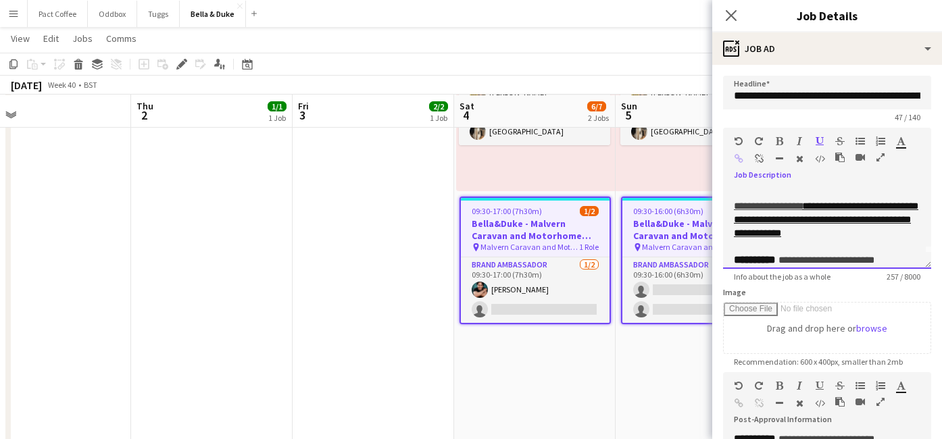
click at [762, 195] on div at bounding box center [827, 193] width 186 height 14
drag, startPoint x: 732, startPoint y: 204, endPoint x: 795, endPoint y: 220, distance: 65.4
click at [795, 220] on div "**********" at bounding box center [827, 228] width 208 height 81
click at [813, 205] on div "**********" at bounding box center [827, 219] width 186 height 41
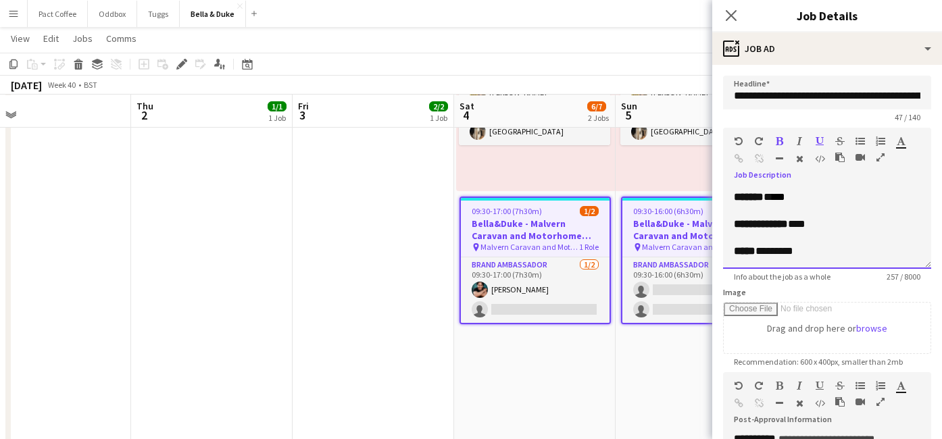
scroll to position [161, 0]
click at [406, 277] on app-date-cell "09:30-17:00 (7h30m) 2/2 [PERSON_NAME] - Malvern Caravan and Motorhome Show pin …" at bounding box center [372, 439] width 161 height 984
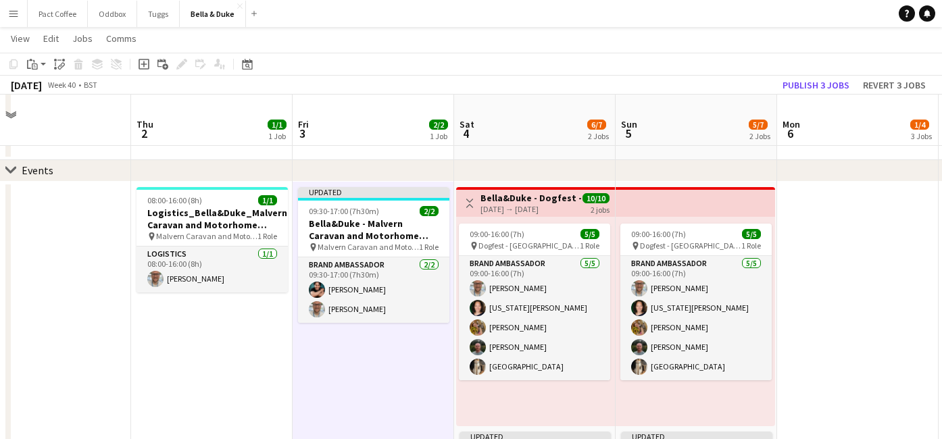
scroll to position [159, 0]
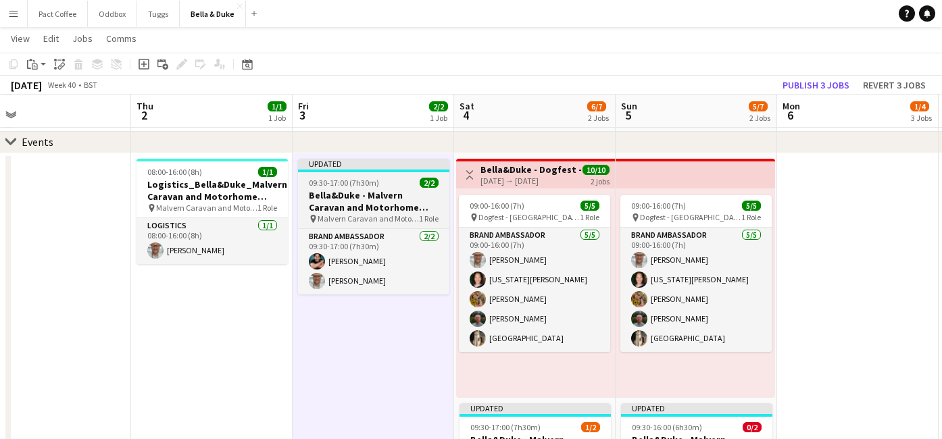
click at [373, 203] on h3 "Bella&Duke - Malvern Caravan and Motorhome Show" at bounding box center [373, 201] width 151 height 24
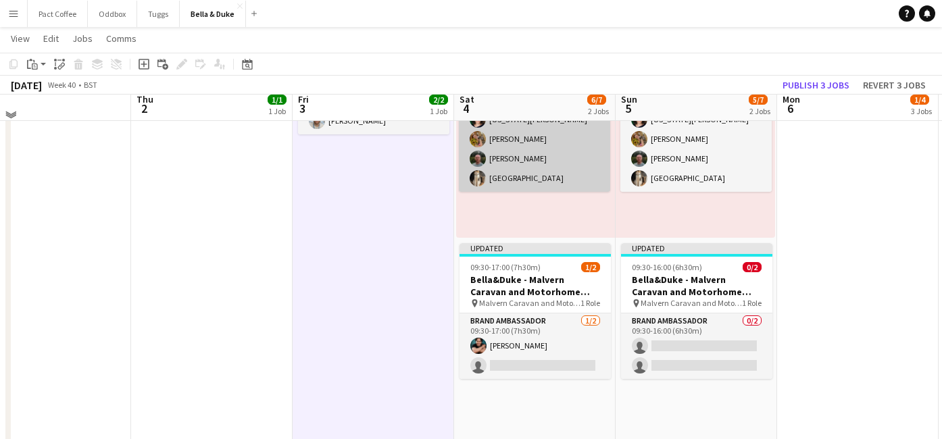
scroll to position [320, 0]
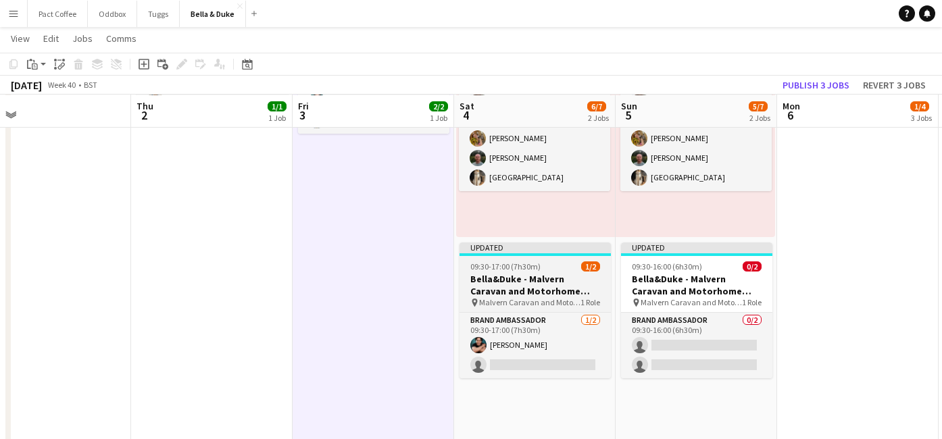
click at [511, 276] on h3 "Bella&Duke - Malvern Caravan and Motorhome Show" at bounding box center [534, 285] width 151 height 24
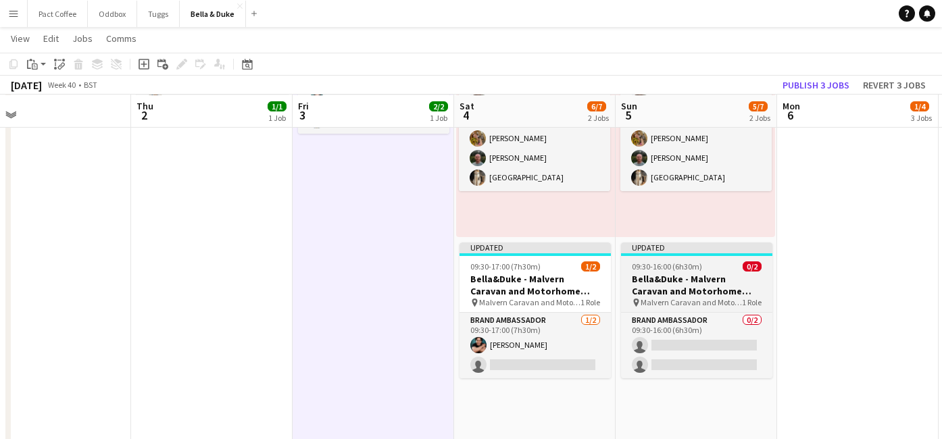
click at [674, 280] on h3 "Bella&Duke - Malvern Caravan and Motorhome Show" at bounding box center [696, 285] width 151 height 24
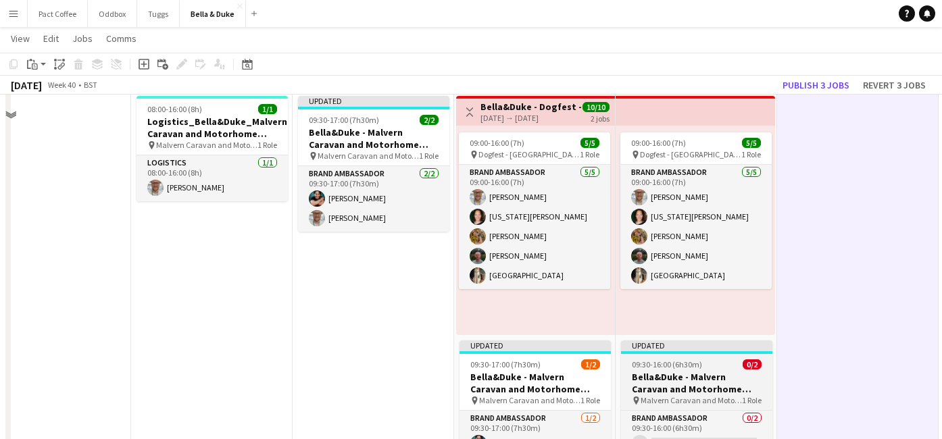
scroll to position [311, 0]
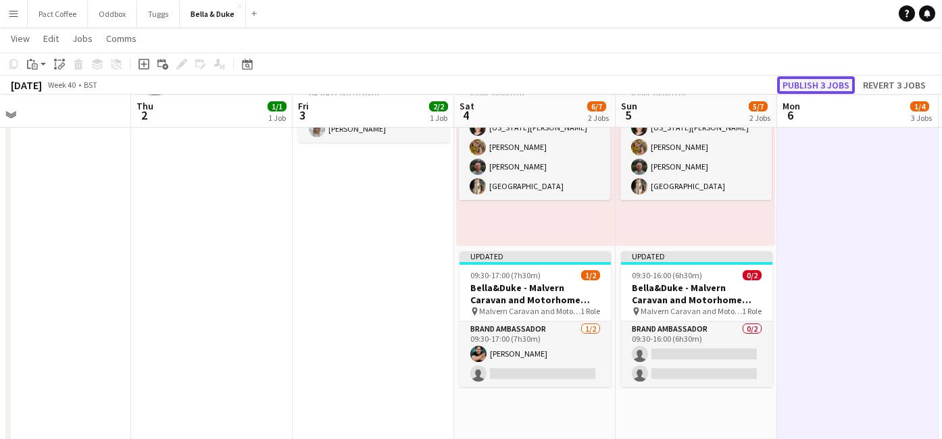
click at [822, 92] on button "Publish 3 jobs" at bounding box center [816, 85] width 78 height 18
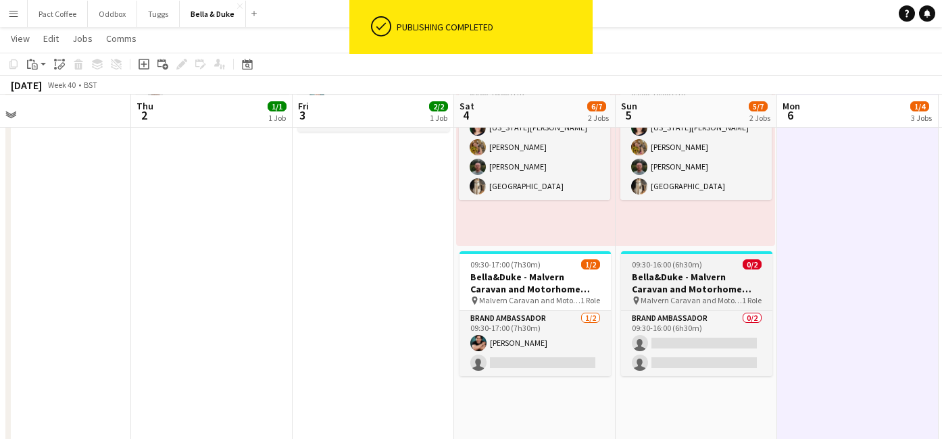
click at [702, 297] on span "Malvern Caravan and Motorhome Show" at bounding box center [690, 300] width 101 height 10
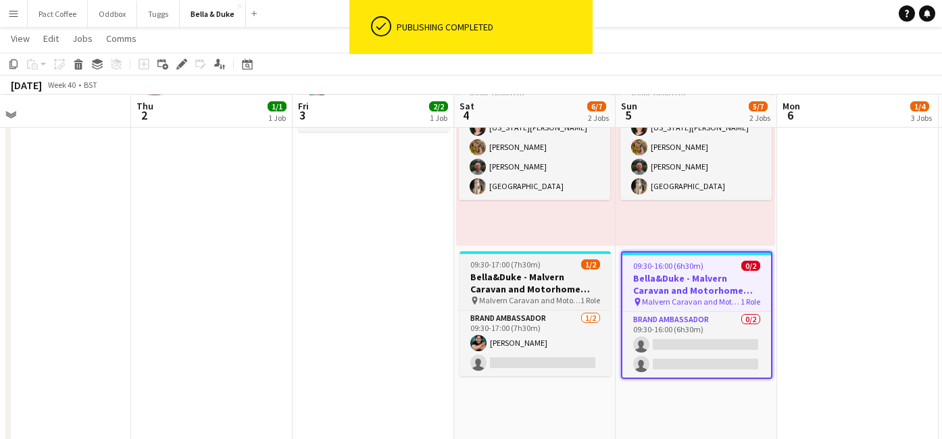
click at [602, 296] on div "pin Malvern Caravan and Motorhome Show 1 Role" at bounding box center [534, 300] width 151 height 11
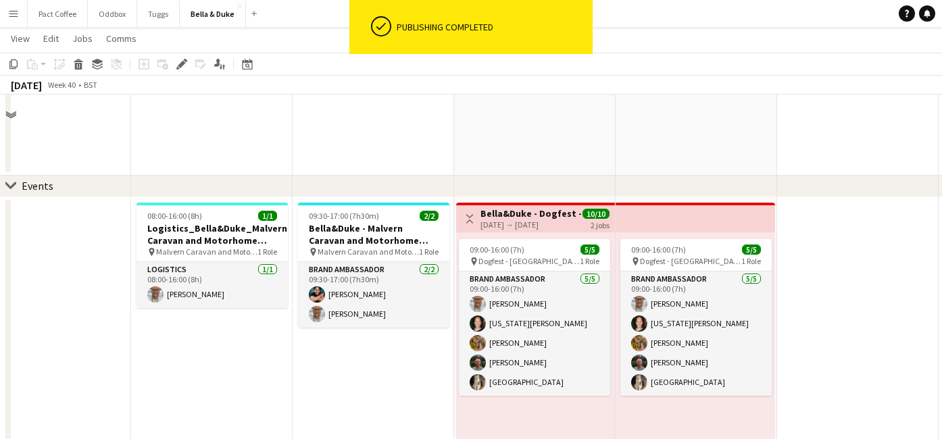
scroll to position [37, 0]
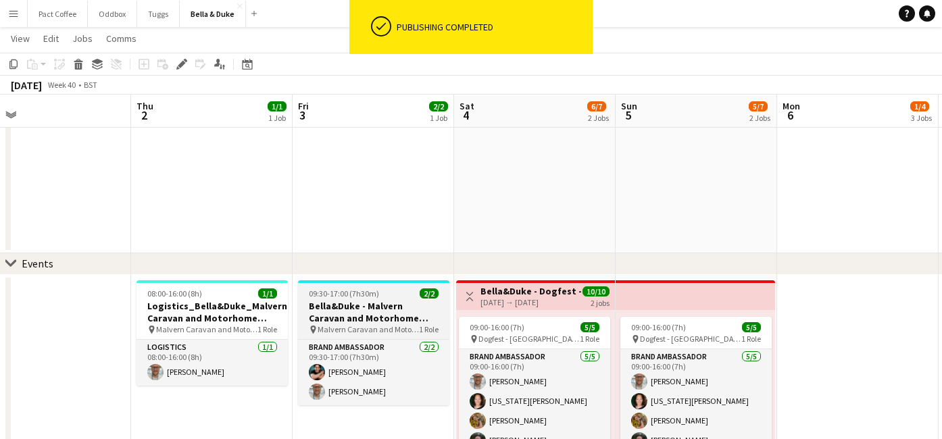
click at [380, 317] on h3 "Bella&Duke - Malvern Caravan and Motorhome Show" at bounding box center [373, 312] width 151 height 24
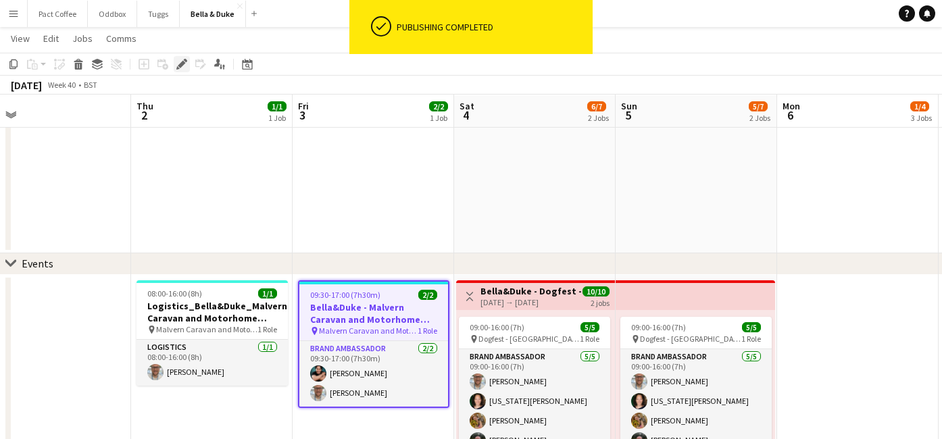
click at [180, 64] on icon at bounding box center [181, 64] width 7 height 7
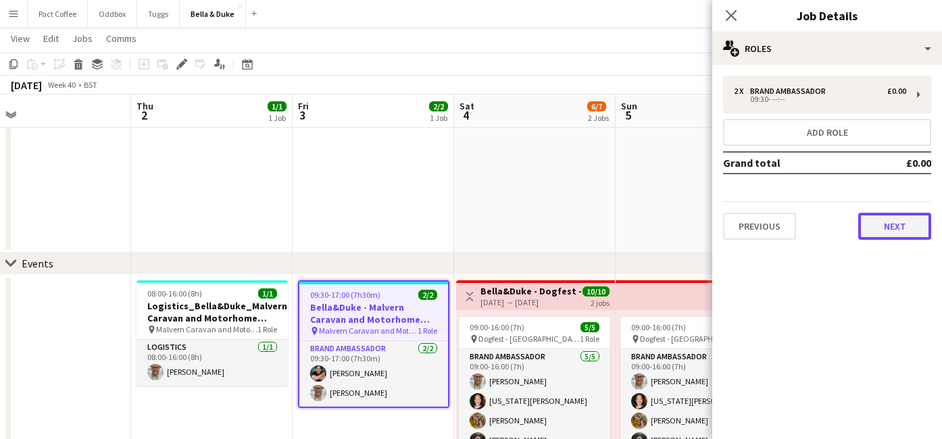
click at [900, 230] on button "Next" at bounding box center [894, 226] width 73 height 27
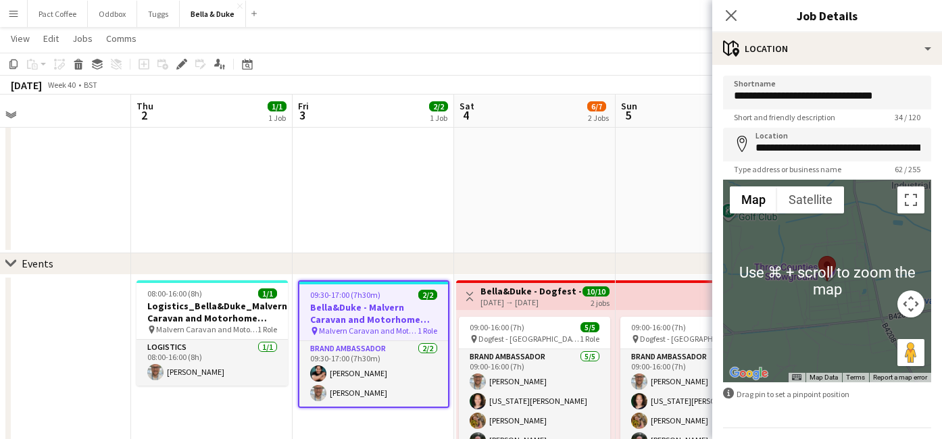
scroll to position [38, 0]
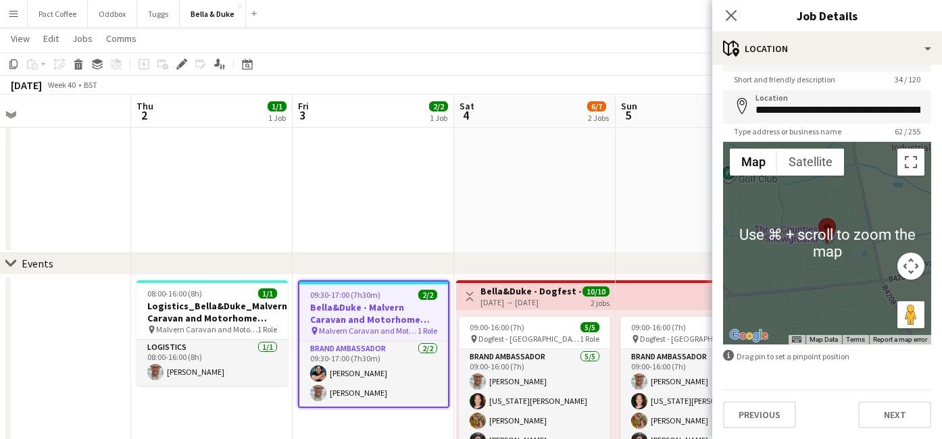
click at [901, 429] on div "**********" at bounding box center [827, 233] width 230 height 412
click at [886, 426] on button "Next" at bounding box center [894, 414] width 73 height 27
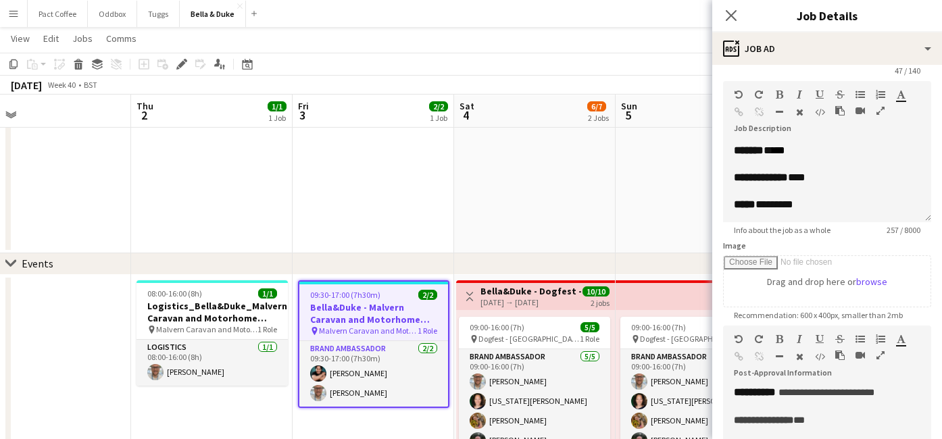
scroll to position [119, 0]
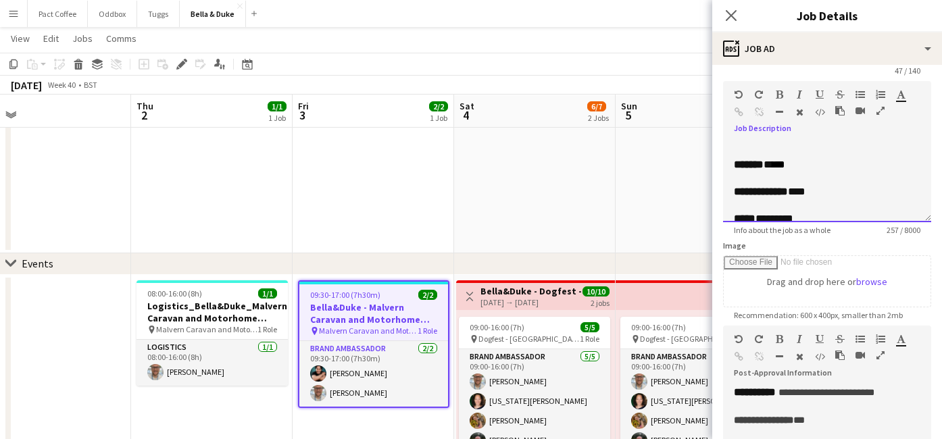
click at [798, 172] on div "******* * ***" at bounding box center [827, 165] width 186 height 14
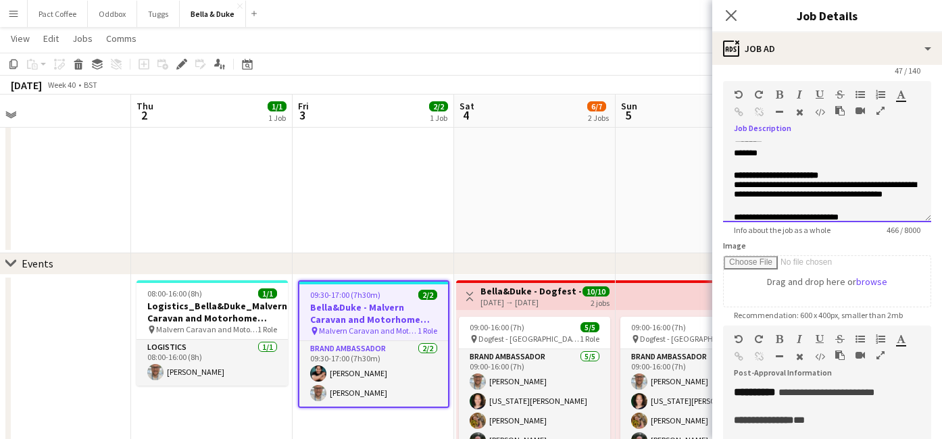
scroll to position [101, 0]
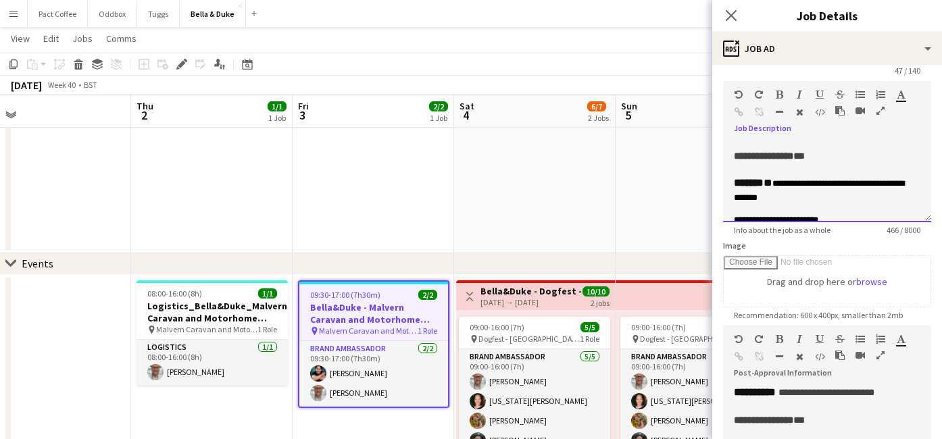
click at [848, 163] on div "**********" at bounding box center [827, 156] width 186 height 14
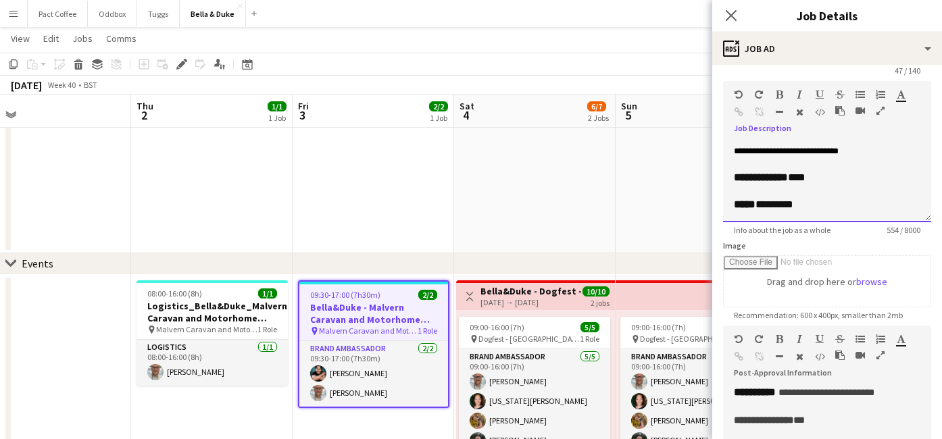
scroll to position [52, 0]
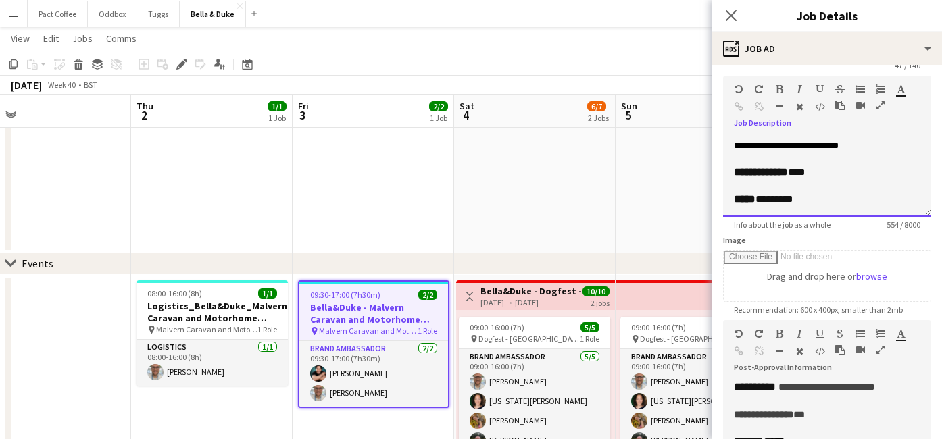
click at [808, 205] on div "**********" at bounding box center [827, 176] width 208 height 81
drag, startPoint x: 807, startPoint y: 200, endPoint x: 684, endPoint y: 72, distance: 177.2
click at [684, 72] on app-toolbar "Copy Paste Paste Command V Paste with crew Command Shift V Paste linked Job [GE…" at bounding box center [471, 64] width 942 height 23
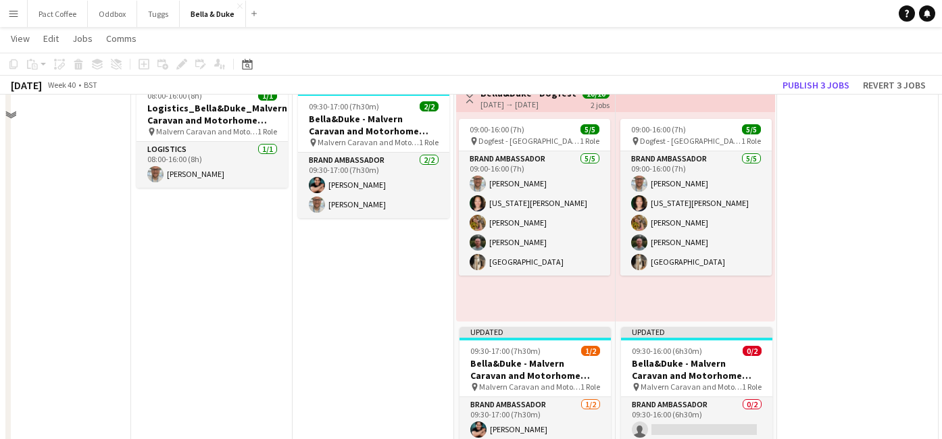
scroll to position [146, 0]
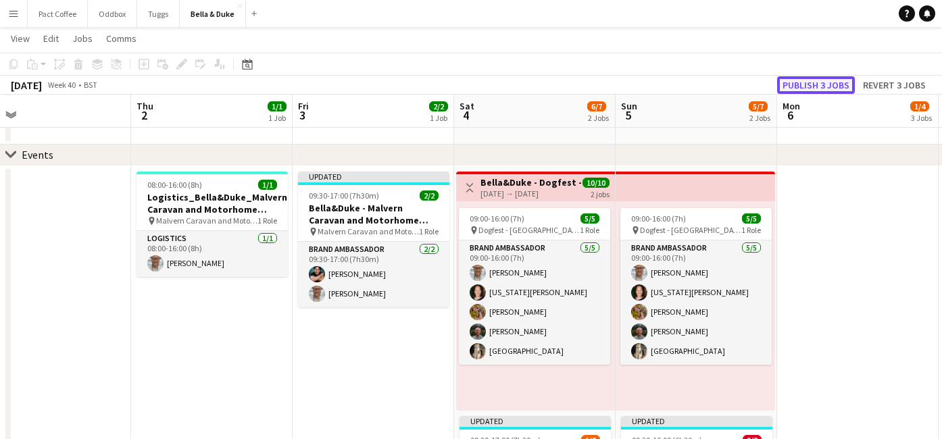
click at [830, 82] on button "Publish 3 jobs" at bounding box center [816, 85] width 78 height 18
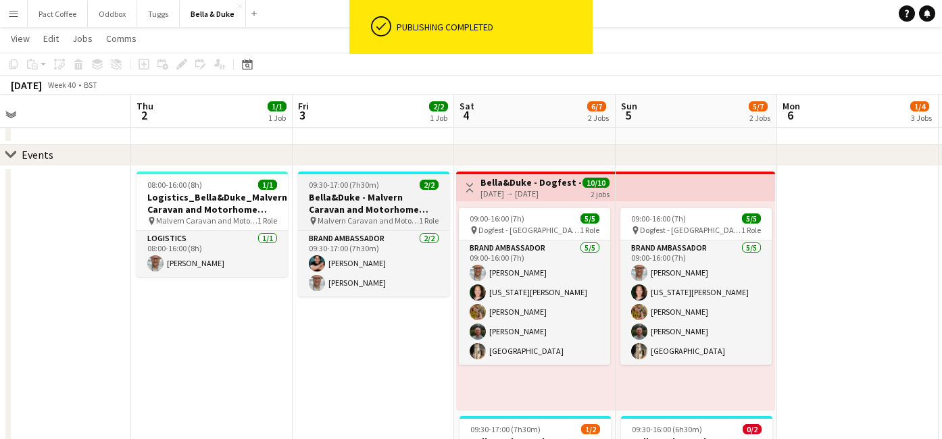
click at [374, 205] on h3 "Bella&Duke - Malvern Caravan and Motorhome Show" at bounding box center [373, 203] width 151 height 24
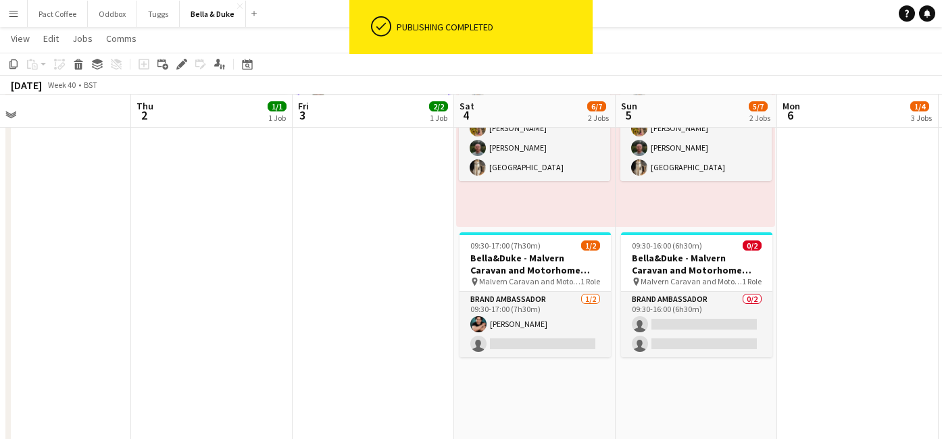
scroll to position [363, 0]
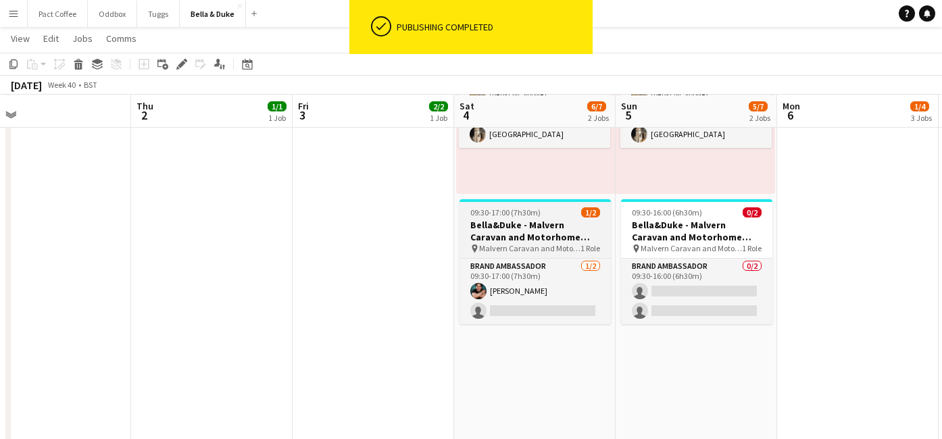
click at [566, 256] on app-job-card "09:30-17:00 (7h30m) 1/2 Bella&Duke - Malvern Caravan and Motorhome Show pin Mal…" at bounding box center [534, 261] width 151 height 125
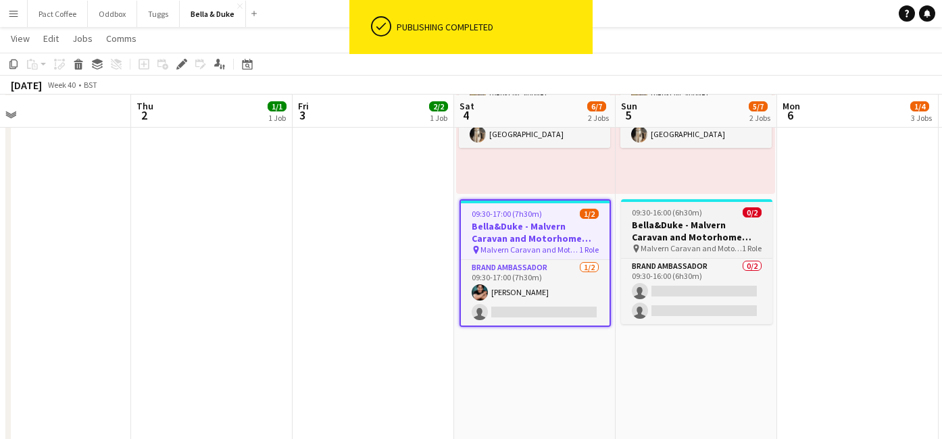
click at [636, 251] on icon at bounding box center [635, 249] width 5 height 8
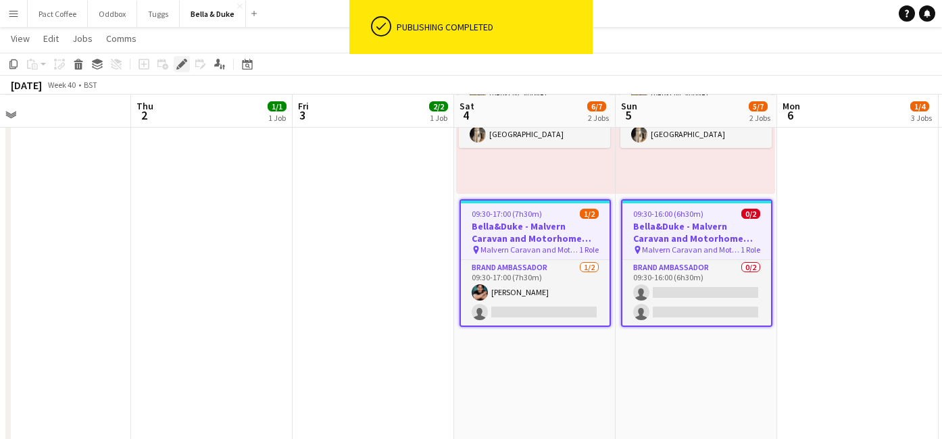
click at [184, 64] on icon "Edit" at bounding box center [181, 64] width 11 height 11
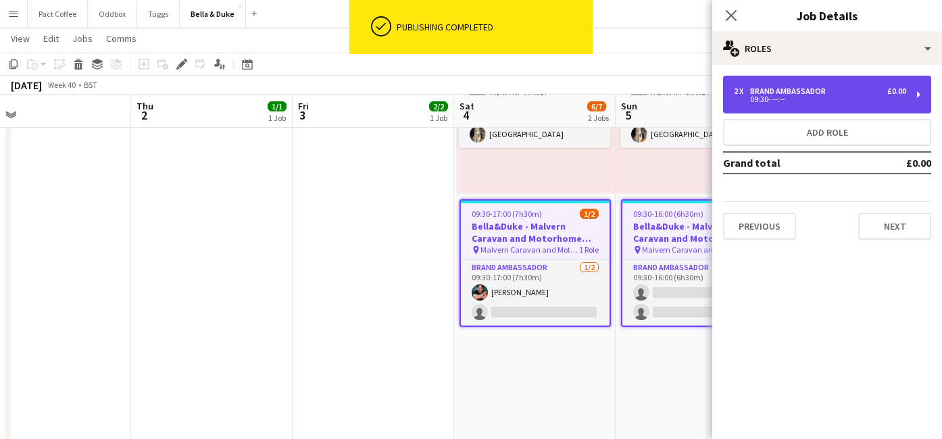
click at [844, 92] on div "2 x Brand Ambassador £0.00" at bounding box center [820, 90] width 172 height 9
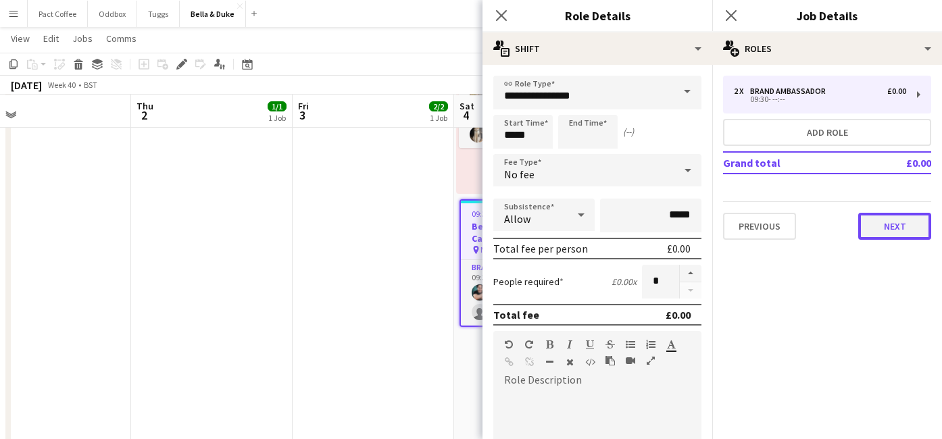
click at [898, 234] on button "Next" at bounding box center [894, 226] width 73 height 27
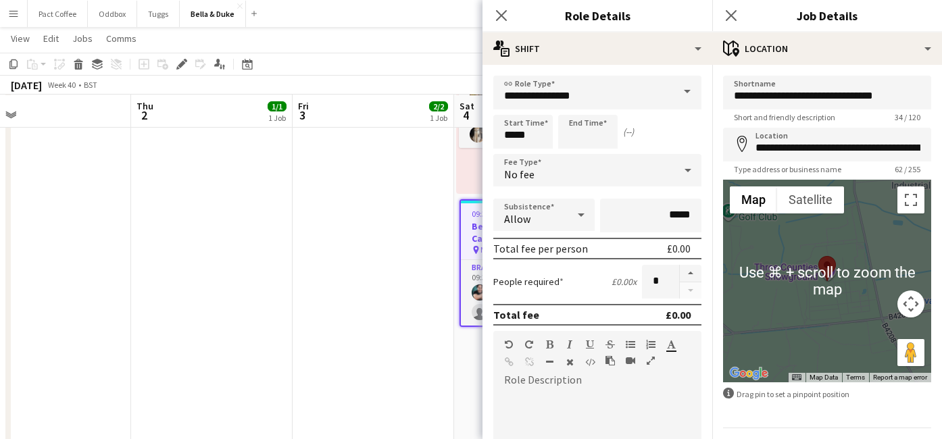
scroll to position [38, 0]
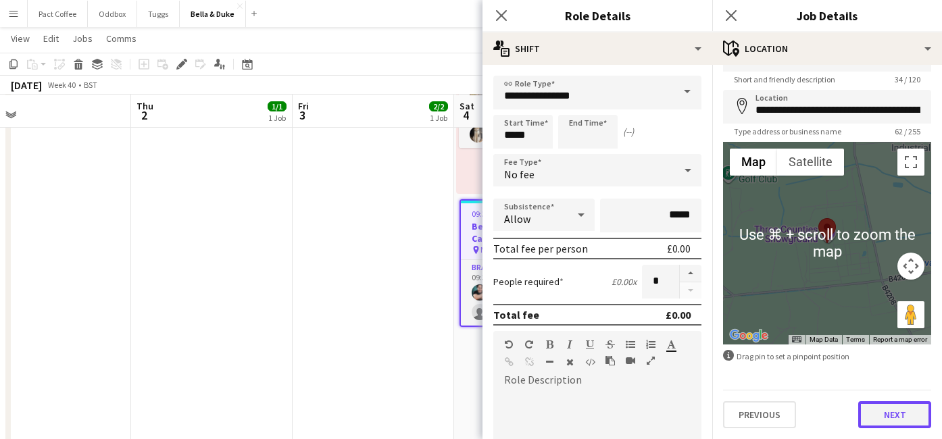
click at [898, 413] on button "Next" at bounding box center [894, 414] width 73 height 27
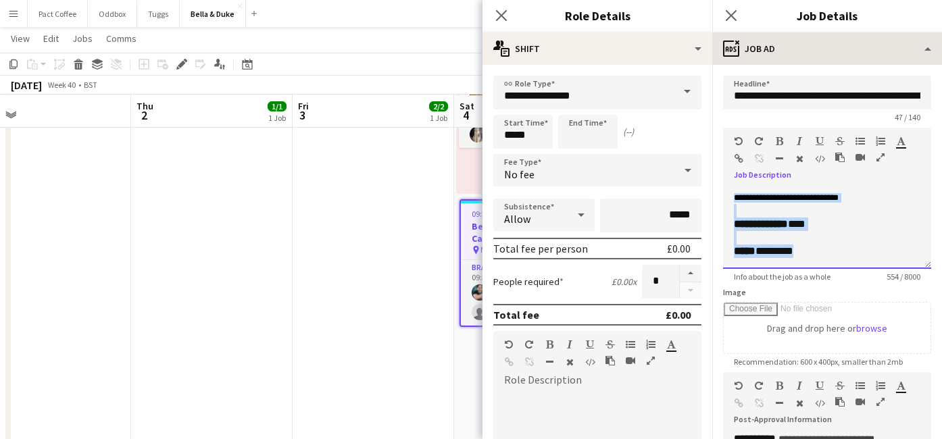
scroll to position [0, 0]
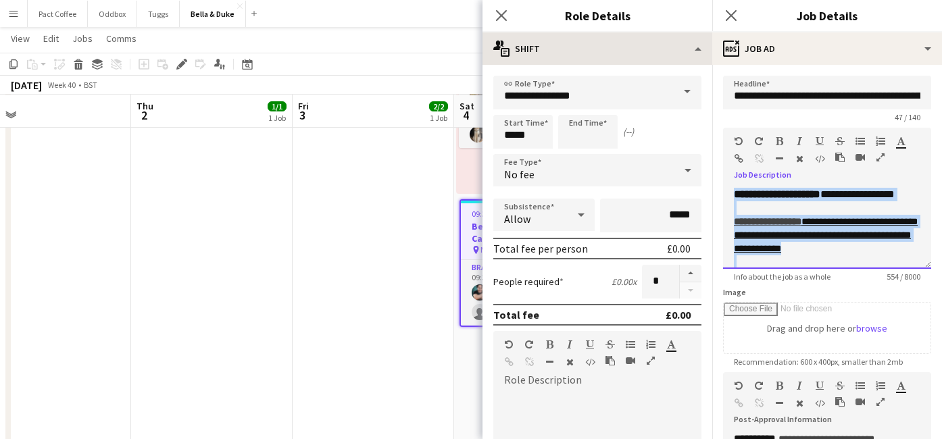
drag, startPoint x: 822, startPoint y: 248, endPoint x: 707, endPoint y: 55, distance: 224.2
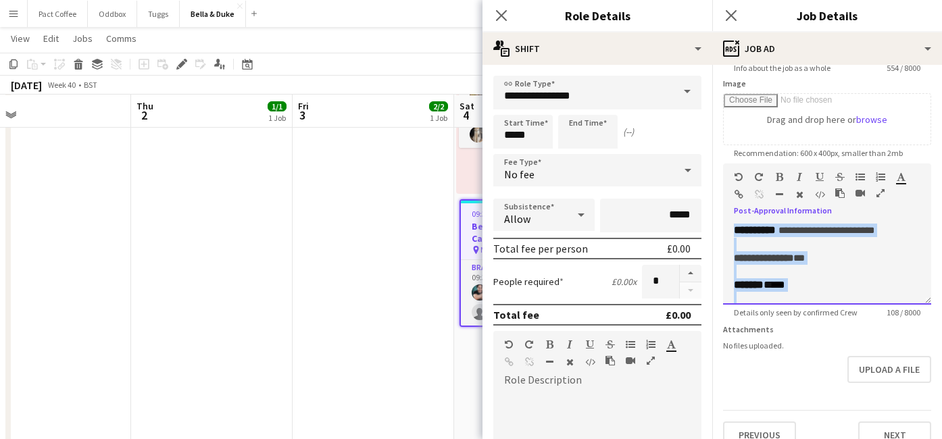
drag, startPoint x: 803, startPoint y: 290, endPoint x: 682, endPoint y: 112, distance: 214.9
paste div
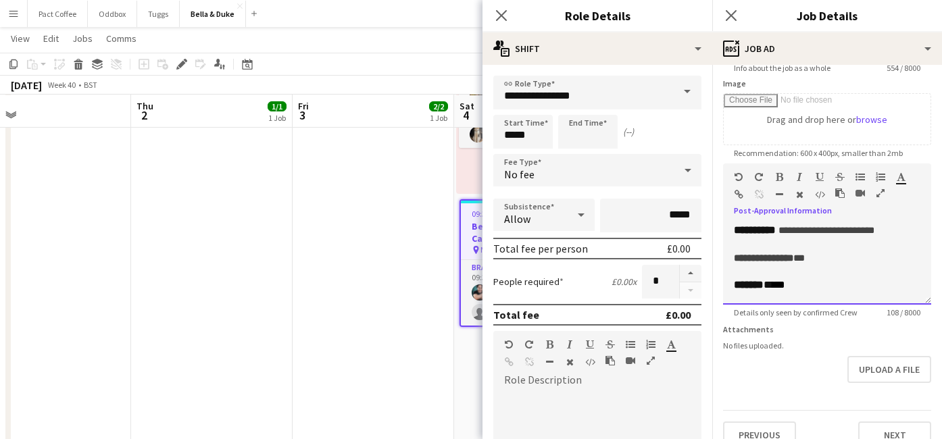
scroll to position [261, 0]
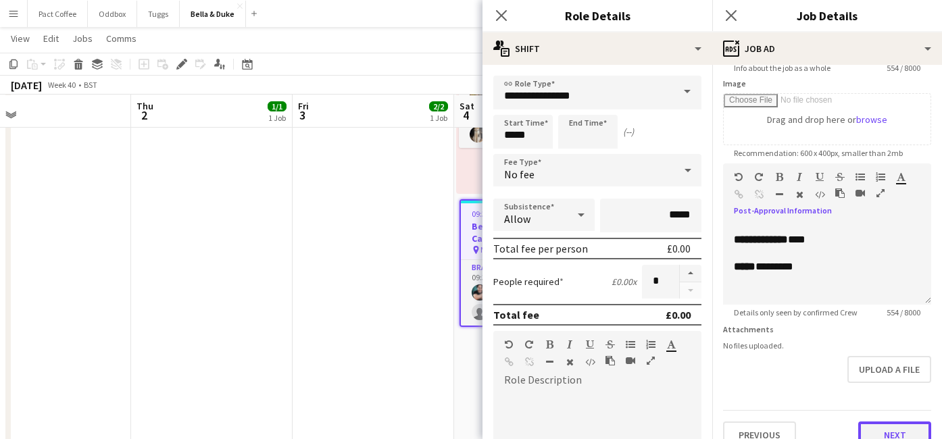
click at [883, 430] on button "Next" at bounding box center [894, 435] width 73 height 27
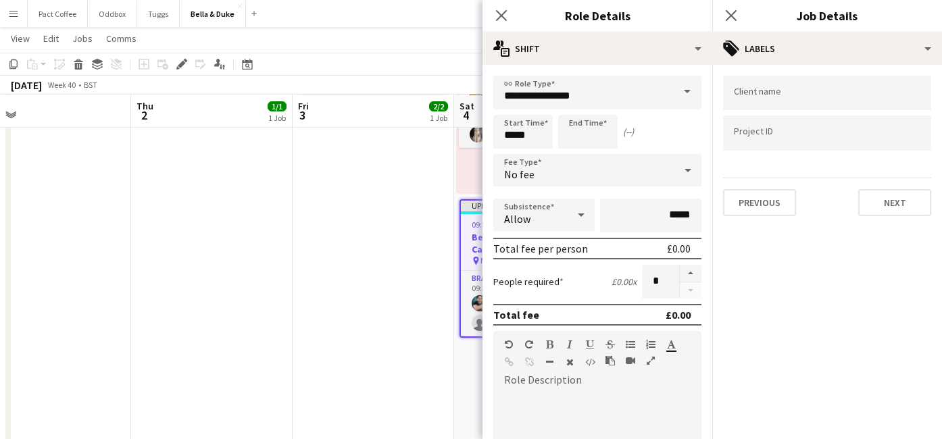
scroll to position [0, 0]
click at [417, 297] on app-date-cell "Updated 09:30-17:00 (7h30m) 2/2 Bella&Duke - Malvern Caravan and Motorhome Show…" at bounding box center [372, 441] width 161 height 984
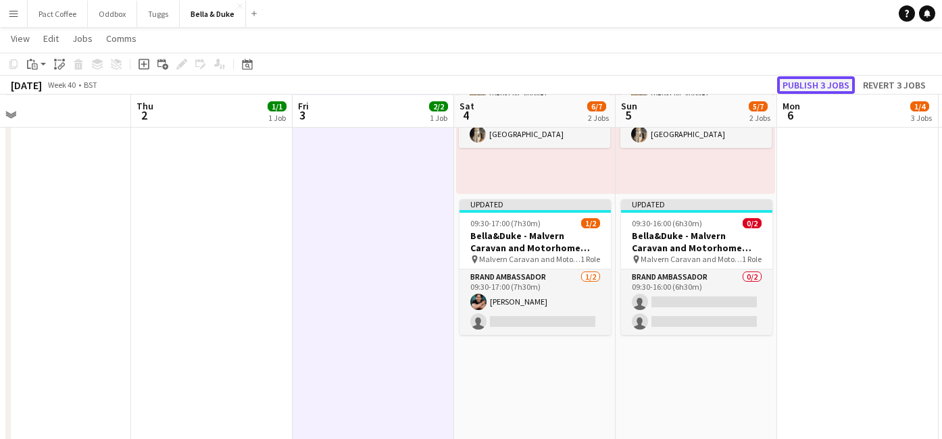
click at [843, 86] on button "Publish 3 jobs" at bounding box center [816, 85] width 78 height 18
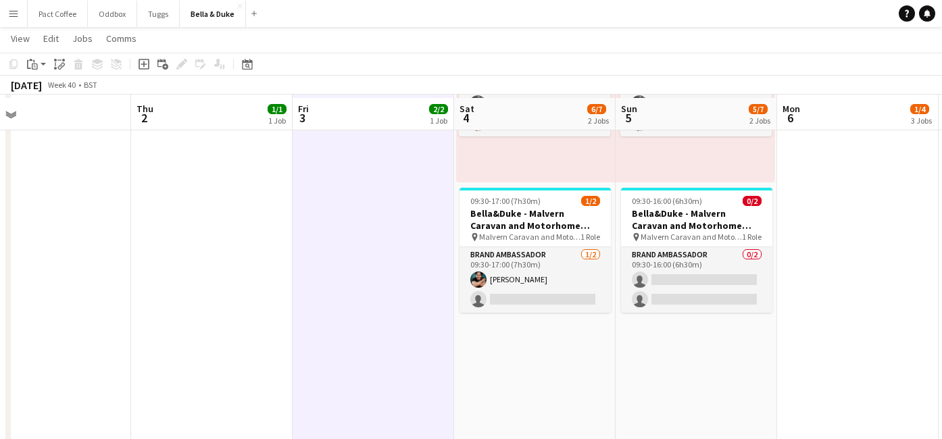
scroll to position [379, 0]
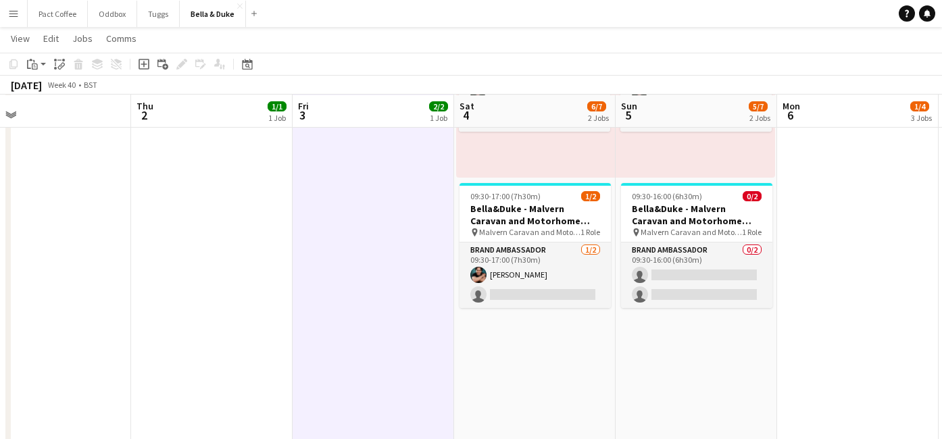
click at [837, 386] on app-date-cell at bounding box center [857, 425] width 161 height 984
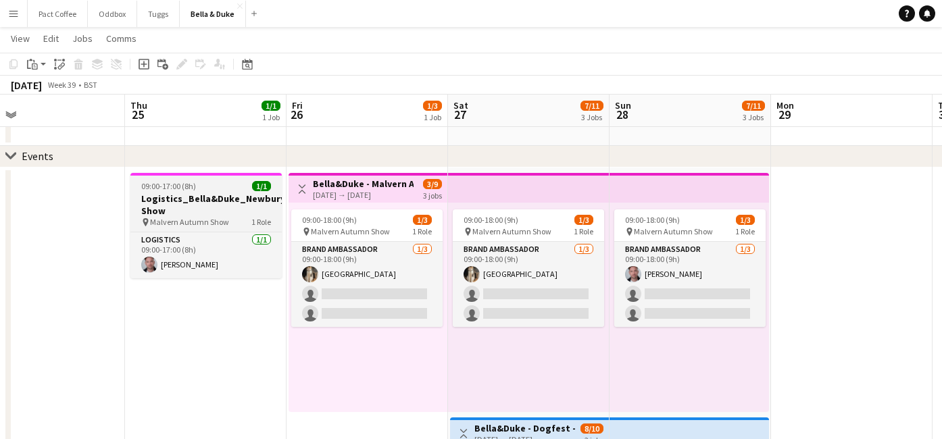
scroll to position [0, 357]
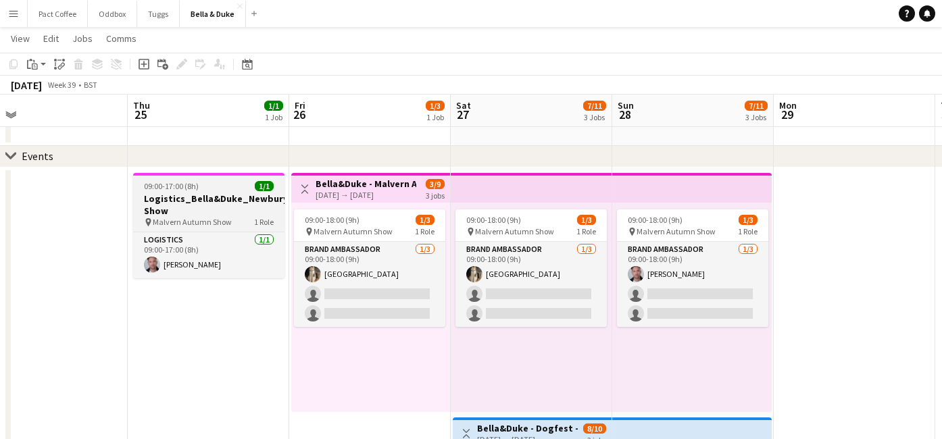
click at [202, 199] on h3 "Logistics_Bella&Duke_Newbury Show" at bounding box center [208, 205] width 151 height 24
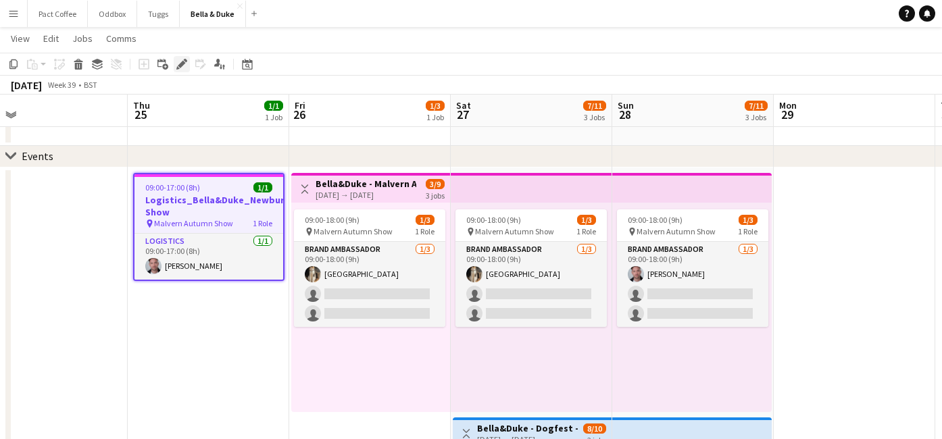
click at [185, 58] on div "Edit" at bounding box center [182, 64] width 16 height 16
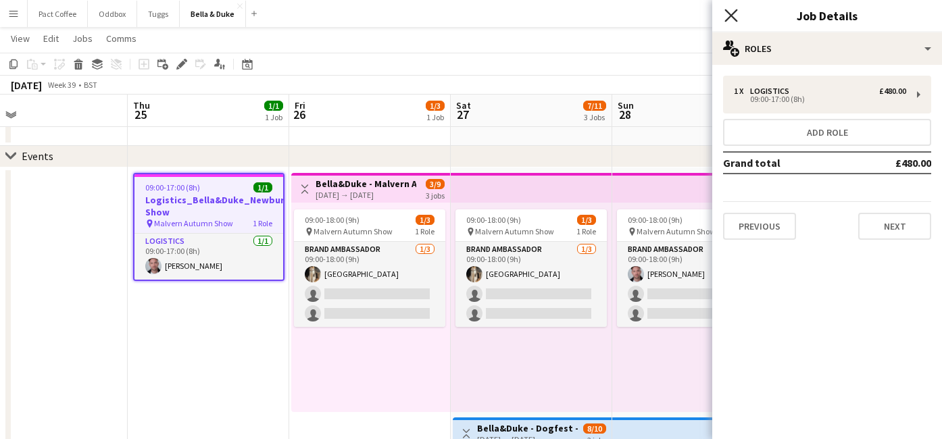
click at [725, 14] on icon "Close pop-in" at bounding box center [730, 15] width 13 height 13
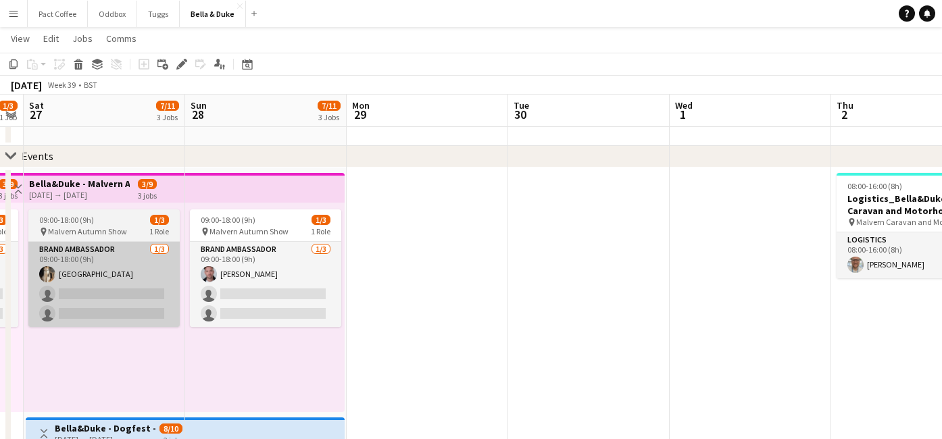
scroll to position [0, 480]
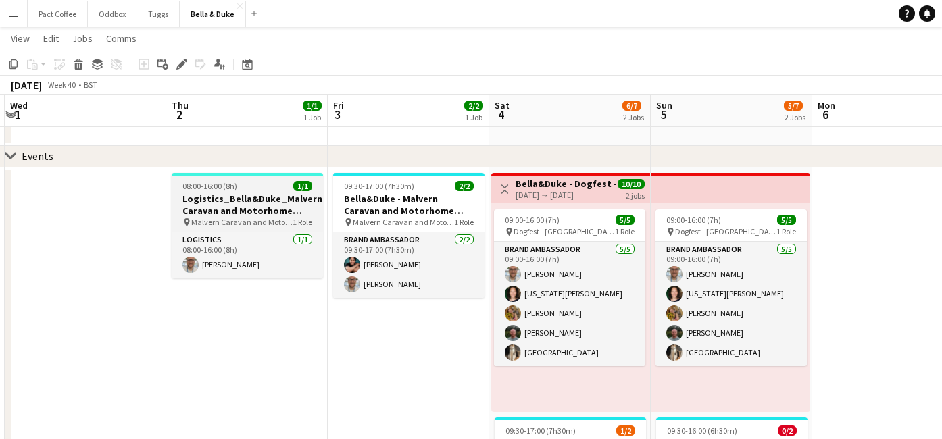
click at [210, 207] on h3 "Logistics_Bella&Duke_Malvern Caravan and Motorhome Show" at bounding box center [247, 205] width 151 height 24
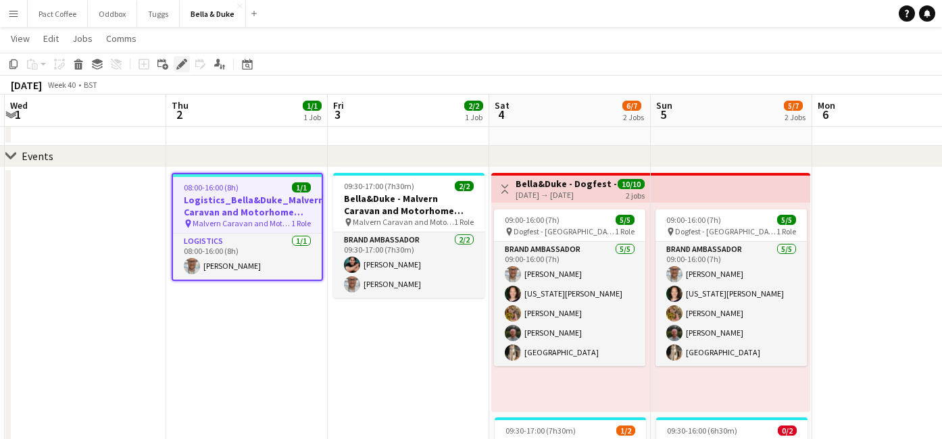
click at [184, 66] on icon "Edit" at bounding box center [181, 64] width 11 height 11
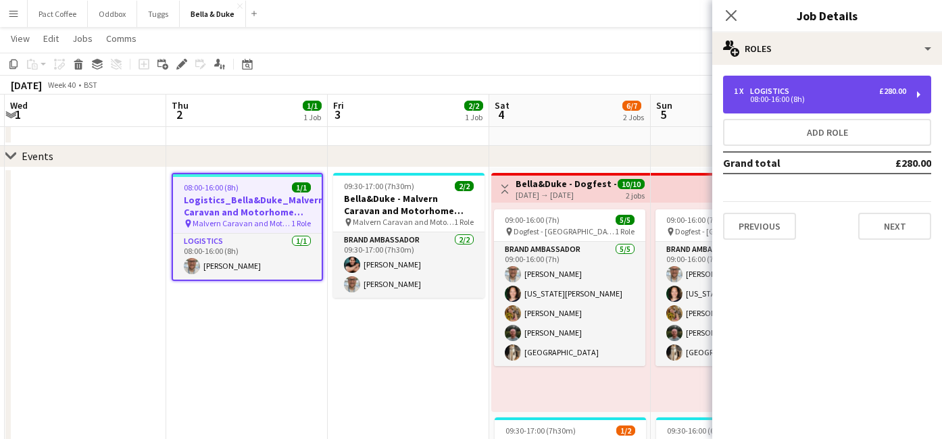
click at [769, 89] on div "Logistics" at bounding box center [772, 90] width 45 height 9
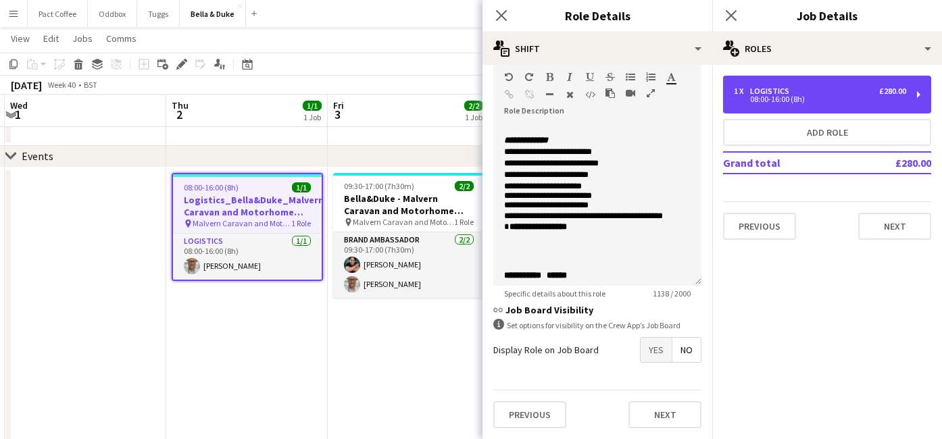
scroll to position [544, 0]
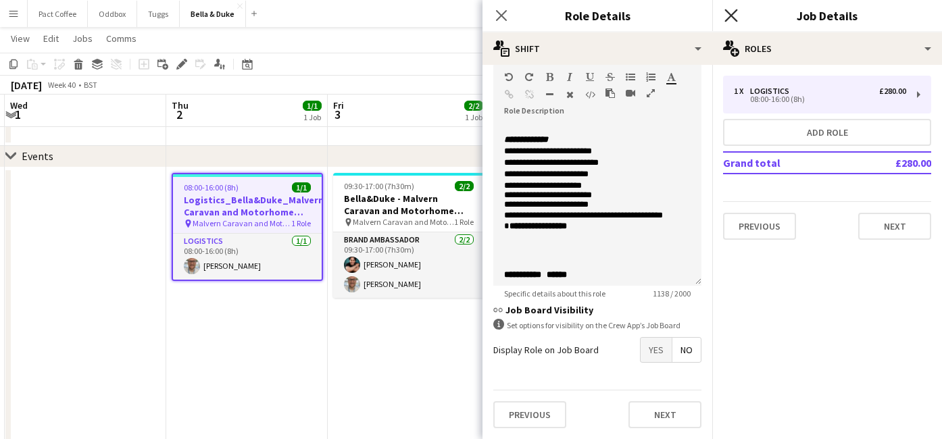
click at [732, 14] on icon at bounding box center [730, 15] width 13 height 13
